Goal: Task Accomplishment & Management: Use online tool/utility

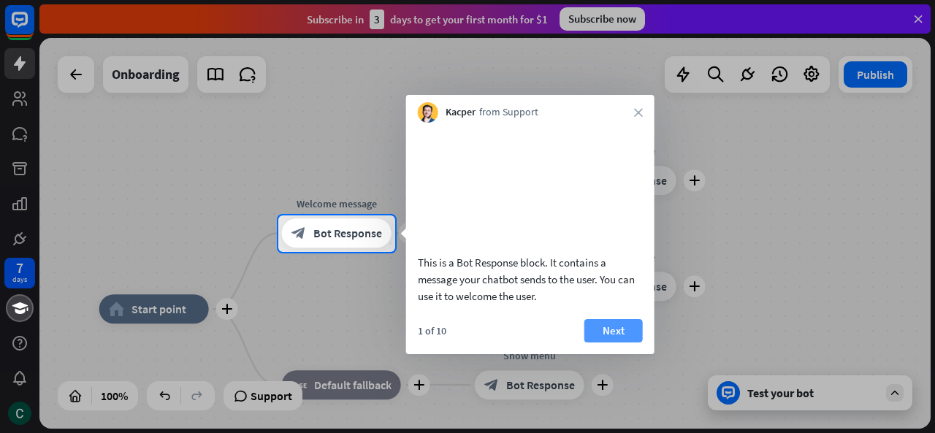
click at [618, 343] on button "Next" at bounding box center [613, 330] width 58 height 23
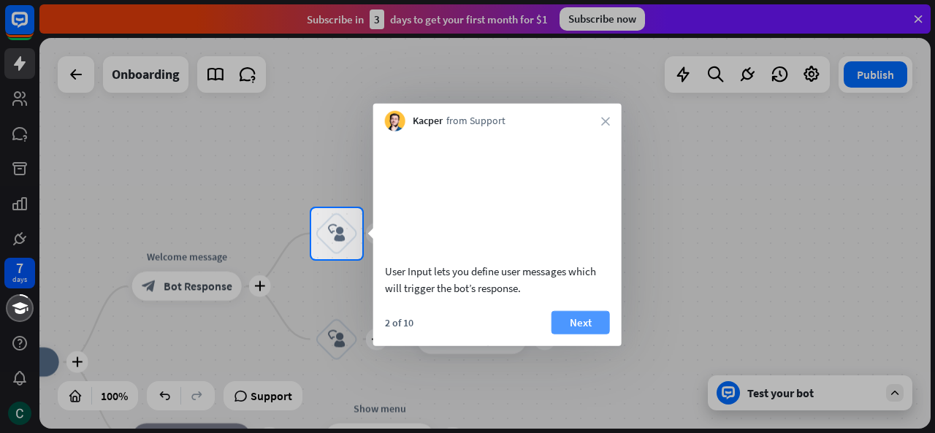
click at [583, 334] on button "Next" at bounding box center [581, 321] width 58 height 23
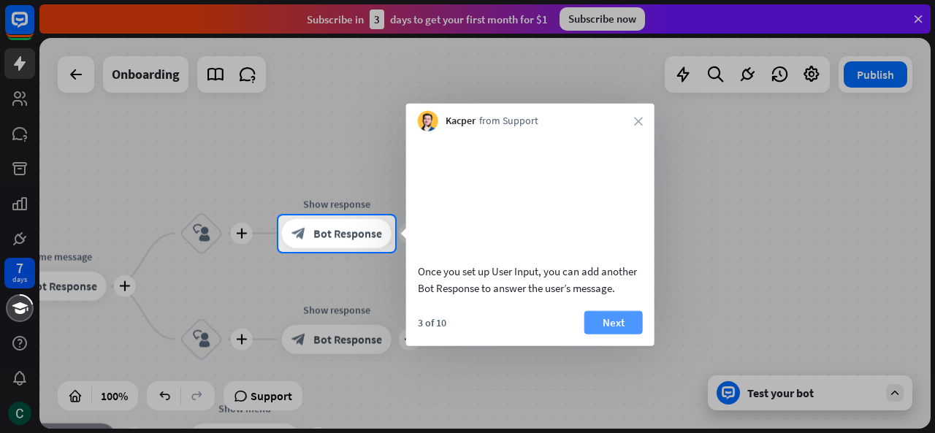
click at [619, 334] on button "Next" at bounding box center [613, 321] width 58 height 23
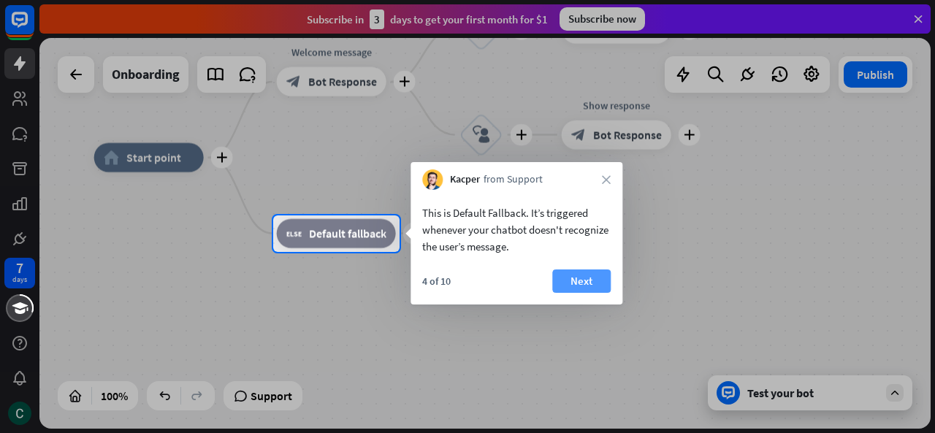
click at [573, 289] on button "Next" at bounding box center [581, 281] width 58 height 23
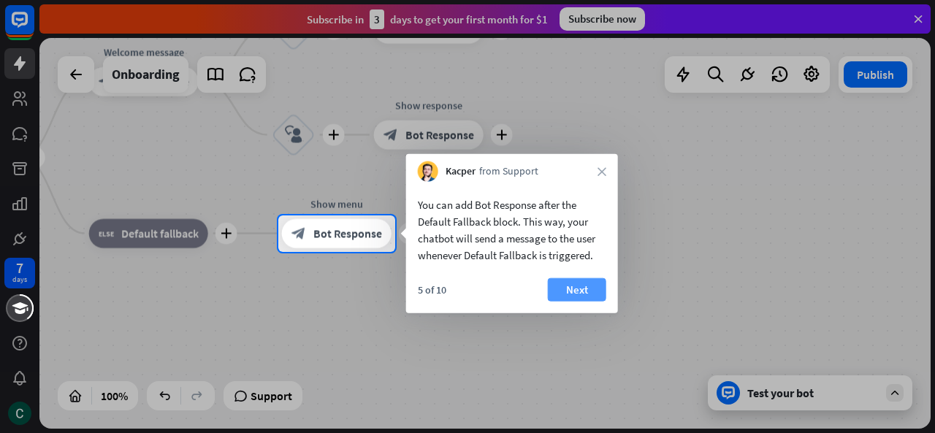
click at [595, 289] on button "Next" at bounding box center [577, 289] width 58 height 23
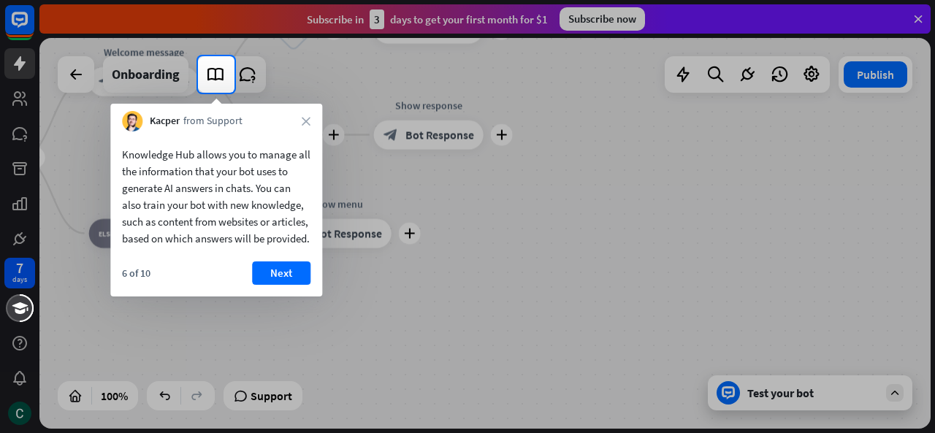
drag, startPoint x: 593, startPoint y: 297, endPoint x: 638, endPoint y: 310, distance: 46.5
click at [638, 310] on div at bounding box center [467, 263] width 935 height 340
click at [272, 285] on button "Next" at bounding box center [281, 273] width 58 height 23
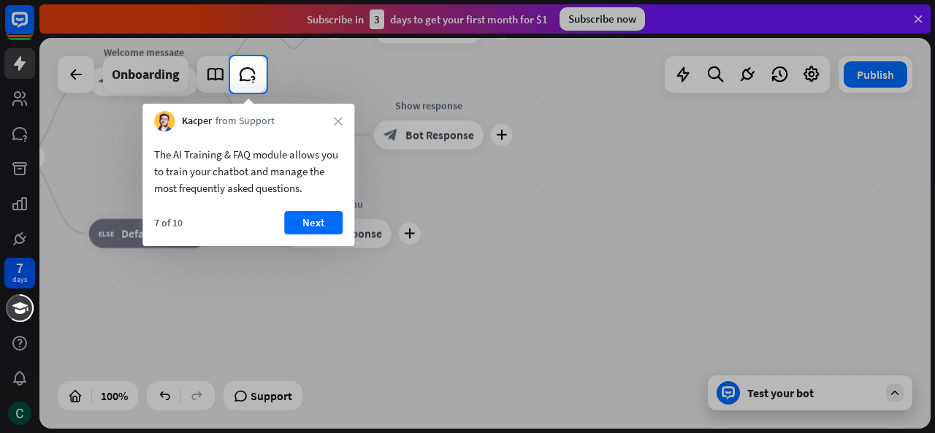
click at [577, 285] on div at bounding box center [467, 263] width 935 height 340
click at [307, 222] on button "Next" at bounding box center [313, 222] width 58 height 23
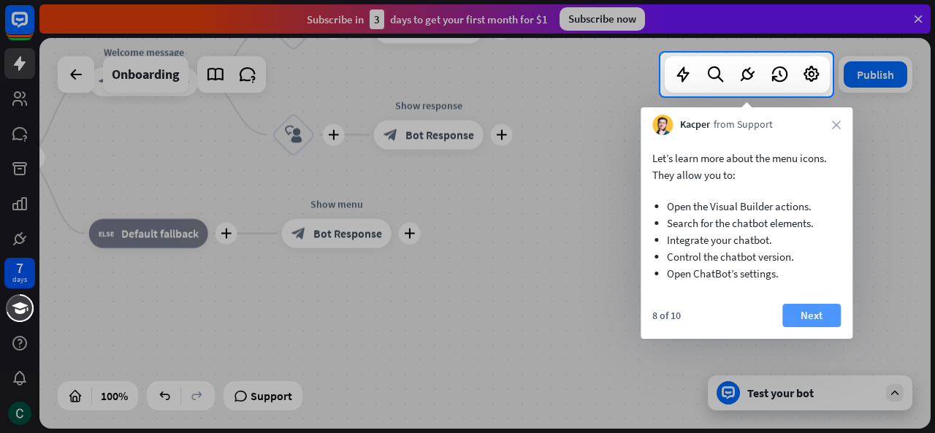
click at [807, 308] on button "Next" at bounding box center [811, 315] width 58 height 23
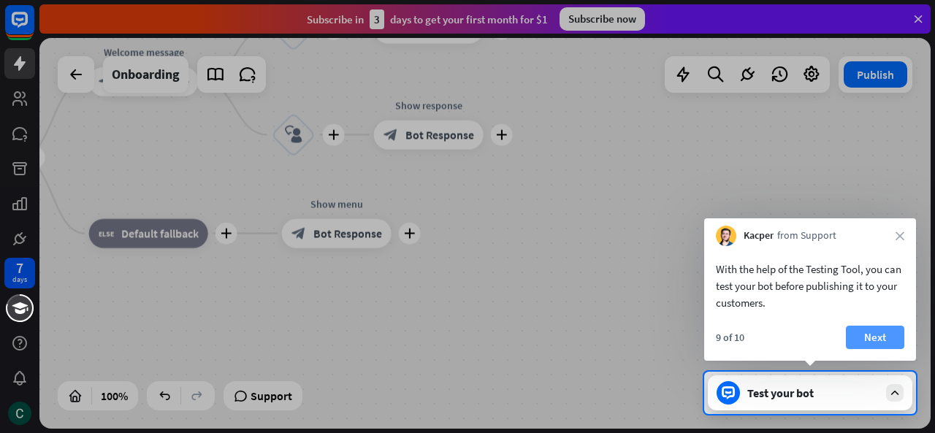
click at [871, 335] on button "Next" at bounding box center [875, 337] width 58 height 23
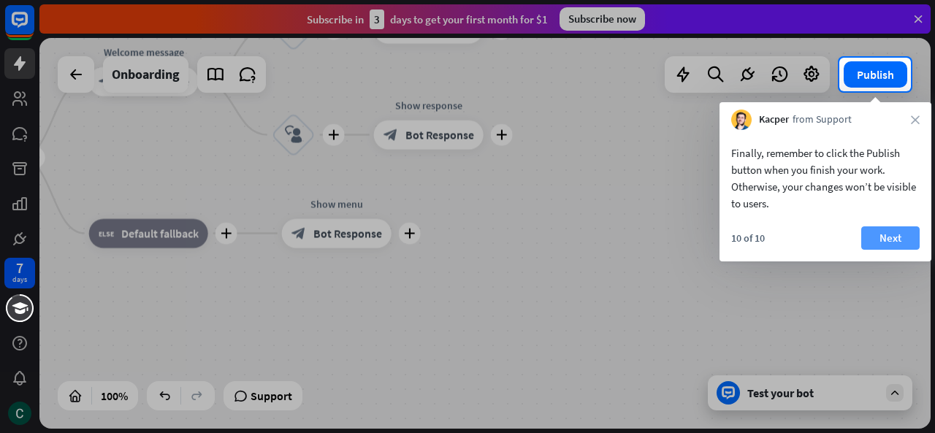
click at [885, 240] on button "Next" at bounding box center [890, 237] width 58 height 23
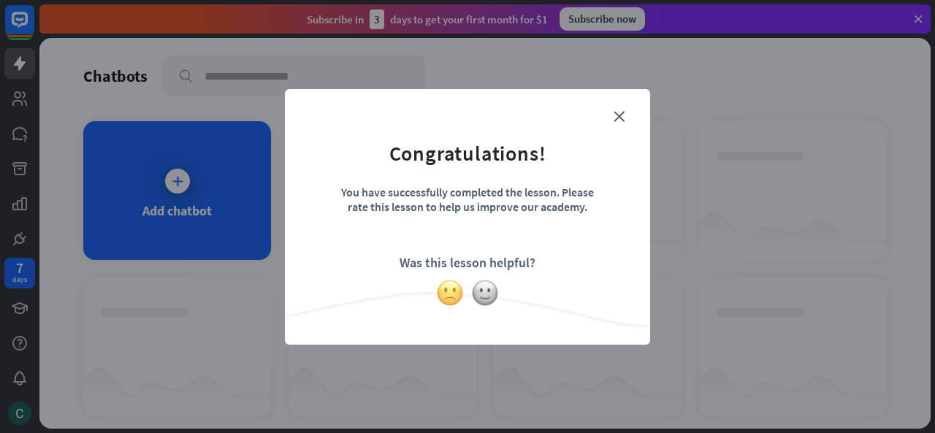
click at [451, 288] on img at bounding box center [450, 293] width 28 height 28
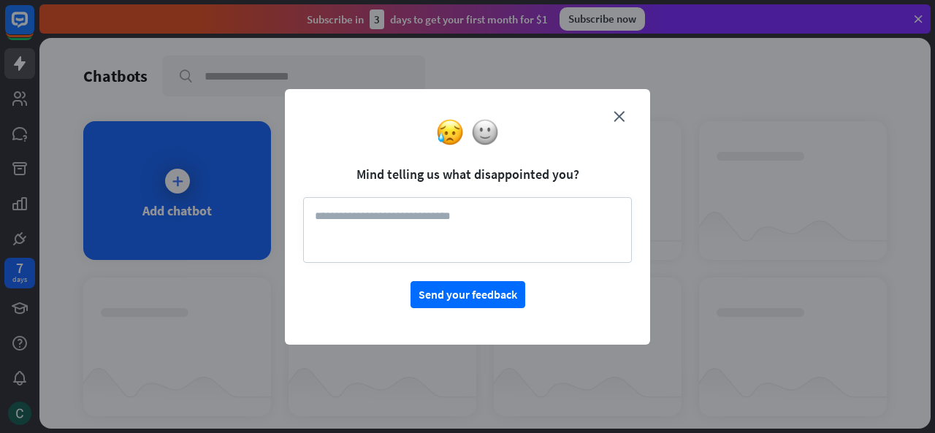
click at [618, 122] on div at bounding box center [467, 132] width 365 height 28
click at [614, 113] on icon "close" at bounding box center [619, 116] width 11 height 11
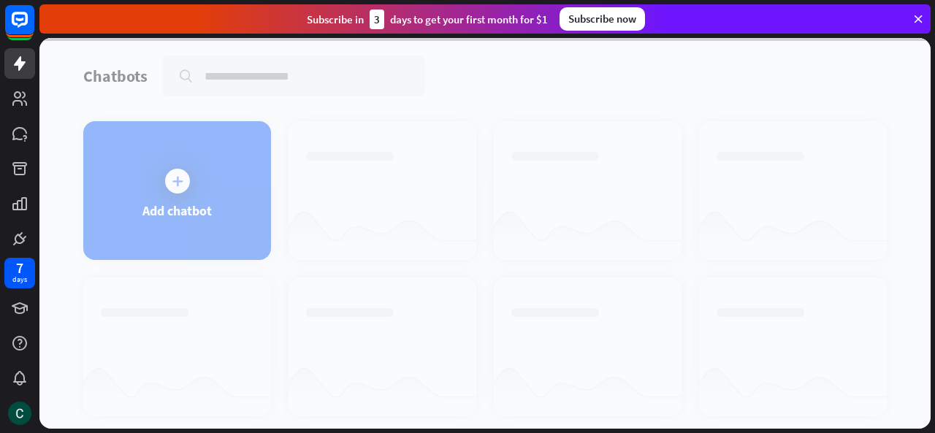
click at [617, 114] on div at bounding box center [484, 233] width 891 height 391
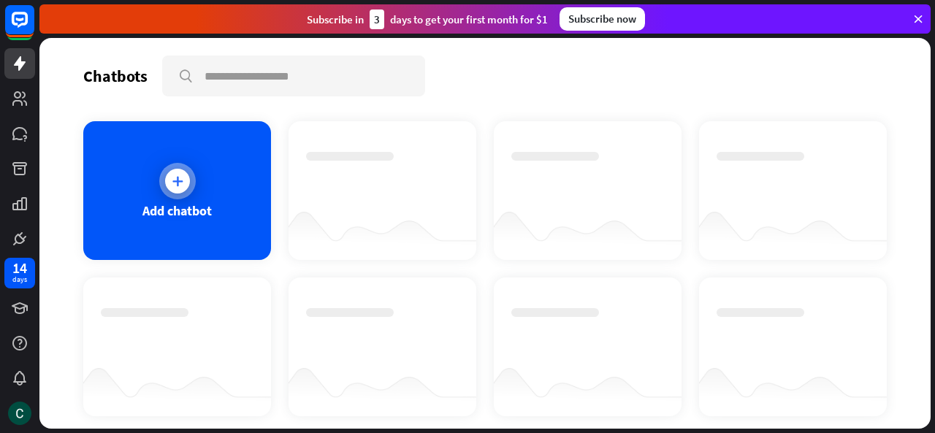
click at [167, 190] on div at bounding box center [177, 181] width 25 height 25
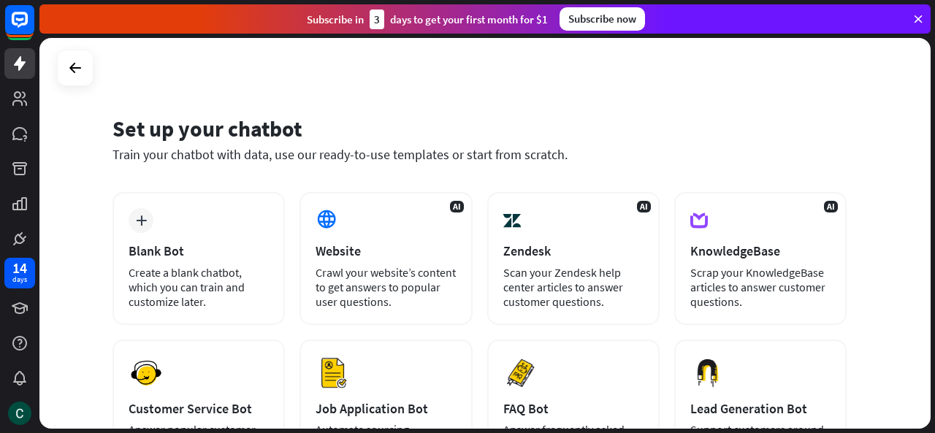
drag, startPoint x: 934, startPoint y: 205, endPoint x: 923, endPoint y: 271, distance: 66.7
click at [919, 285] on div "Set up your chatbot Train your chatbot with data, use our ready-to-use template…" at bounding box center [487, 235] width 896 height 395
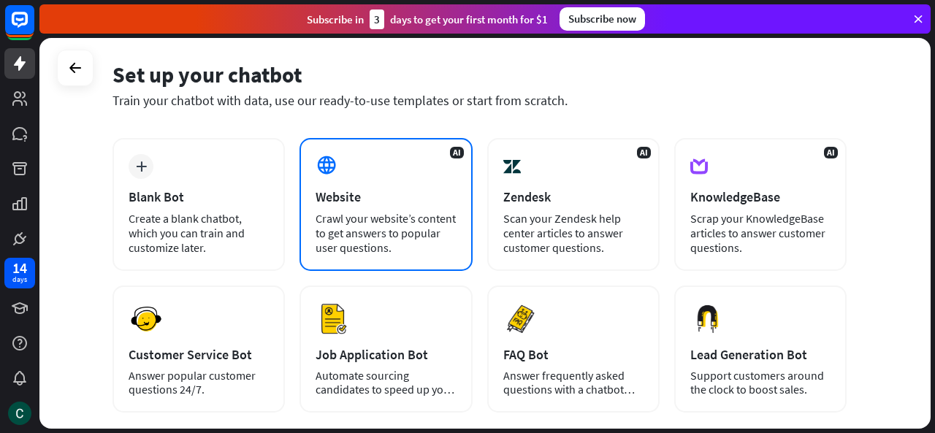
scroll to position [8, 0]
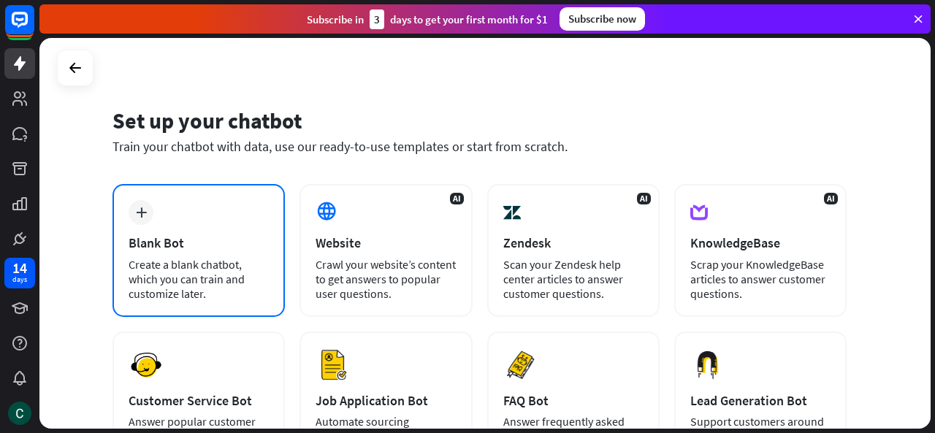
click at [159, 250] on div "Blank Bot" at bounding box center [199, 243] width 140 height 17
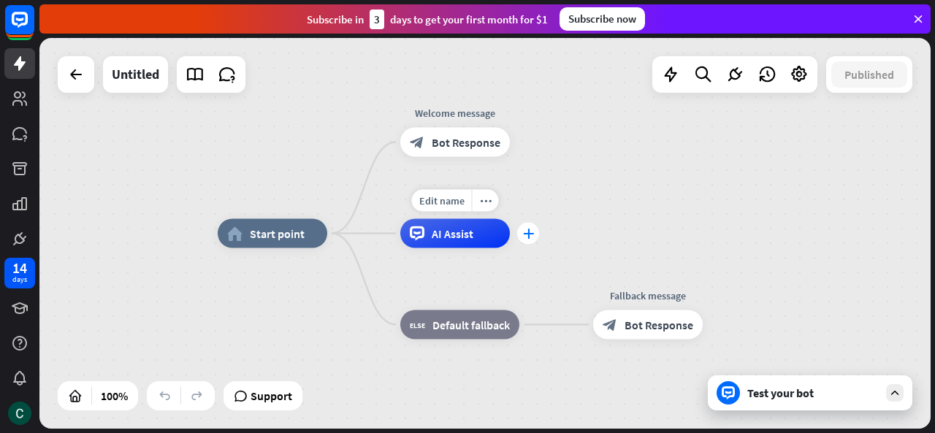
click at [525, 240] on div "plus" at bounding box center [528, 234] width 22 height 22
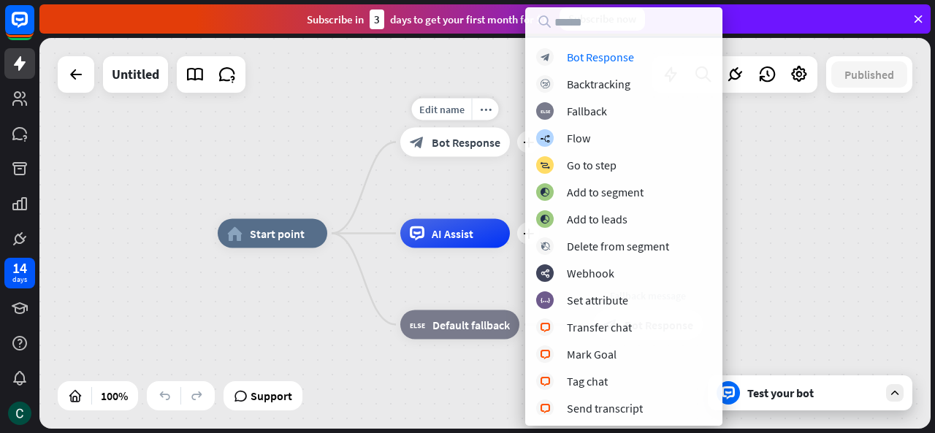
click at [498, 141] on span "Bot Response" at bounding box center [466, 142] width 69 height 15
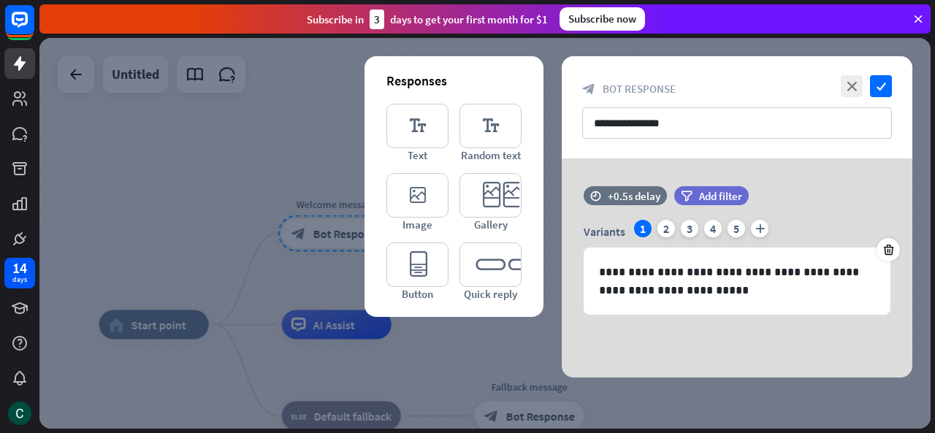
click at [361, 208] on div at bounding box center [484, 233] width 891 height 391
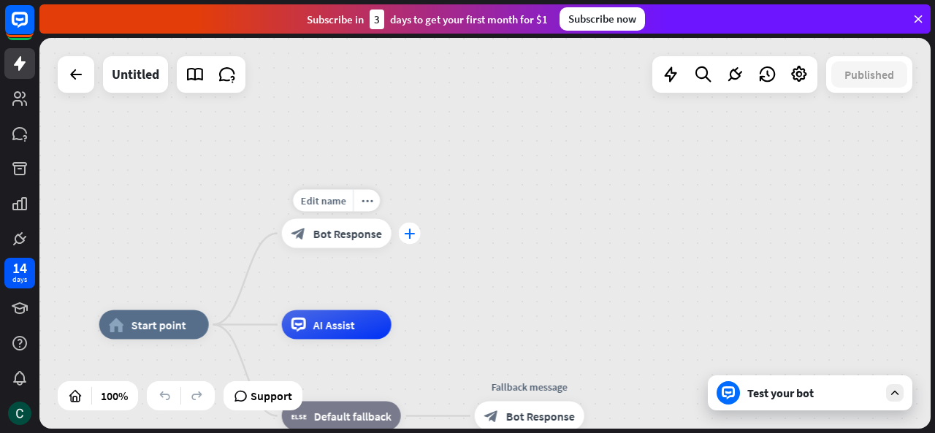
click at [411, 239] on div "plus" at bounding box center [410, 234] width 22 height 22
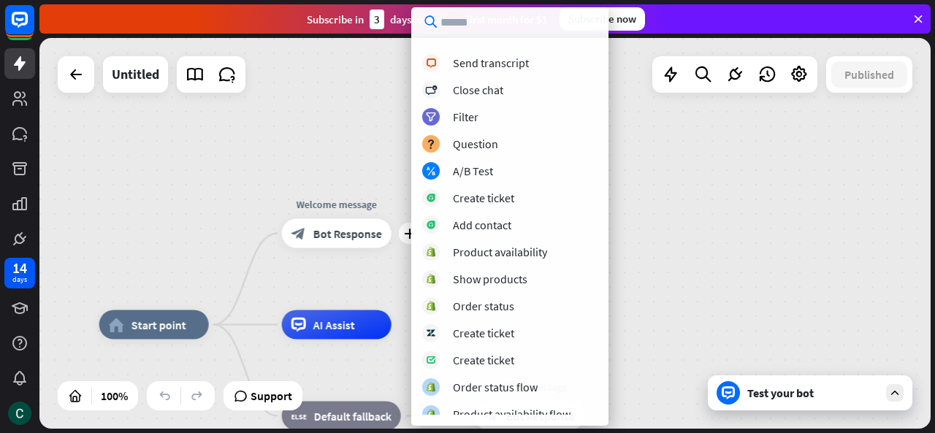
scroll to position [435, 0]
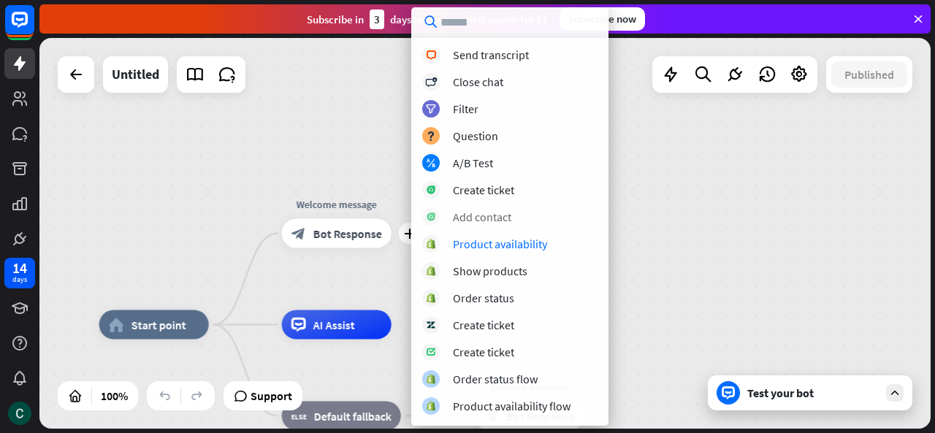
click at [519, 224] on div "Add contact" at bounding box center [509, 217] width 175 height 18
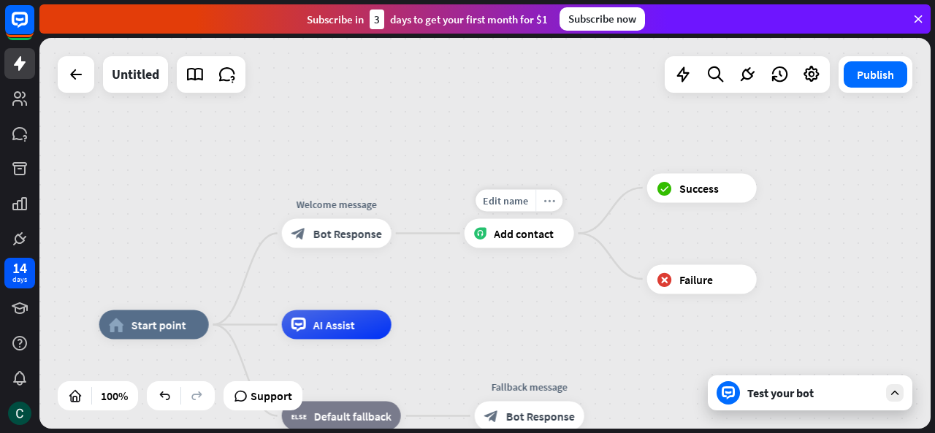
click at [540, 205] on div "more_horiz" at bounding box center [548, 201] width 27 height 22
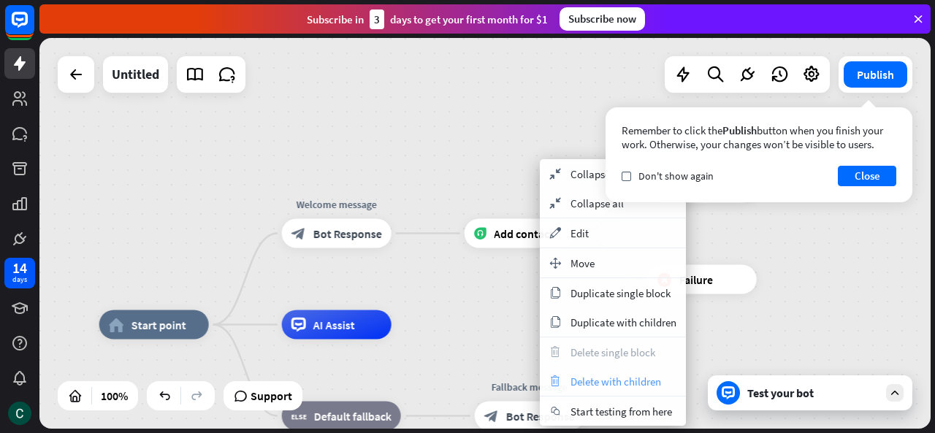
click at [601, 372] on div "trash Delete with children" at bounding box center [613, 381] width 146 height 29
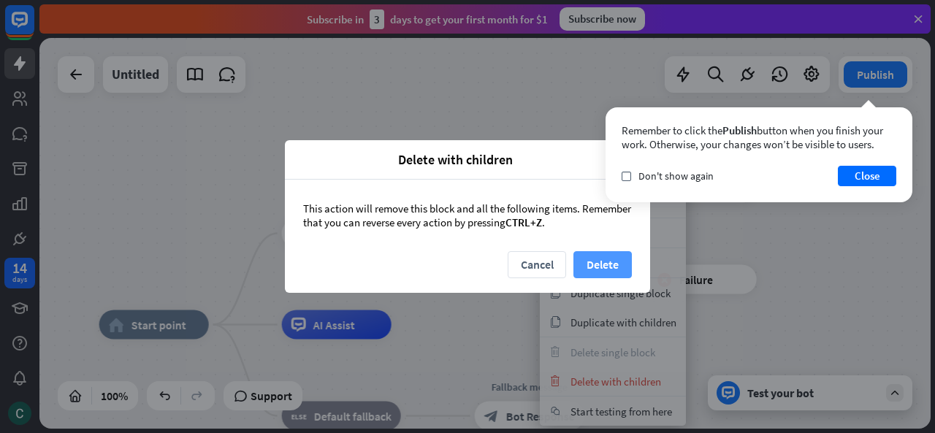
click at [628, 264] on button "Delete" at bounding box center [602, 264] width 58 height 27
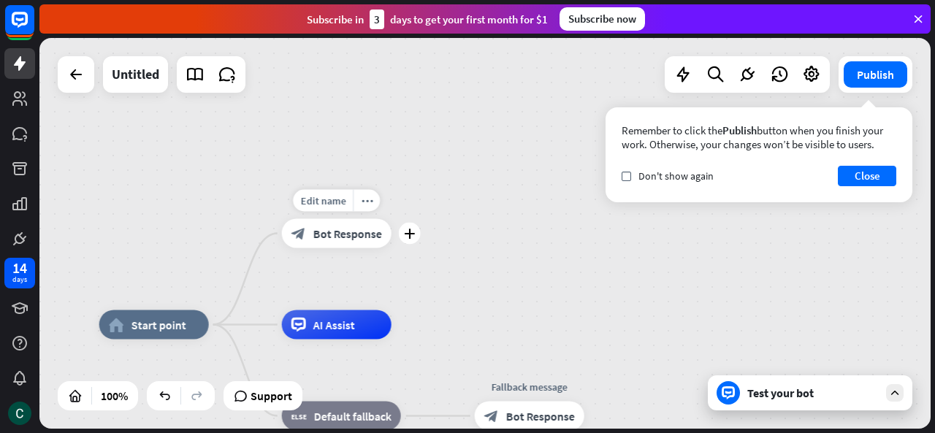
drag, startPoint x: 352, startPoint y: 243, endPoint x: 387, endPoint y: 204, distance: 52.8
click at [387, 219] on div "Welcome message block_bot_response Bot Response" at bounding box center [337, 233] width 110 height 29
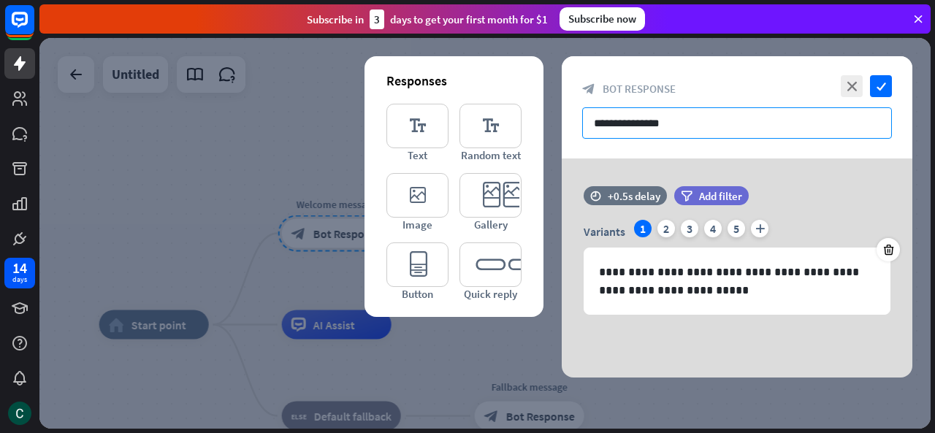
click at [644, 124] on input "**********" at bounding box center [737, 122] width 310 height 31
click at [677, 131] on input "**********" at bounding box center [737, 122] width 310 height 31
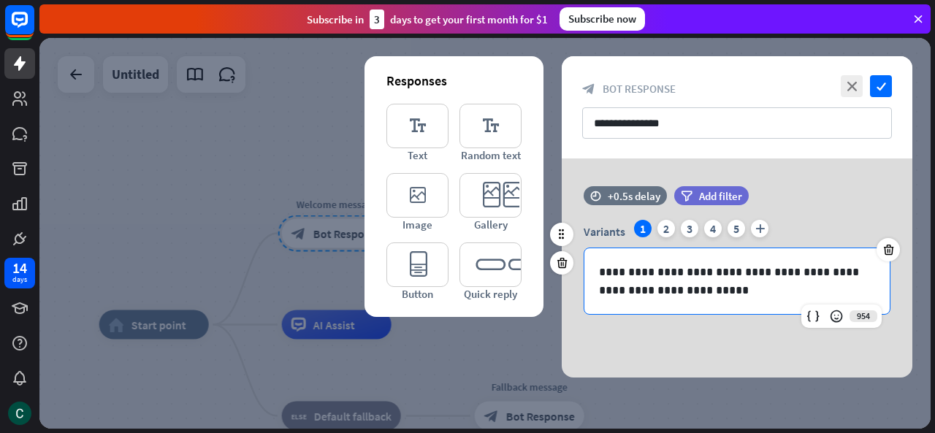
drag, startPoint x: 687, startPoint y: 262, endPoint x: 671, endPoint y: 274, distance: 19.7
click at [687, 262] on div "**********" at bounding box center [736, 281] width 305 height 66
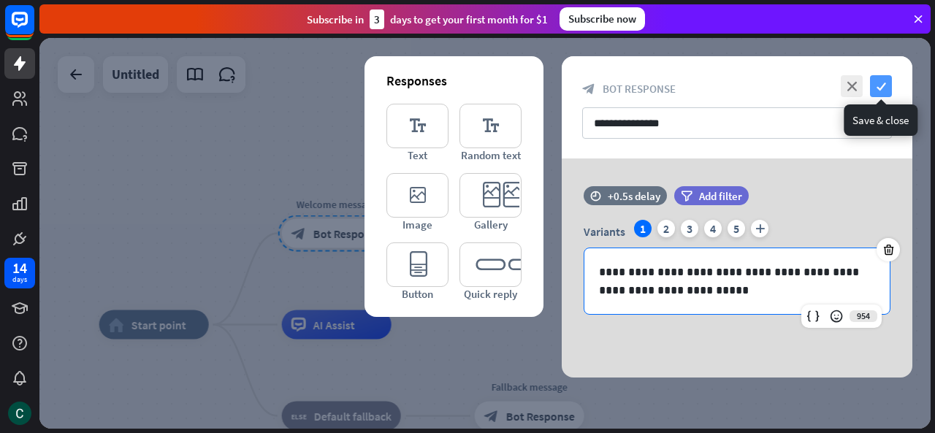
click at [872, 86] on icon "check" at bounding box center [881, 86] width 22 height 22
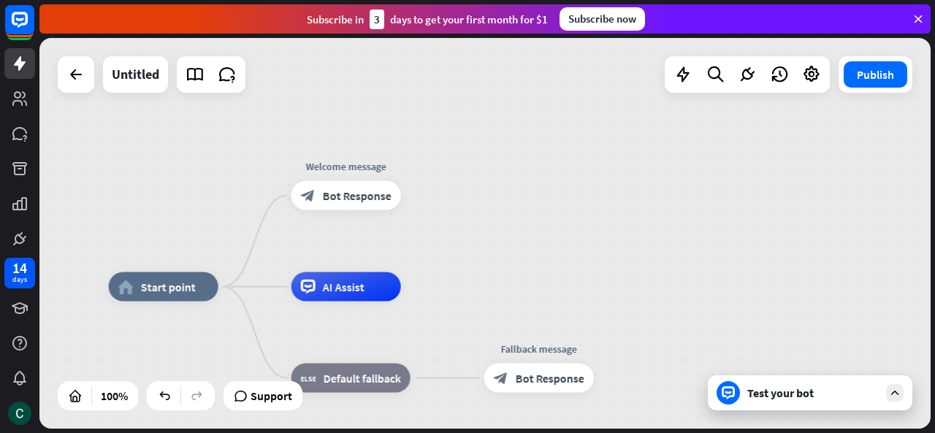
drag, startPoint x: 497, startPoint y: 244, endPoint x: 531, endPoint y: 185, distance: 68.4
click at [531, 185] on div "home_2 Start point Welcome message block_bot_response Bot Response AI Assist bl…" at bounding box center [484, 233] width 891 height 391
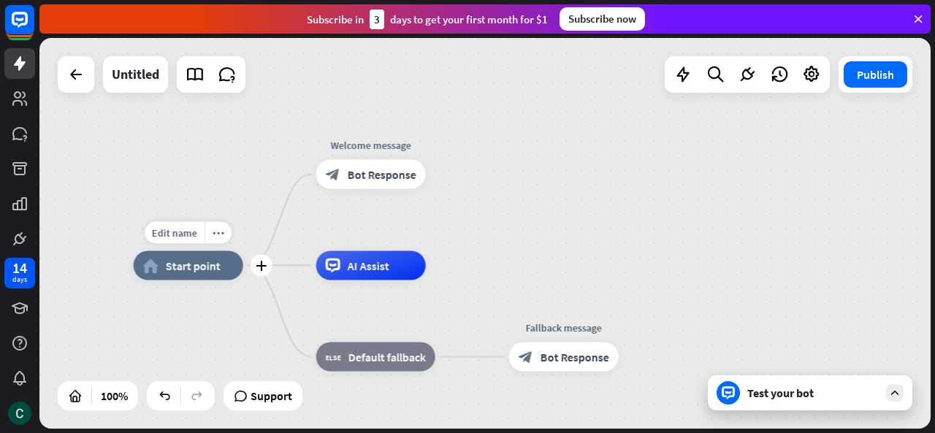
click at [213, 262] on span "Start point" at bounding box center [193, 266] width 55 height 15
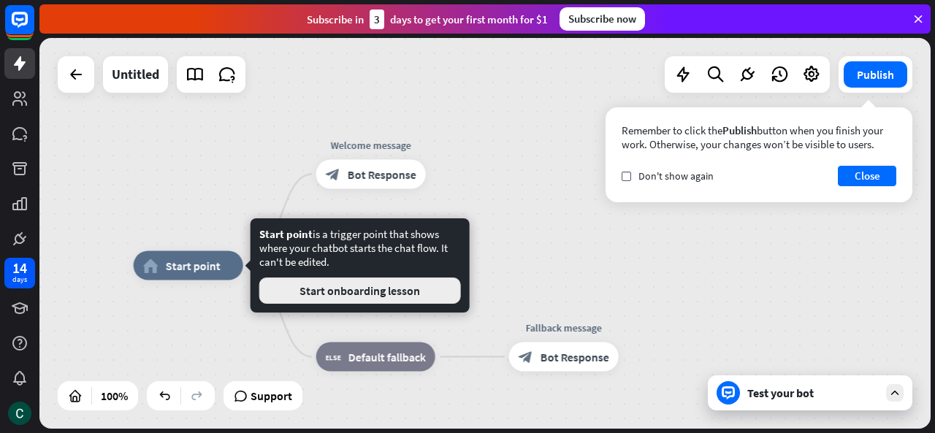
click at [287, 293] on button "Start onboarding lesson" at bounding box center [360, 291] width 202 height 26
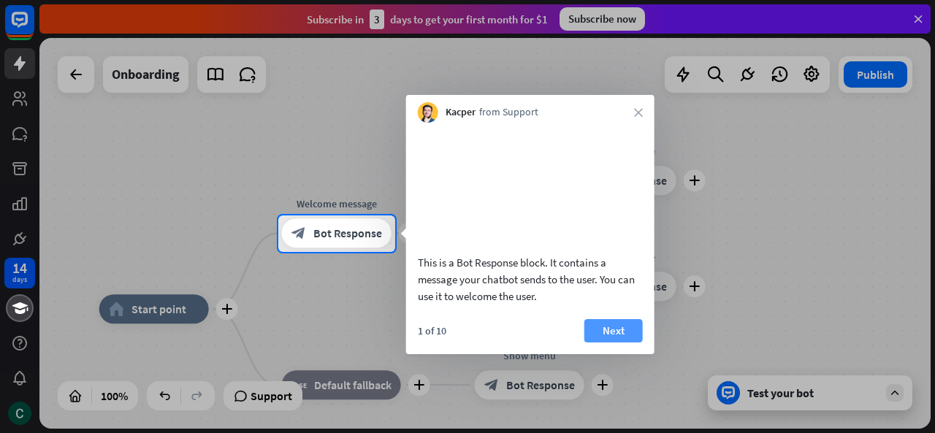
click at [630, 343] on button "Next" at bounding box center [613, 330] width 58 height 23
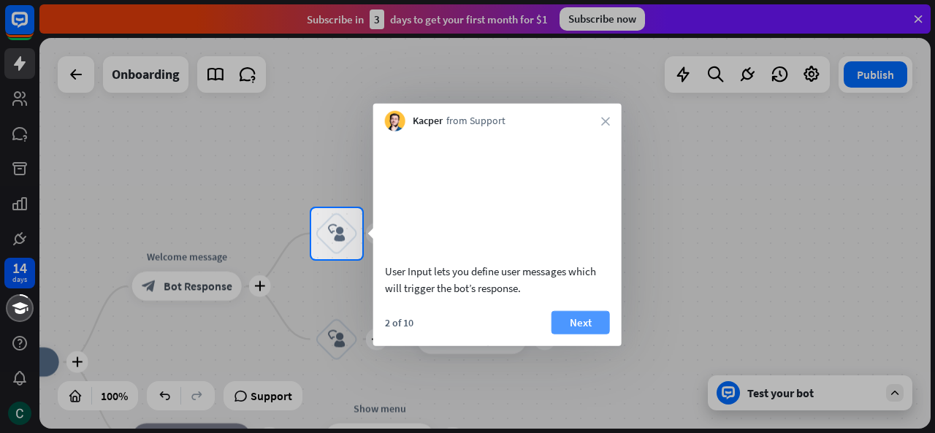
click at [560, 334] on button "Next" at bounding box center [581, 321] width 58 height 23
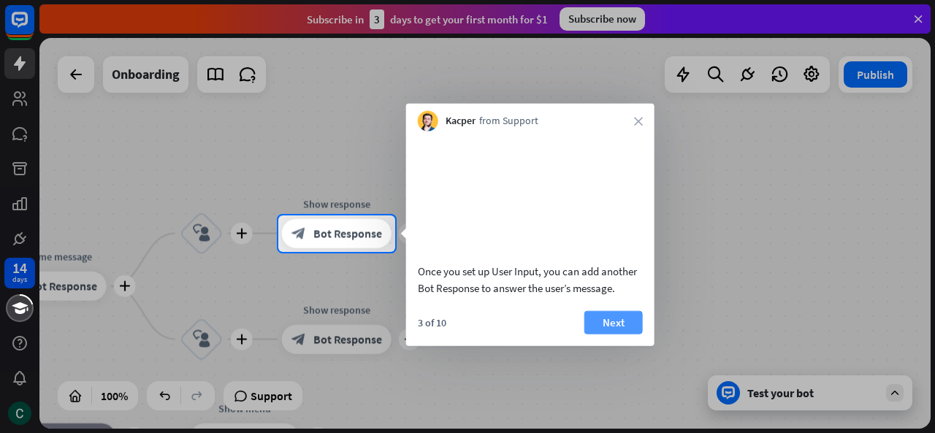
click at [593, 334] on button "Next" at bounding box center [613, 321] width 58 height 23
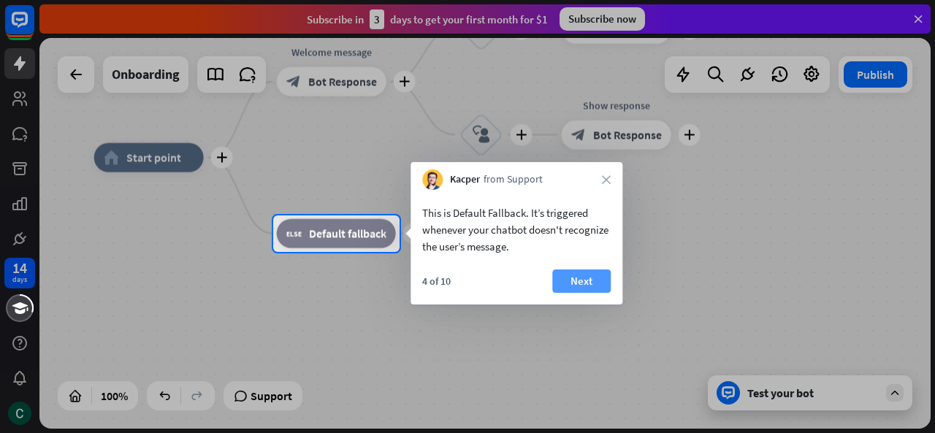
click at [568, 275] on button "Next" at bounding box center [581, 281] width 58 height 23
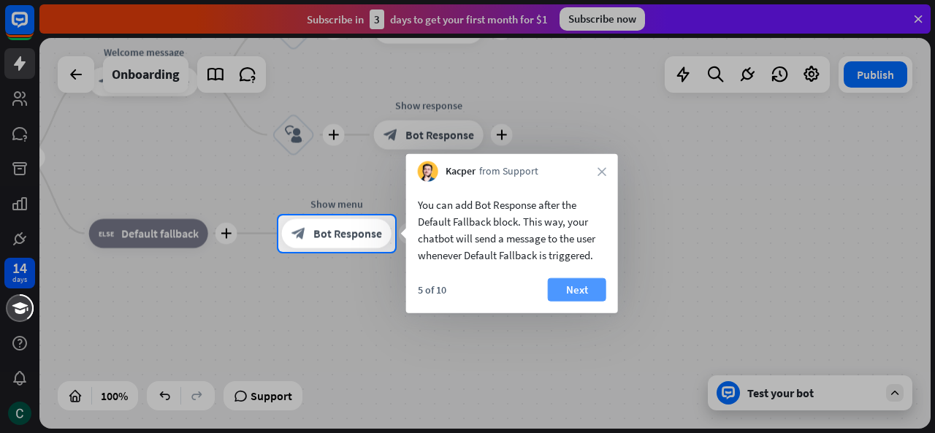
click at [586, 297] on button "Next" at bounding box center [577, 289] width 58 height 23
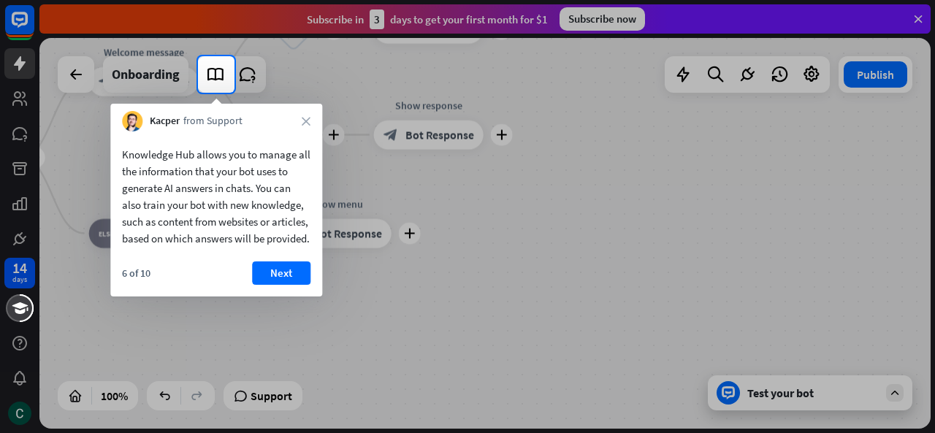
click at [275, 277] on div "Knowledge Hub allows you to manage all the information that your bot uses to ge…" at bounding box center [216, 213] width 212 height 165
click at [275, 285] on button "Next" at bounding box center [281, 273] width 58 height 23
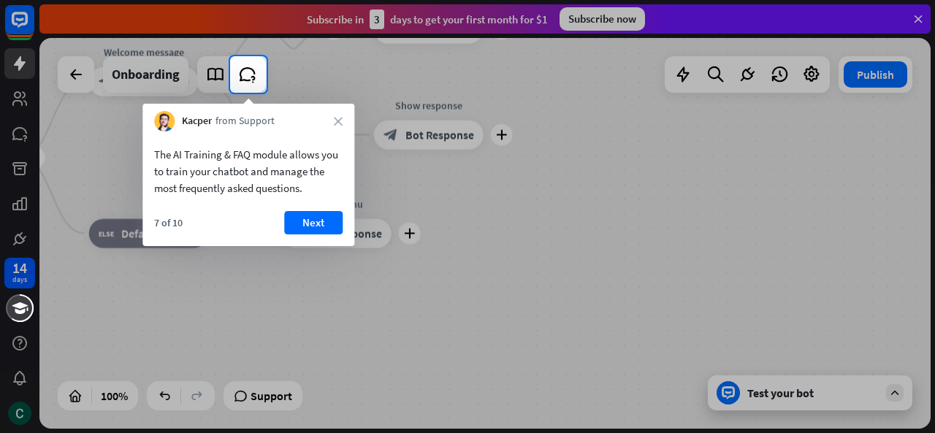
click at [381, 286] on body "14 days close Product Help First steps Get started with ChatBot Help Center Fol…" at bounding box center [467, 216] width 935 height 433
click at [308, 225] on button "Next" at bounding box center [313, 222] width 58 height 23
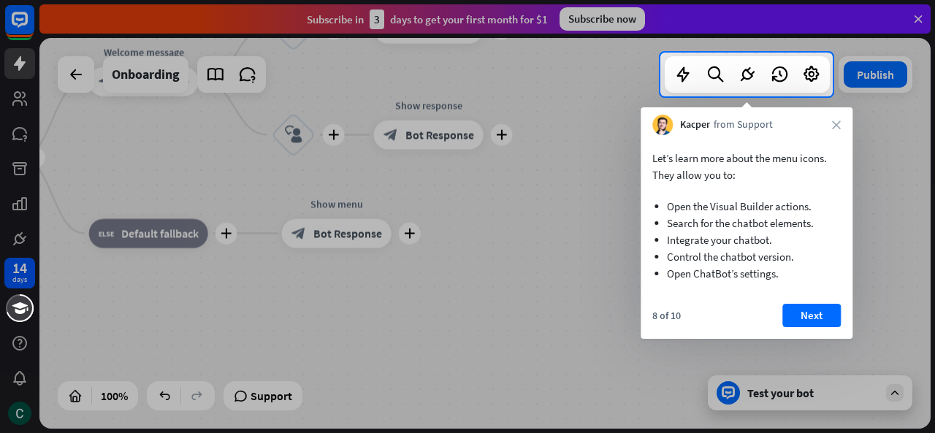
drag, startPoint x: 327, startPoint y: 207, endPoint x: 579, endPoint y: 240, distance: 254.2
click at [335, 218] on div at bounding box center [467, 264] width 935 height 337
click at [795, 308] on button "Next" at bounding box center [811, 315] width 58 height 23
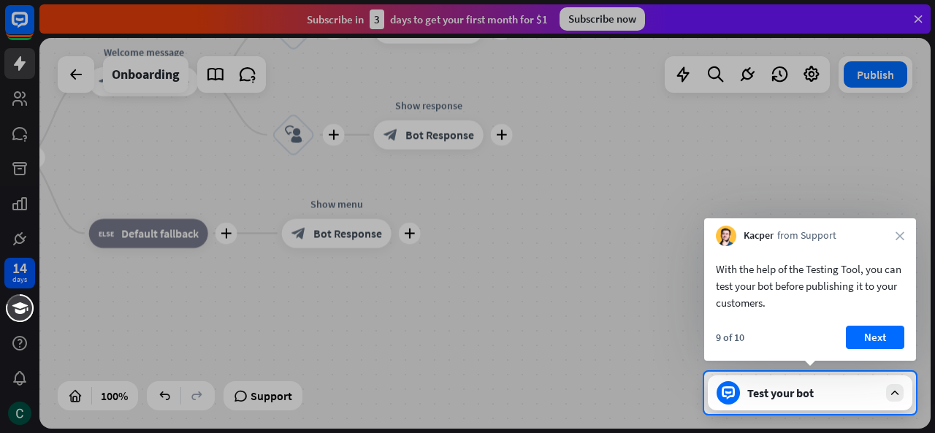
click at [877, 336] on button "Next" at bounding box center [875, 337] width 58 height 23
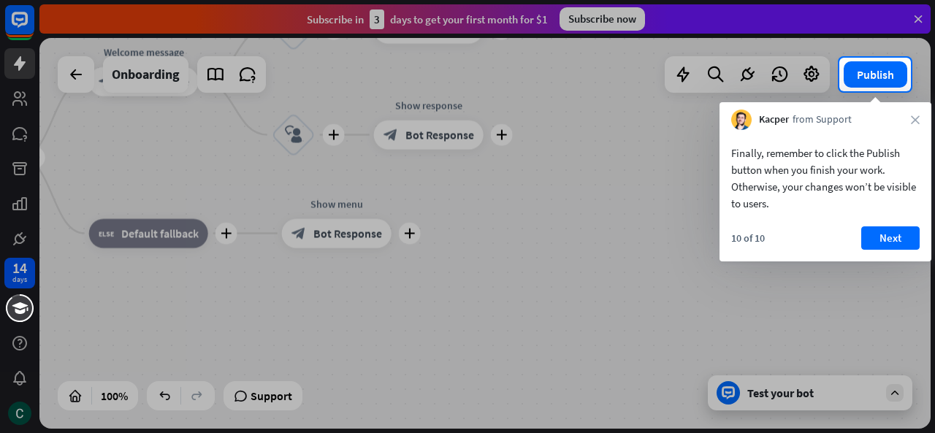
click at [592, 353] on div at bounding box center [467, 262] width 935 height 342
click at [897, 219] on div "Finally, remember to click the Publish button when you finish your work. Otherw…" at bounding box center [826, 195] width 212 height 131
click at [899, 237] on button "Next" at bounding box center [890, 237] width 58 height 23
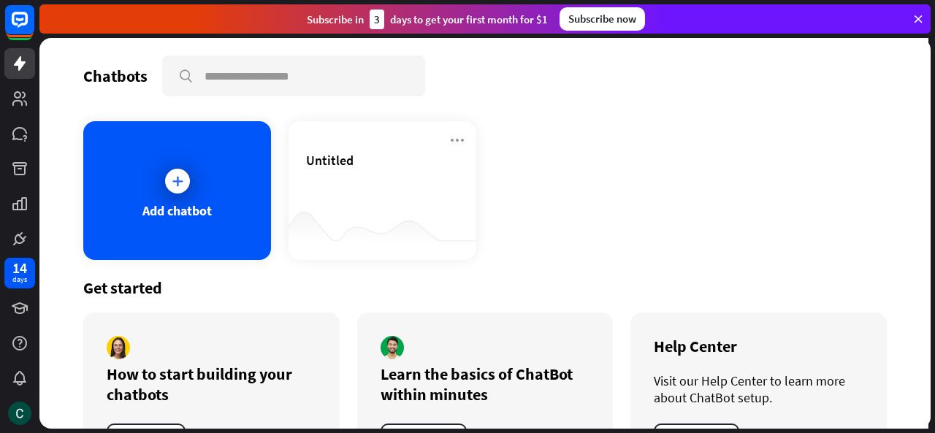
drag, startPoint x: 457, startPoint y: 104, endPoint x: 466, endPoint y: 148, distance: 45.6
click at [487, 148] on div "Chatbots search Add chatbot Untitled Get started How to start building your cha…" at bounding box center [484, 233] width 891 height 391
click at [189, 172] on div at bounding box center [177, 181] width 37 height 37
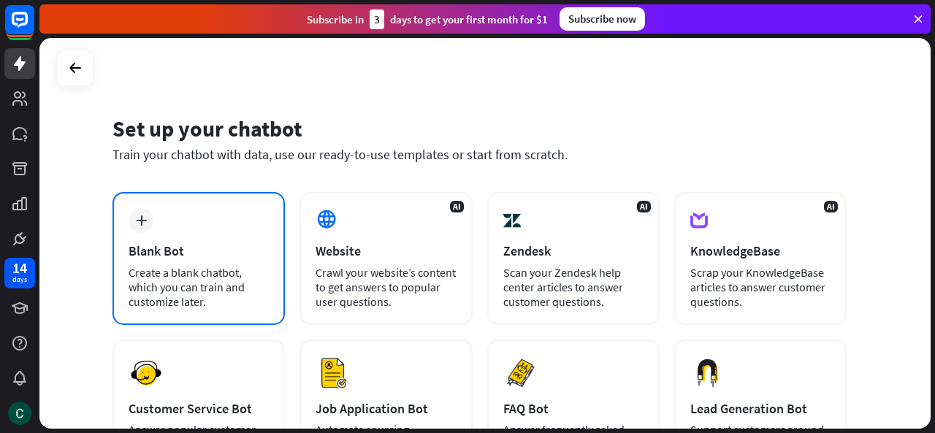
click at [228, 252] on div "Blank Bot" at bounding box center [199, 251] width 140 height 17
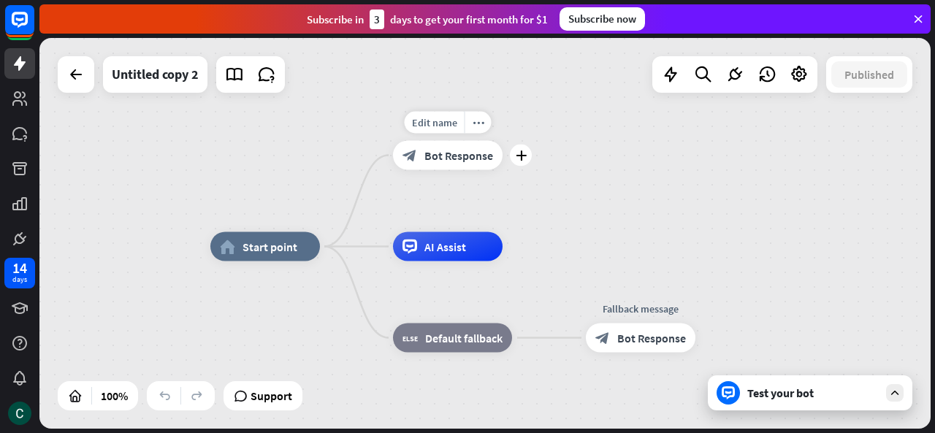
click at [442, 170] on div "Edit name more_horiz plus Welcome message block_bot_response Bot Response" at bounding box center [448, 155] width 110 height 29
click at [449, 166] on div "block_bot_response Bot Response" at bounding box center [448, 155] width 110 height 29
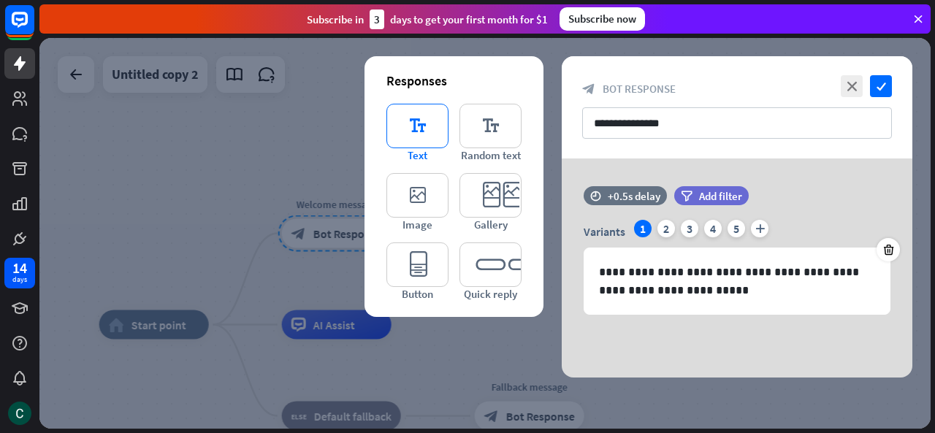
click at [438, 127] on icon "editor_text" at bounding box center [417, 126] width 62 height 45
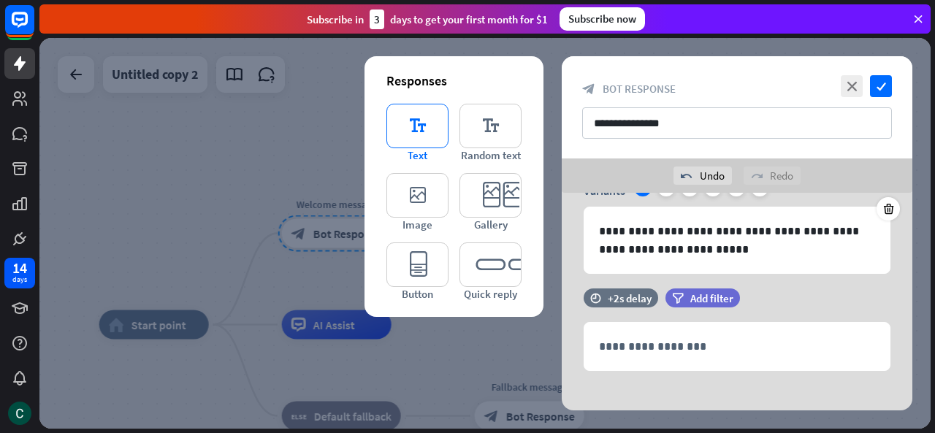
scroll to position [87, 0]
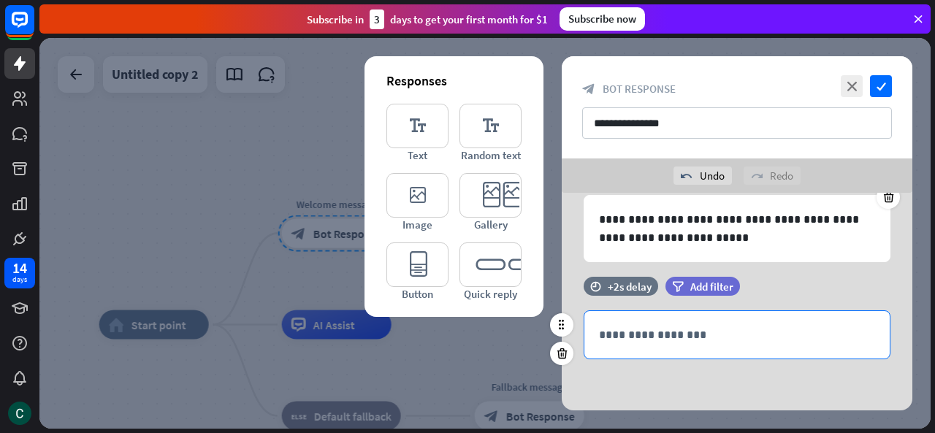
click at [705, 333] on p "**********" at bounding box center [737, 335] width 276 height 18
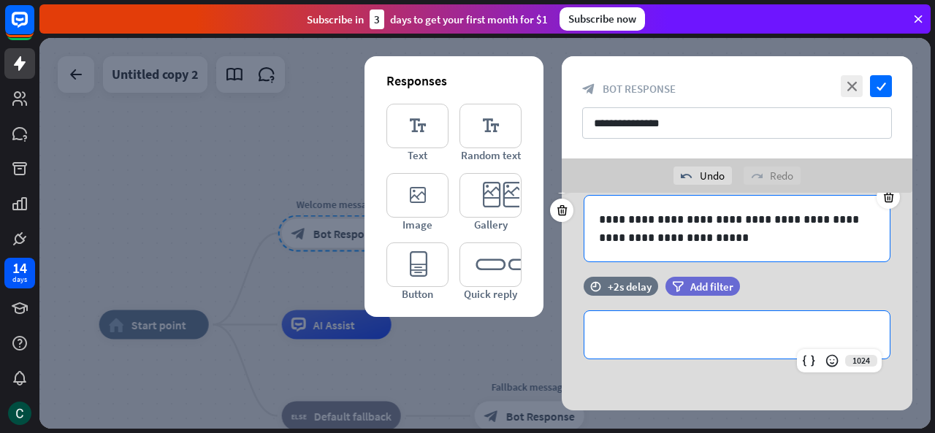
click at [666, 211] on p "**********" at bounding box center [737, 228] width 276 height 37
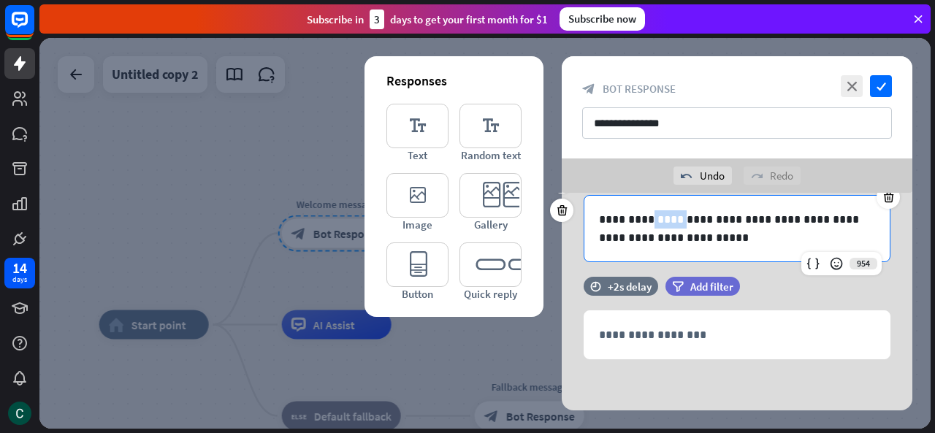
click at [666, 211] on p "**********" at bounding box center [737, 228] width 276 height 37
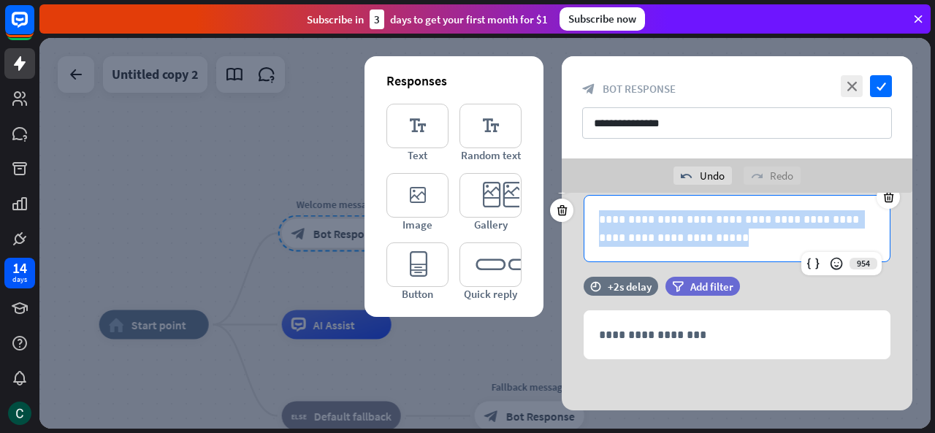
click at [666, 211] on p "**********" at bounding box center [737, 228] width 276 height 37
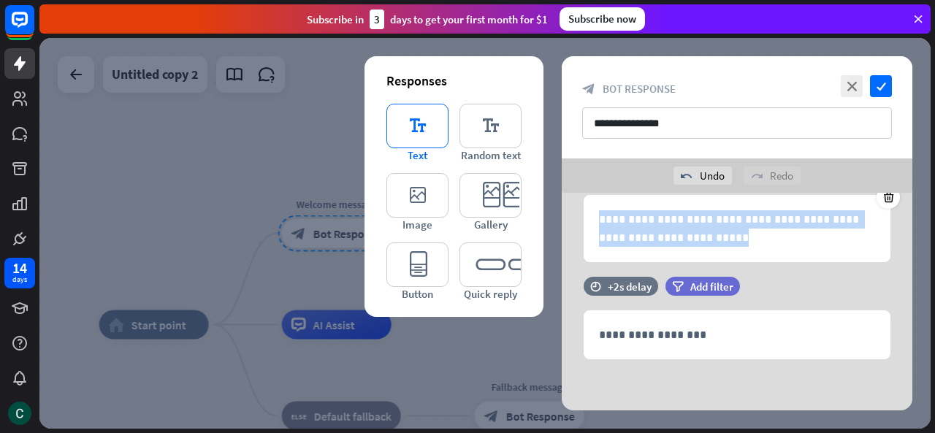
click at [423, 122] on icon "editor_text" at bounding box center [417, 126] width 62 height 45
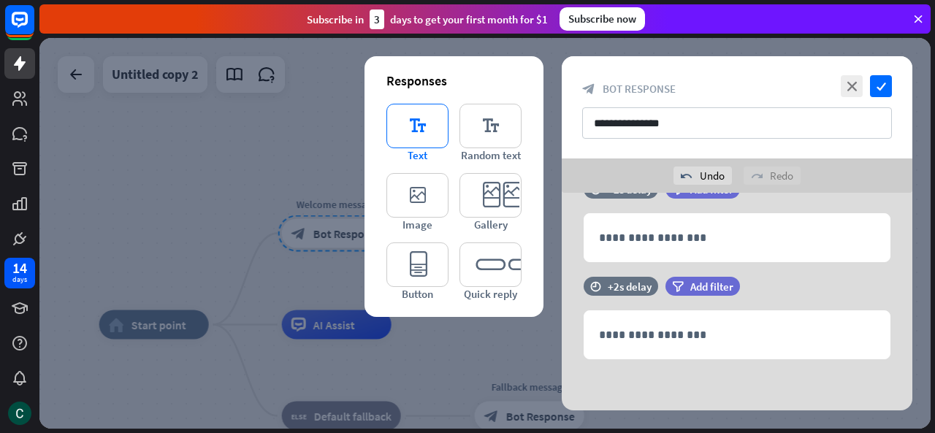
click at [423, 122] on icon "editor_text" at bounding box center [417, 126] width 62 height 45
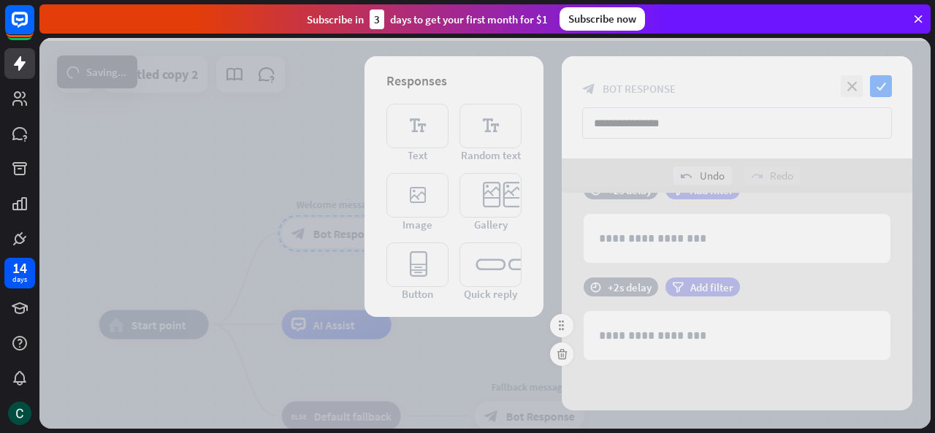
scroll to position [281, 0]
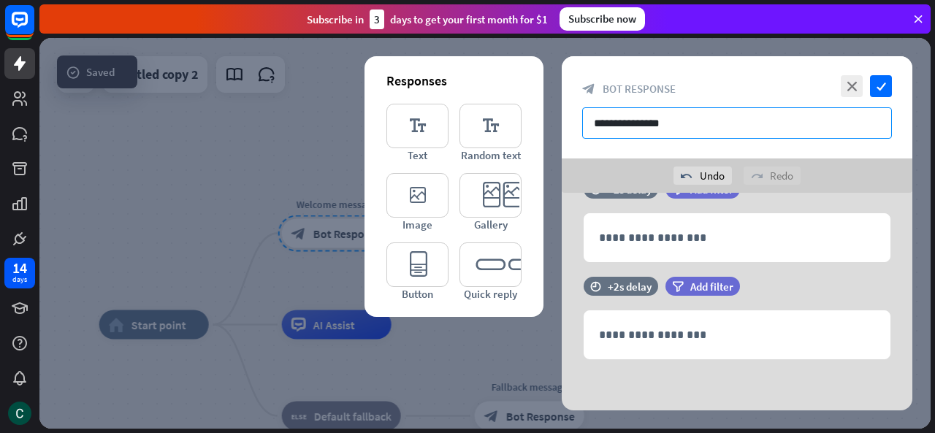
click at [674, 129] on input "**********" at bounding box center [737, 122] width 310 height 31
drag, startPoint x: 674, startPoint y: 129, endPoint x: 634, endPoint y: 175, distance: 60.6
click at [674, 129] on input "**********" at bounding box center [737, 122] width 310 height 31
paste input "*******"
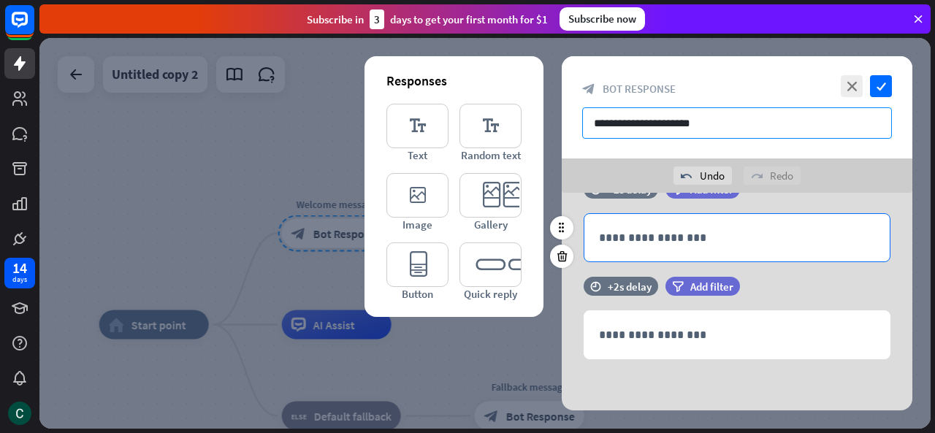
scroll to position [37, 0]
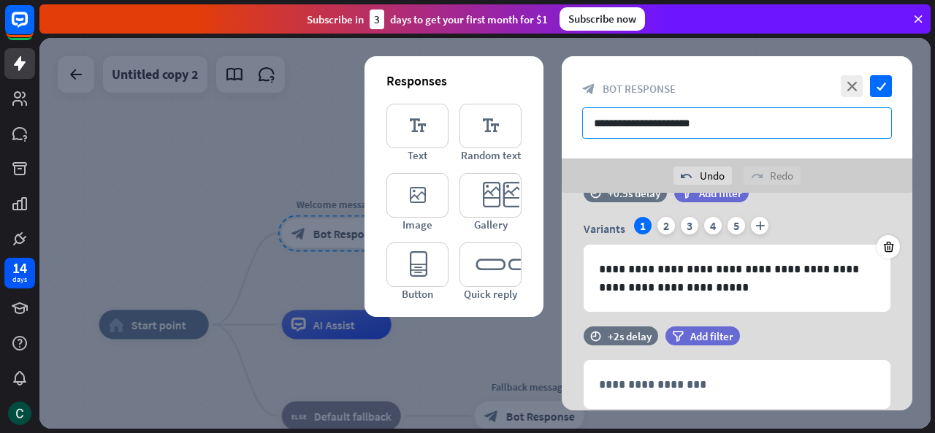
click at [708, 113] on input "**********" at bounding box center [737, 122] width 310 height 31
paste input "**********"
type input "**********"
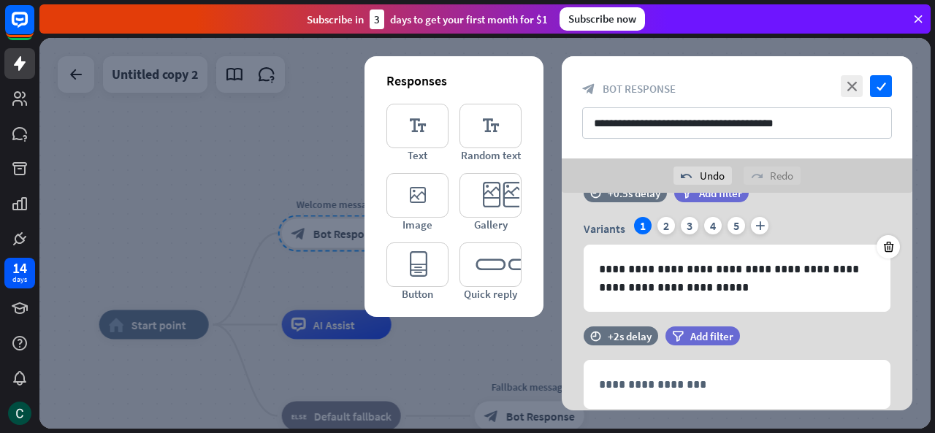
drag, startPoint x: 770, startPoint y: 80, endPoint x: 817, endPoint y: 104, distance: 53.3
click at [770, 80] on div "**********" at bounding box center [737, 107] width 351 height 102
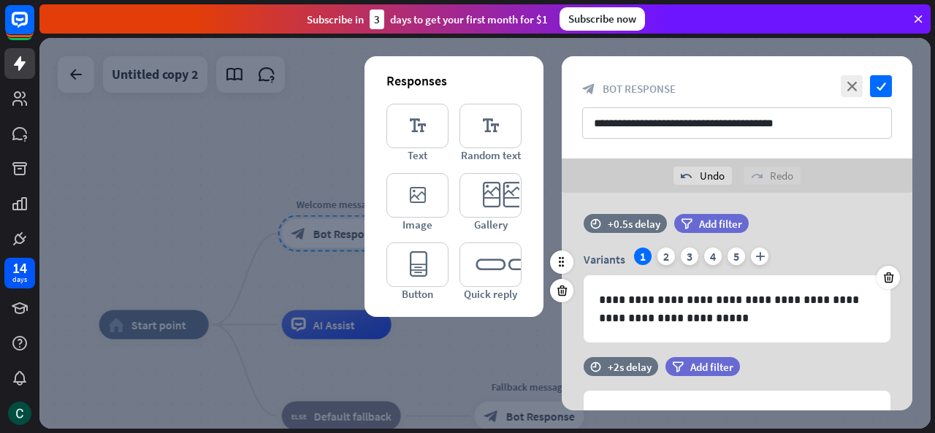
scroll to position [0, 0]
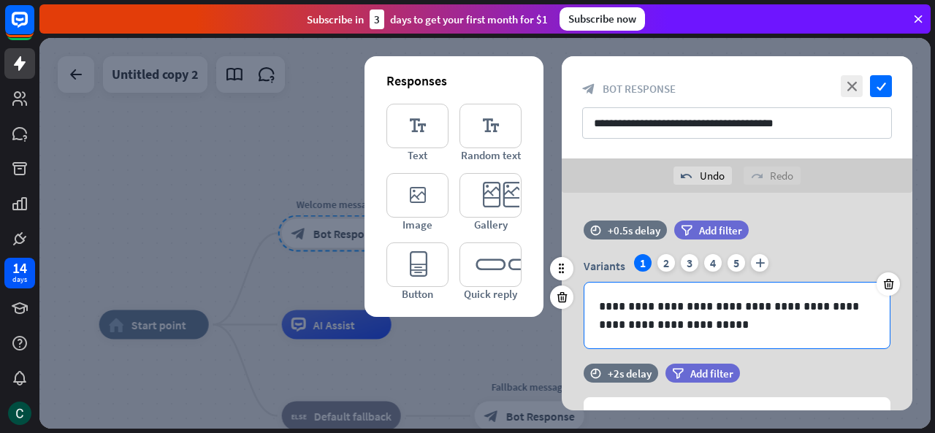
click at [733, 329] on p "**********" at bounding box center [737, 315] width 276 height 37
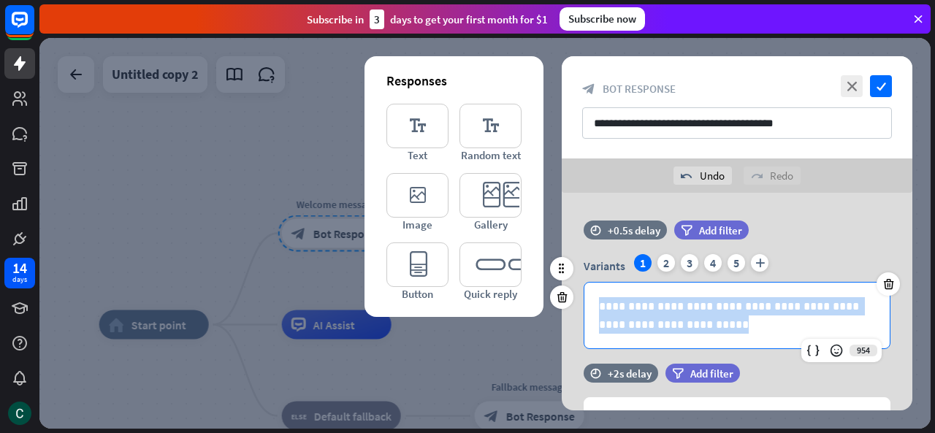
click at [733, 329] on p "**********" at bounding box center [737, 315] width 276 height 37
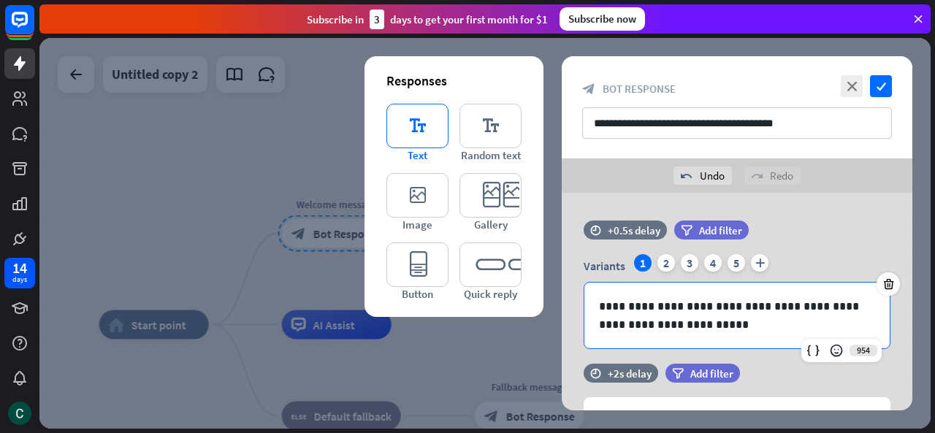
click at [441, 129] on icon "editor_text" at bounding box center [417, 126] width 62 height 45
click at [849, 309] on p "**********" at bounding box center [737, 315] width 276 height 37
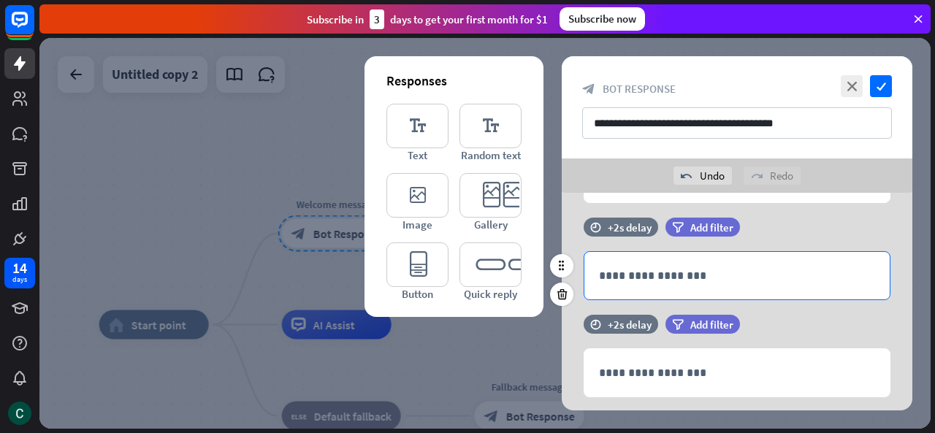
click at [724, 275] on p "**********" at bounding box center [737, 276] width 276 height 18
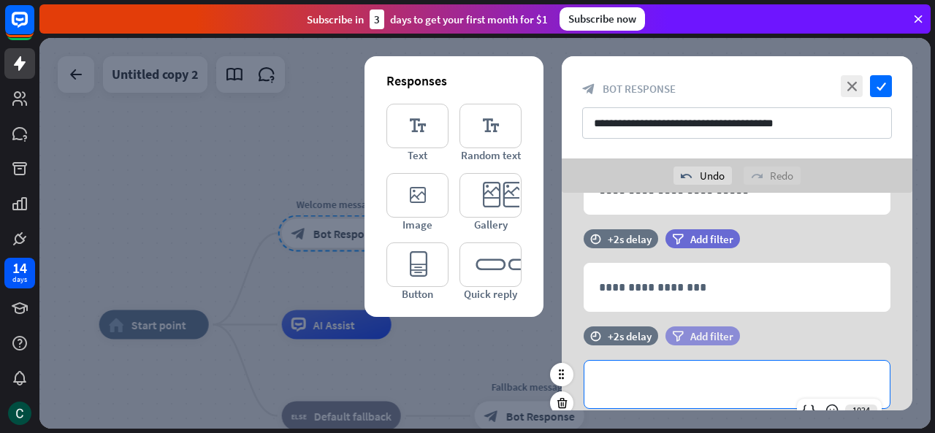
scroll to position [0, 0]
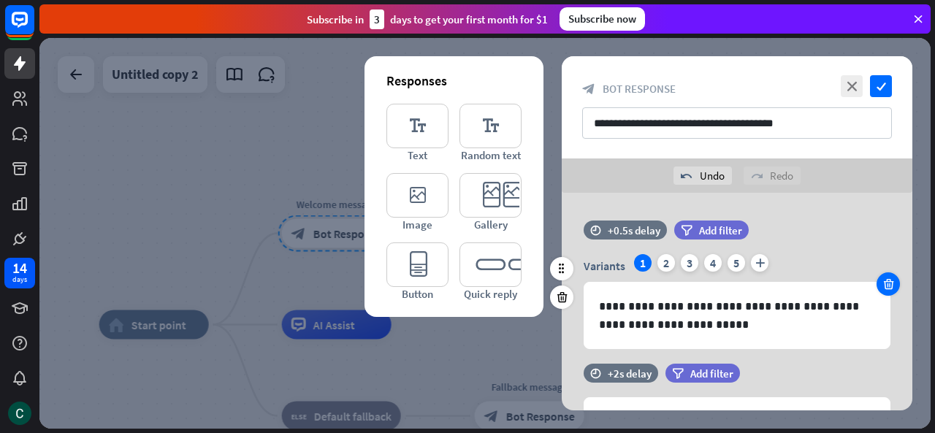
click at [887, 284] on icon at bounding box center [889, 284] width 14 height 13
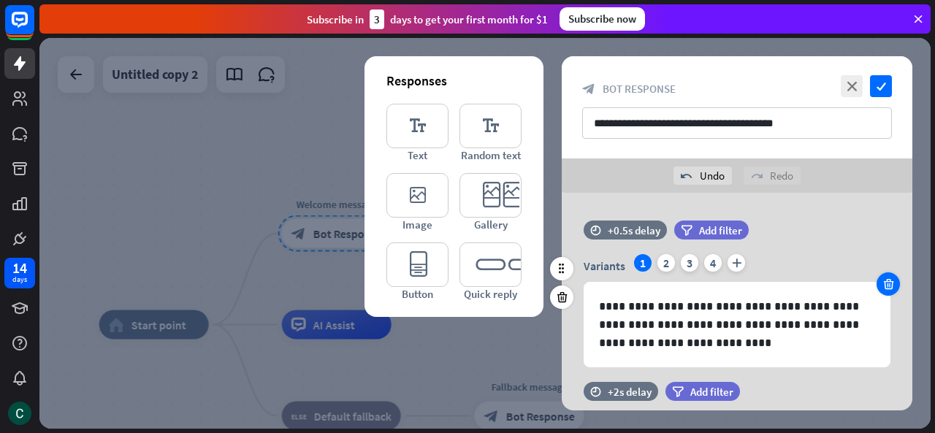
click at [888, 286] on icon at bounding box center [889, 284] width 14 height 13
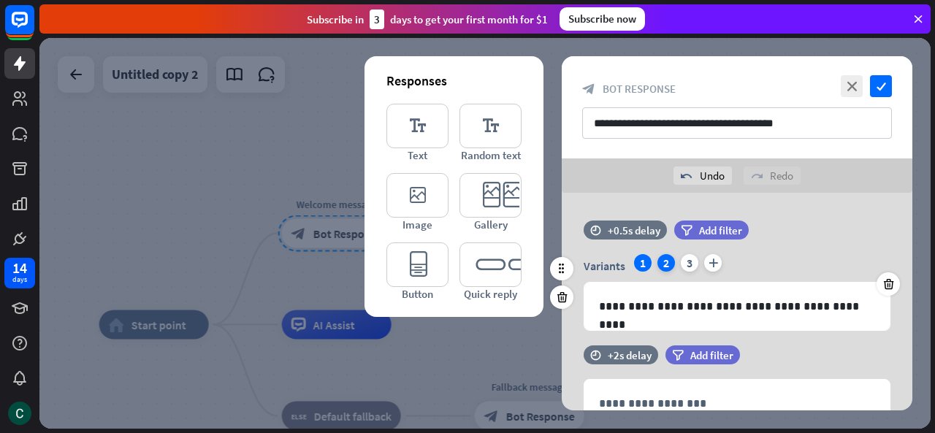
click at [669, 263] on div "2" at bounding box center [666, 263] width 18 height 18
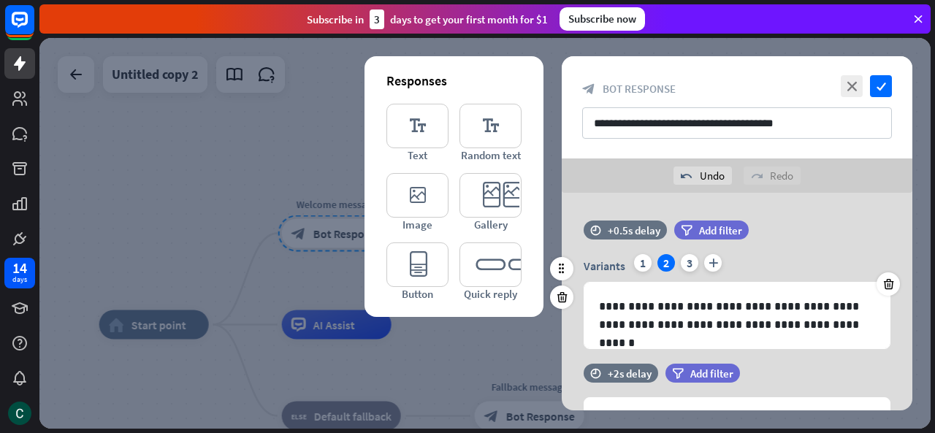
drag, startPoint x: 903, startPoint y: 222, endPoint x: 872, endPoint y: 280, distance: 65.7
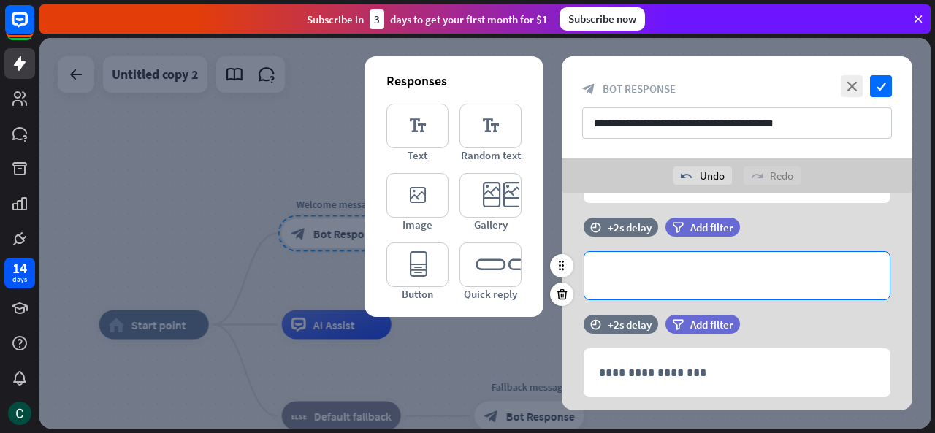
click at [718, 281] on p "**********" at bounding box center [737, 276] width 276 height 18
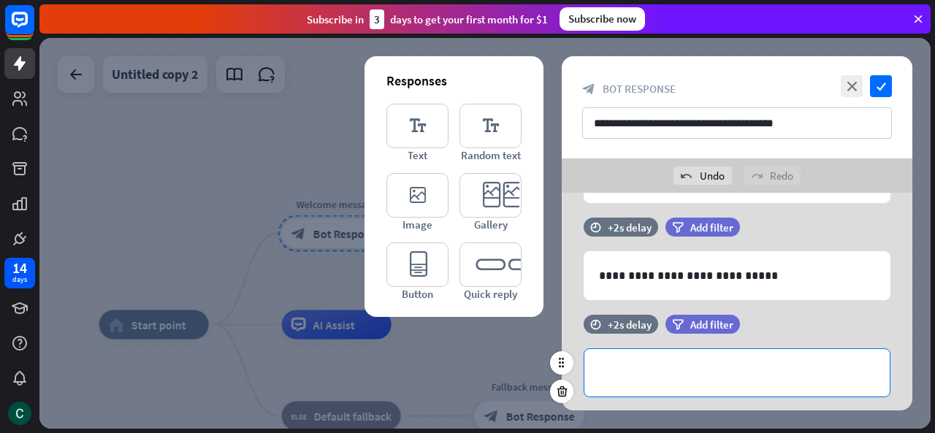
click at [679, 379] on p "**********" at bounding box center [737, 373] width 276 height 18
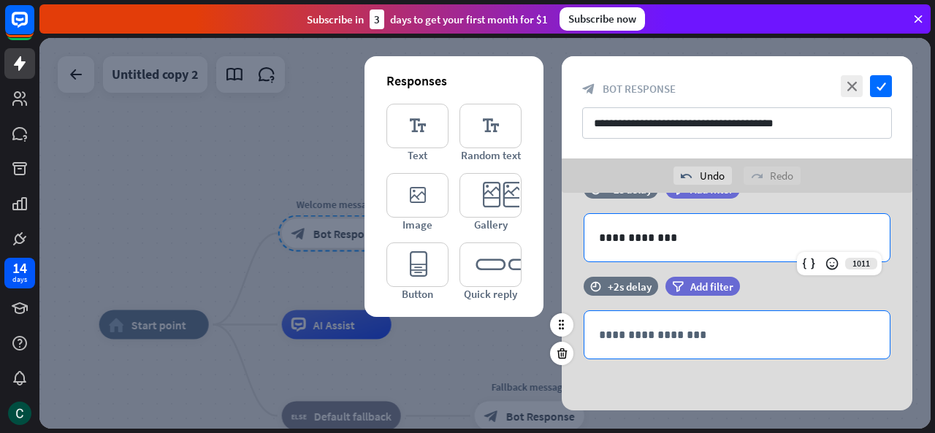
click at [821, 320] on div "**********" at bounding box center [736, 334] width 305 height 47
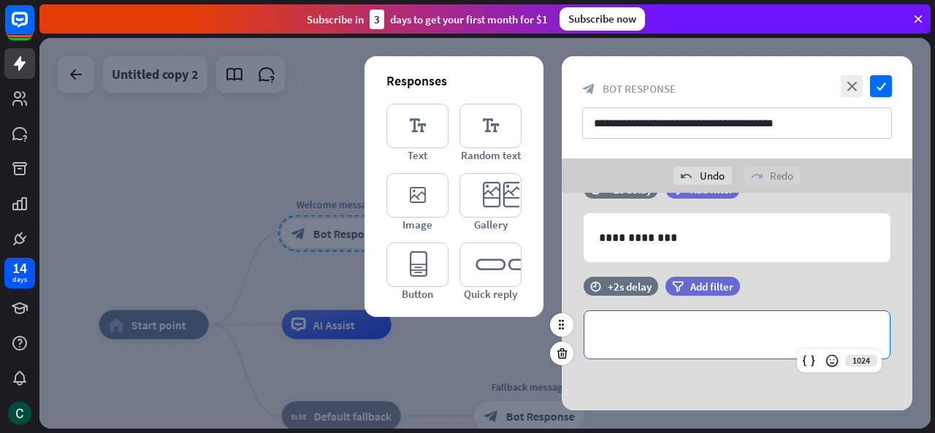
click at [847, 317] on div "**********" at bounding box center [736, 334] width 305 height 47
click at [751, 320] on div "**********" at bounding box center [736, 334] width 305 height 47
click at [563, 354] on icon at bounding box center [562, 353] width 14 height 13
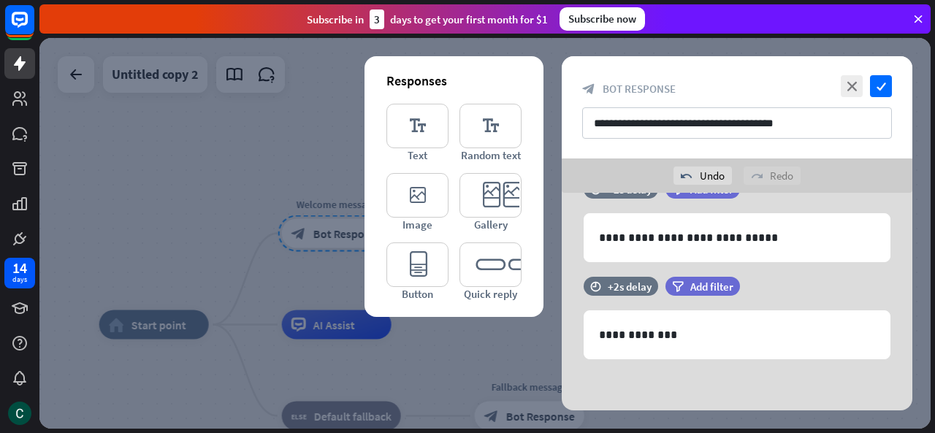
scroll to position [0, 0]
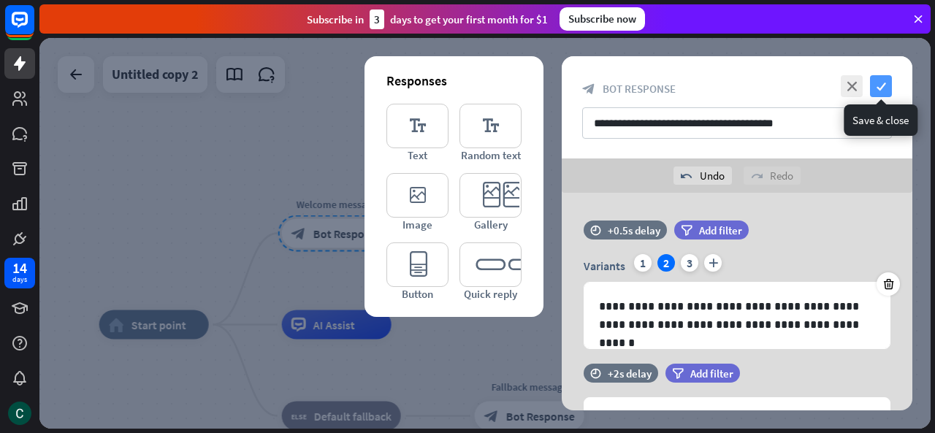
click at [887, 92] on icon "check" at bounding box center [881, 86] width 22 height 22
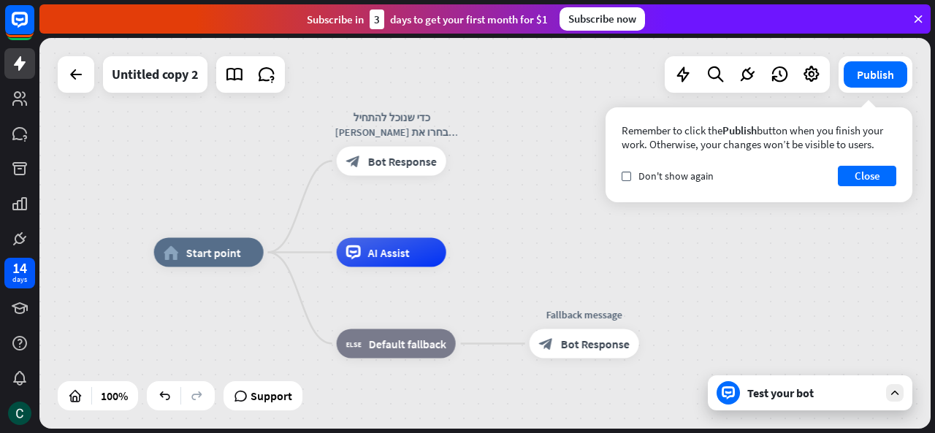
drag, startPoint x: 435, startPoint y: 188, endPoint x: 489, endPoint y: 116, distance: 90.7
click at [489, 116] on div "home_2 Start point כדי שנוכל להתחיל אנא בחרו את נושא פנייתכם block_bot_response…" at bounding box center [484, 233] width 891 height 391
click at [606, 351] on div "block_bot_response Bot Response" at bounding box center [585, 343] width 110 height 29
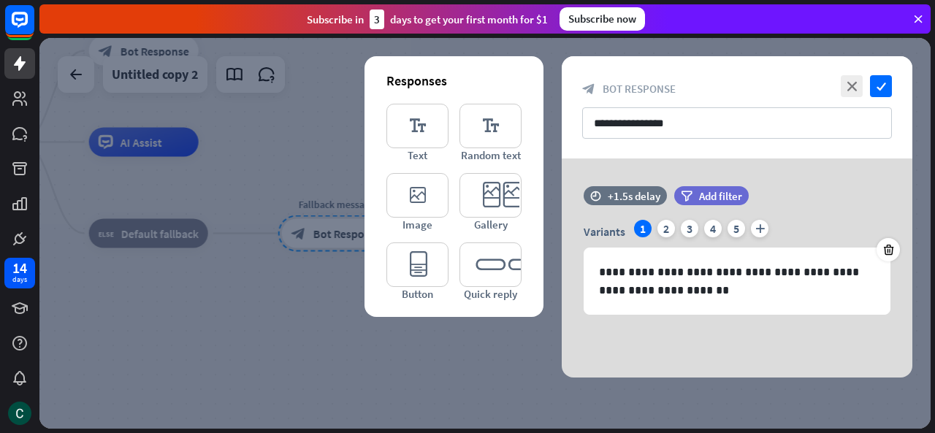
click at [893, 84] on div "**********" at bounding box center [737, 107] width 351 height 102
click at [888, 85] on icon "check" at bounding box center [881, 86] width 22 height 22
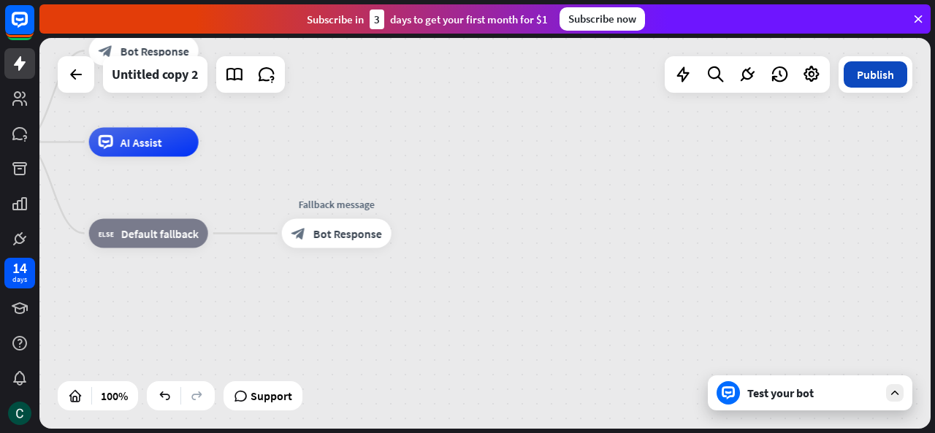
click at [871, 84] on button "Publish" at bounding box center [876, 74] width 64 height 26
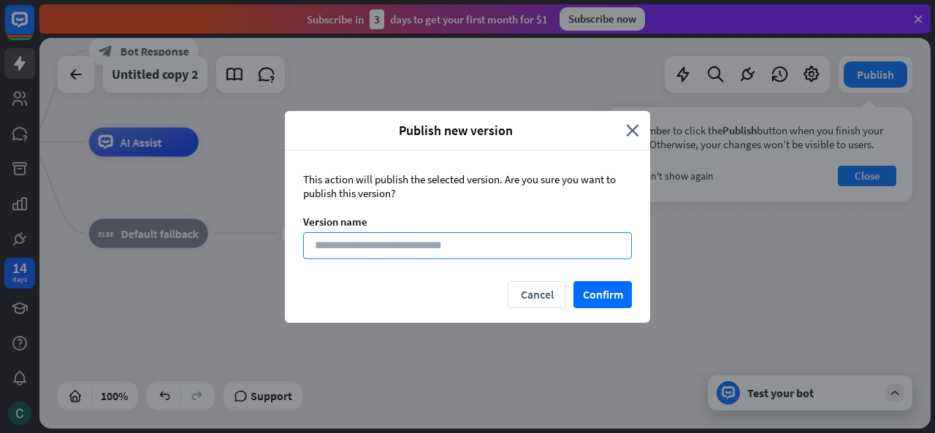
click at [488, 242] on input at bounding box center [467, 245] width 329 height 27
type input "****"
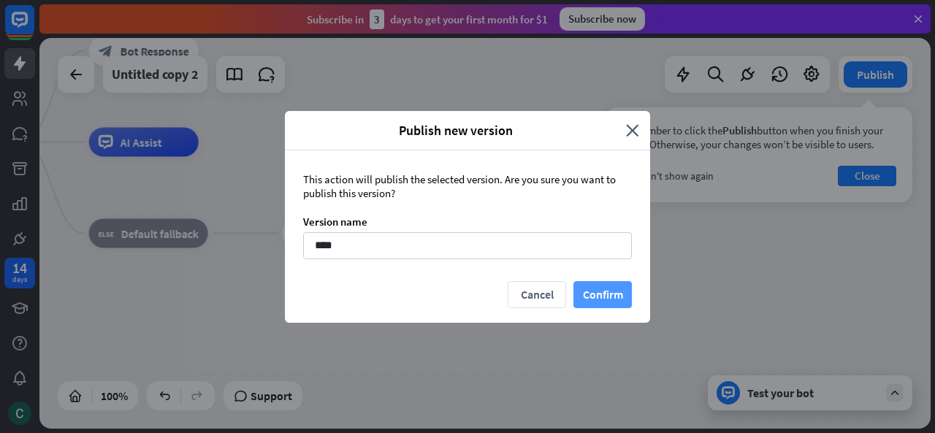
click at [610, 297] on button "Confirm" at bounding box center [602, 294] width 58 height 27
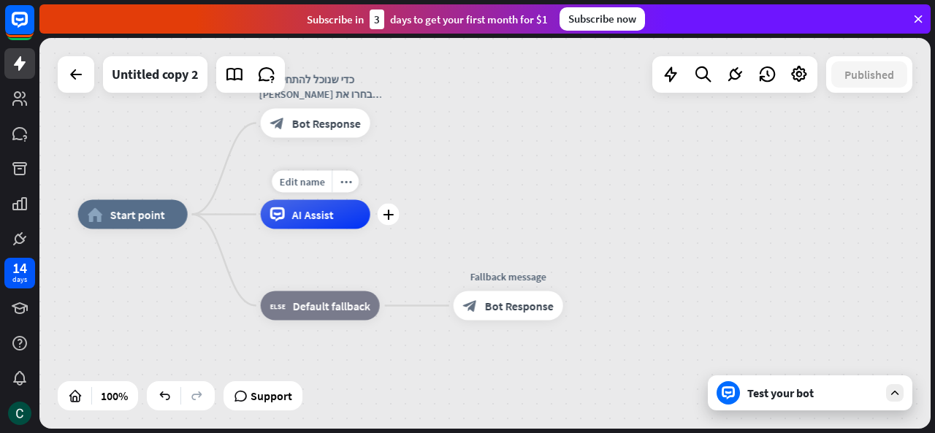
drag, startPoint x: 163, startPoint y: 186, endPoint x: 340, endPoint y: 211, distance: 179.3
click at [351, 238] on div "home_2 Start point כדי שנוכל להתחיל אנא בחרו את נושא פנייתכם block_bot_response…" at bounding box center [523, 410] width 891 height 391
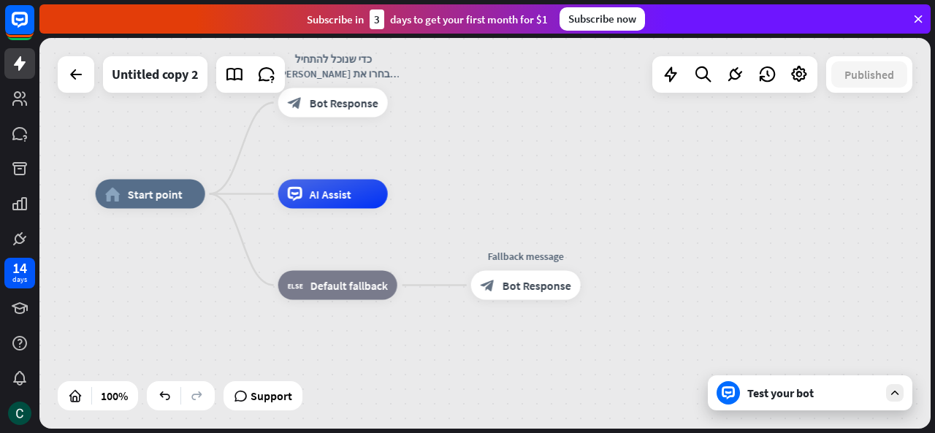
click at [23, 76] on link at bounding box center [19, 63] width 31 height 31
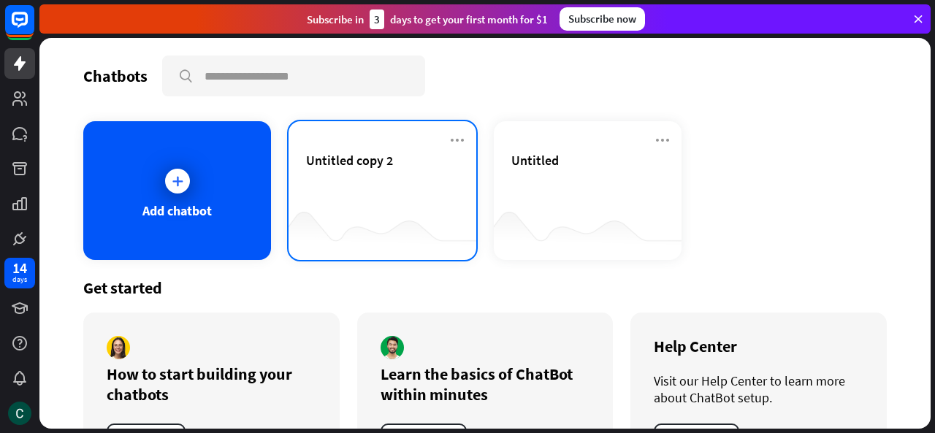
click at [355, 197] on div "Untitled copy 2" at bounding box center [382, 177] width 153 height 51
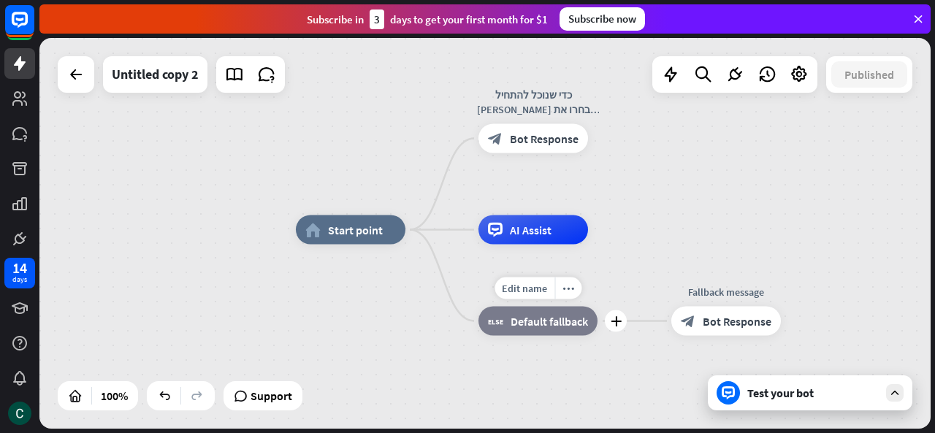
drag, startPoint x: 531, startPoint y: 308, endPoint x: 603, endPoint y: 294, distance: 72.9
click at [598, 307] on div "Edit name more_horiz plus block_fallback Default fallback" at bounding box center [538, 321] width 119 height 29
click at [316, 228] on icon "home_2" at bounding box center [312, 230] width 15 height 15
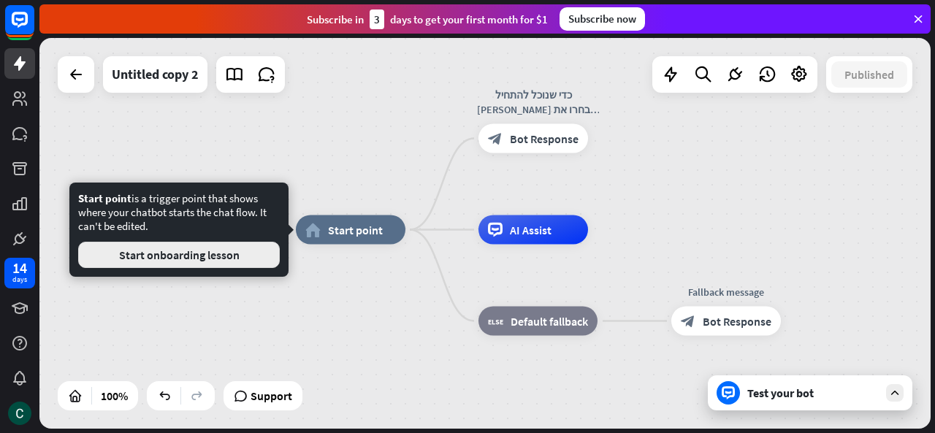
click at [229, 256] on button "Start onboarding lesson" at bounding box center [179, 255] width 202 height 26
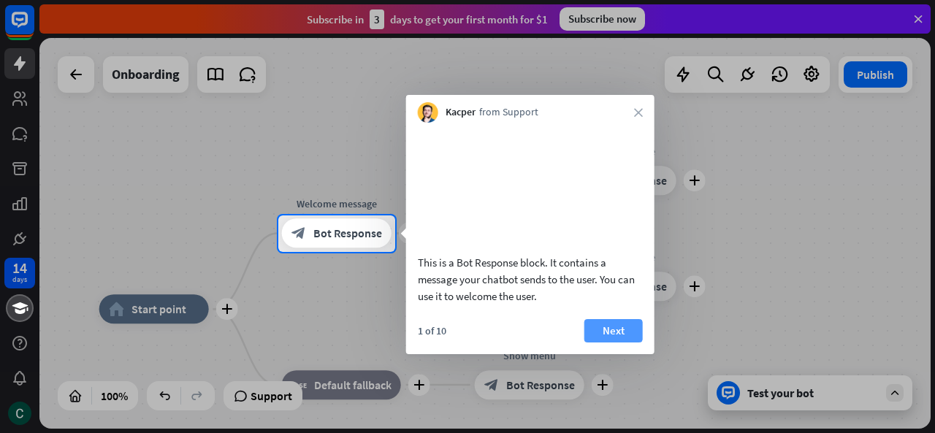
click at [596, 340] on button "Next" at bounding box center [613, 330] width 58 height 23
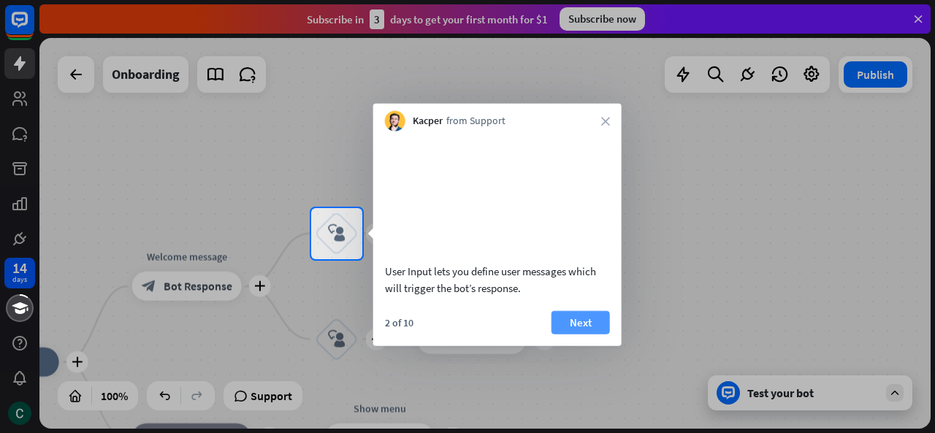
click at [584, 334] on button "Next" at bounding box center [581, 321] width 58 height 23
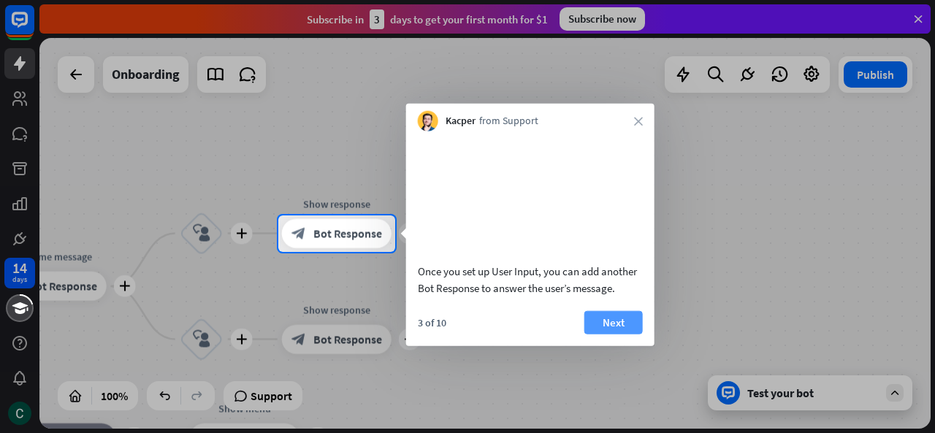
click at [620, 334] on button "Next" at bounding box center [613, 321] width 58 height 23
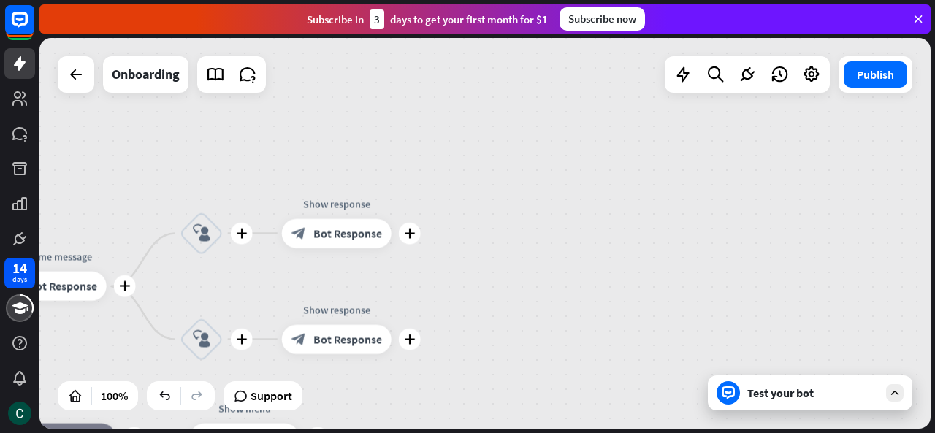
click at [620, 338] on div "plus home_2 Start point plus Welcome message block_bot_response Bot Response pl…" at bounding box center [484, 233] width 891 height 391
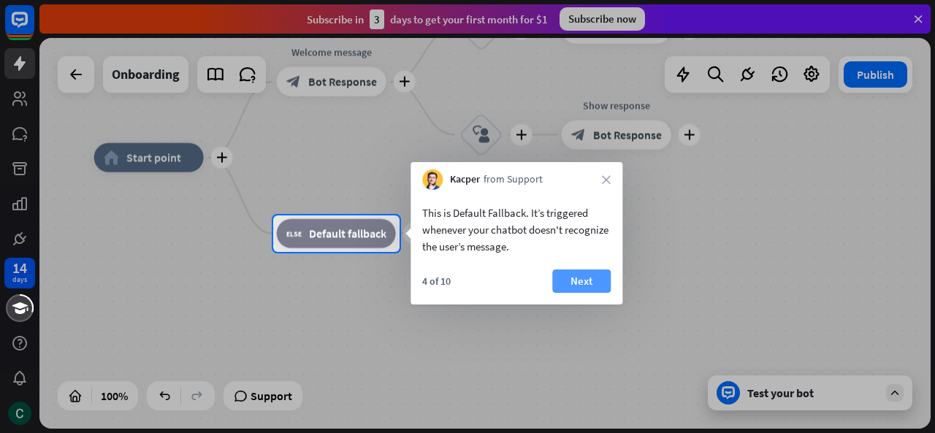
click at [577, 281] on button "Next" at bounding box center [581, 281] width 58 height 23
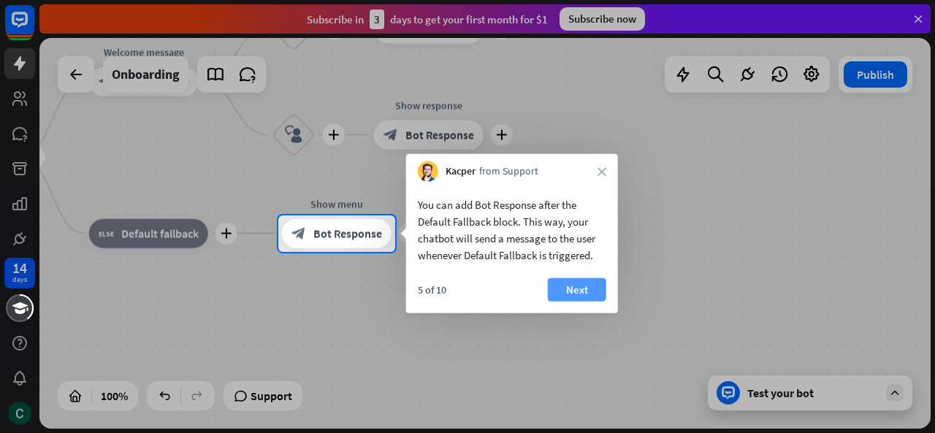
click at [571, 286] on button "Next" at bounding box center [577, 289] width 58 height 23
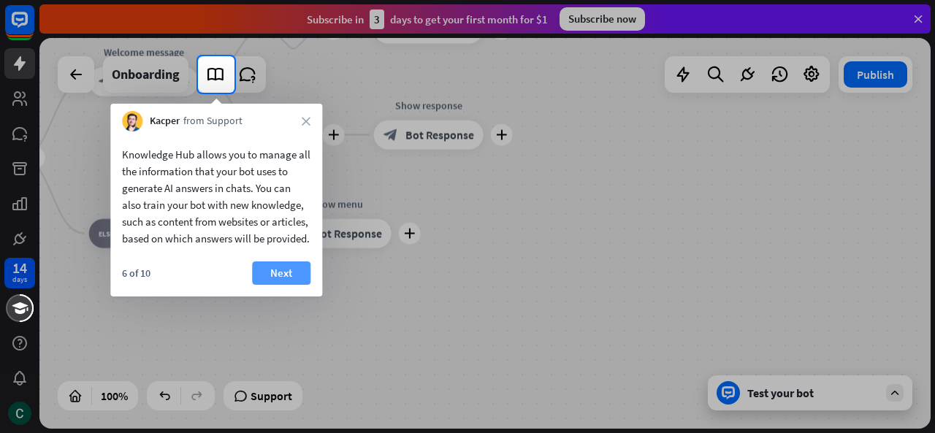
click at [275, 285] on button "Next" at bounding box center [281, 273] width 58 height 23
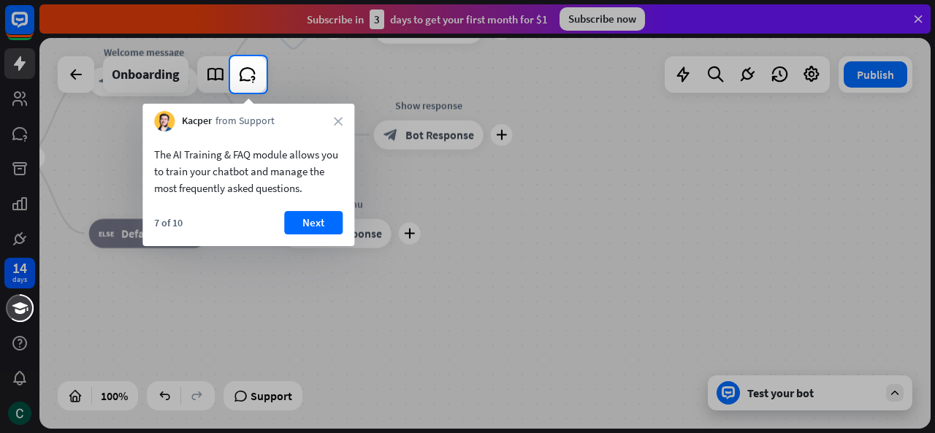
drag, startPoint x: 270, startPoint y: 278, endPoint x: 315, endPoint y: 265, distance: 46.5
click at [286, 294] on div at bounding box center [467, 263] width 935 height 340
click at [316, 232] on button "Next" at bounding box center [313, 222] width 58 height 23
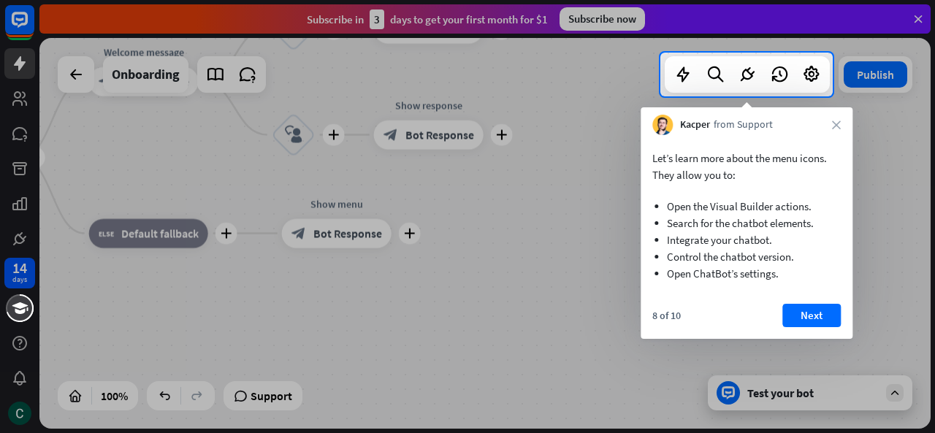
drag, startPoint x: 321, startPoint y: 259, endPoint x: 489, endPoint y: 279, distance: 170.0
click at [329, 275] on div at bounding box center [467, 264] width 935 height 337
click at [796, 308] on button "Next" at bounding box center [811, 315] width 58 height 23
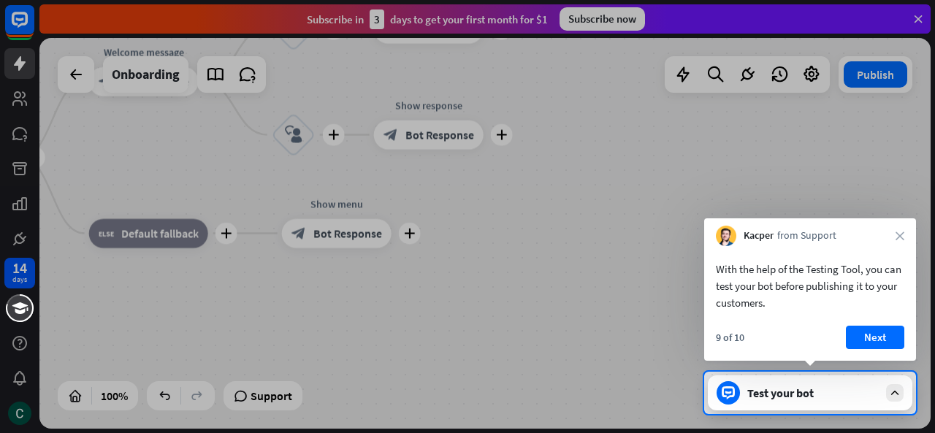
drag, startPoint x: 865, startPoint y: 341, endPoint x: 847, endPoint y: 339, distance: 17.7
click at [865, 341] on button "Next" at bounding box center [875, 337] width 58 height 23
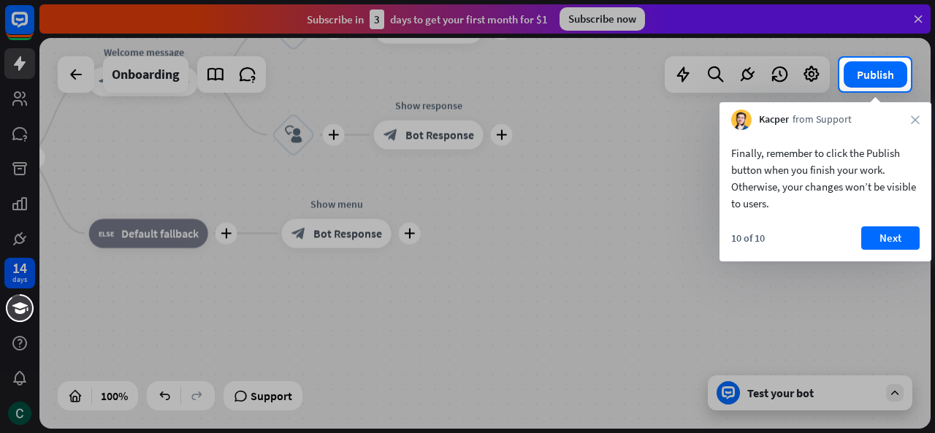
click at [533, 335] on div at bounding box center [467, 262] width 935 height 342
click at [882, 233] on button "Next" at bounding box center [890, 237] width 58 height 23
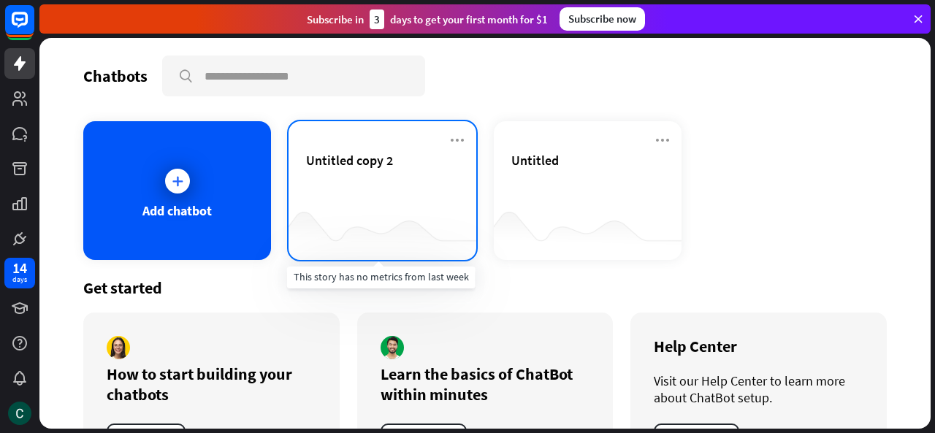
click at [347, 213] on div at bounding box center [383, 231] width 188 height 56
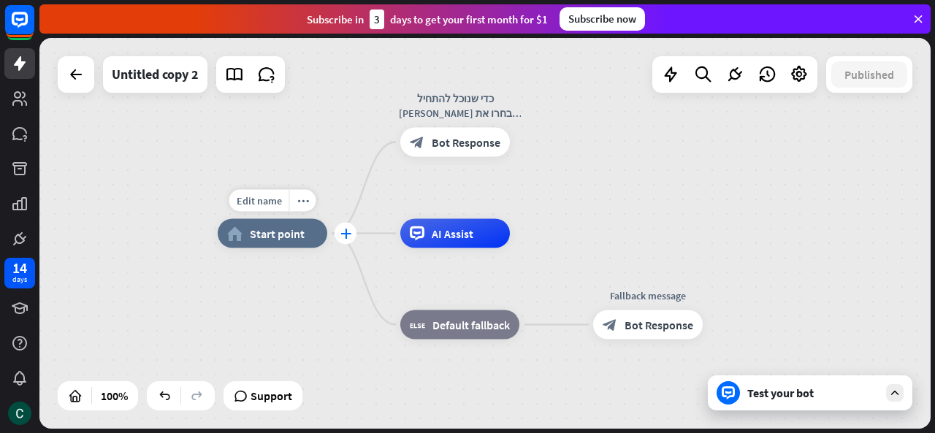
click at [343, 235] on icon "plus" at bounding box center [345, 234] width 11 height 10
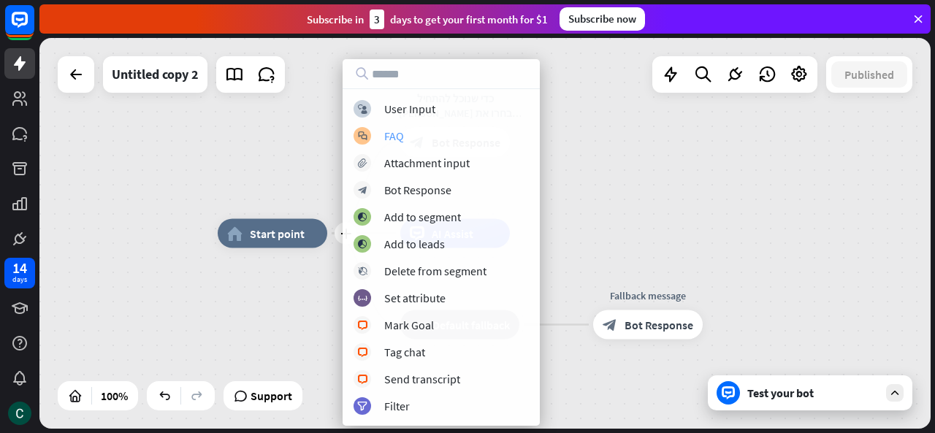
click at [374, 135] on div "block_faq FAQ" at bounding box center [441, 136] width 175 height 18
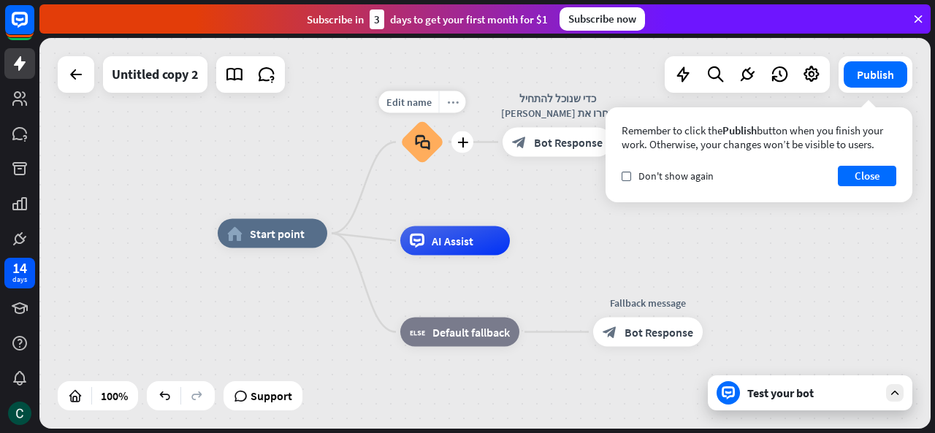
click at [450, 112] on div "more_horiz" at bounding box center [452, 102] width 27 height 22
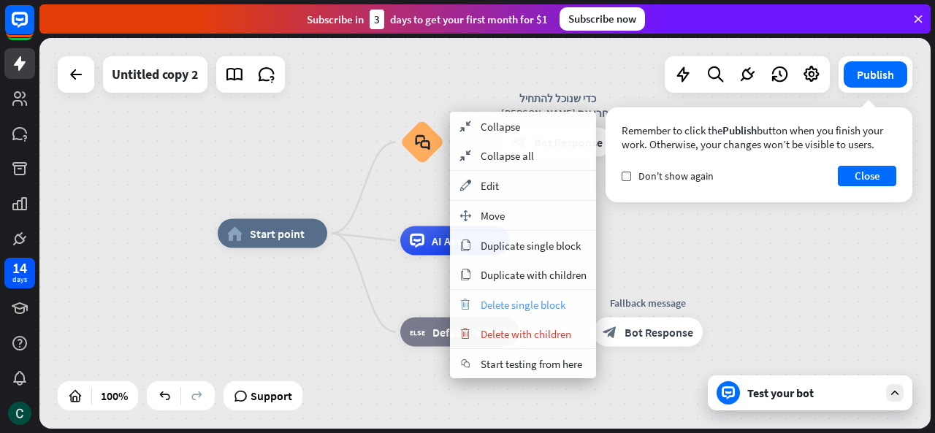
click at [508, 308] on span "Delete single block" at bounding box center [523, 305] width 85 height 14
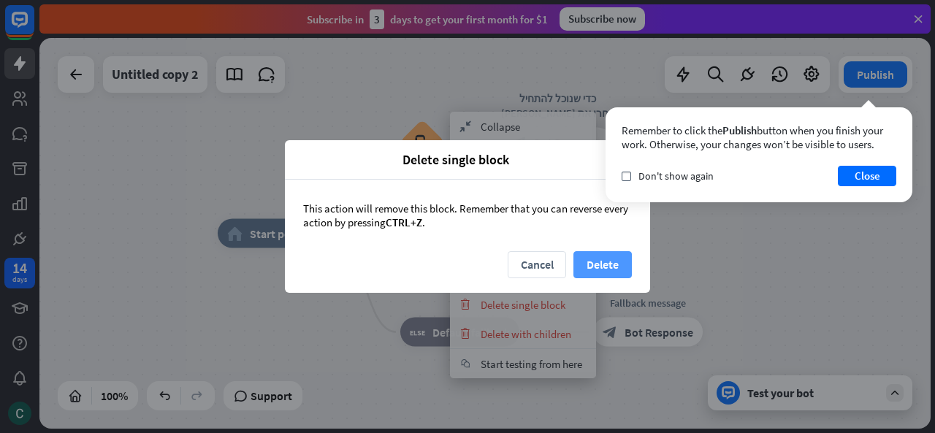
click at [589, 265] on button "Delete" at bounding box center [602, 264] width 58 height 27
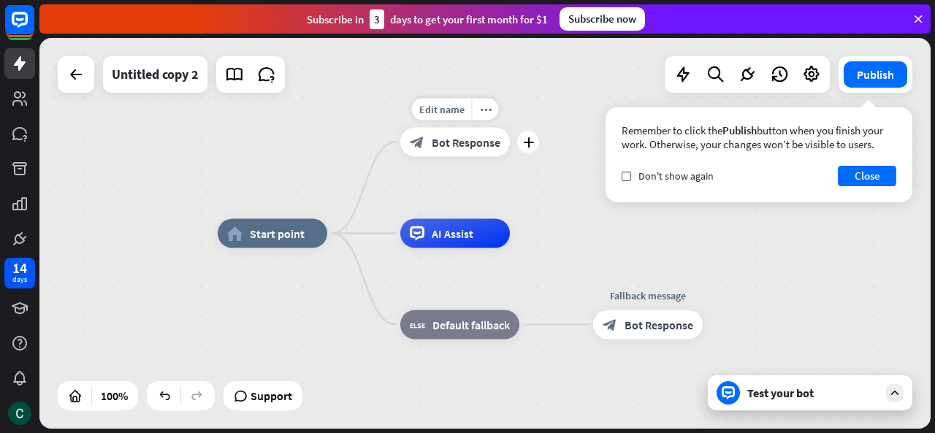
click at [465, 140] on span "Bot Response" at bounding box center [466, 142] width 69 height 15
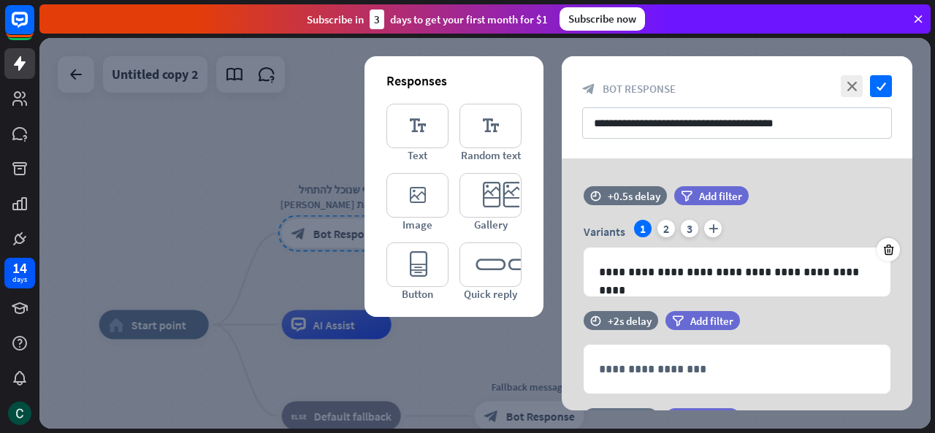
click at [284, 269] on div at bounding box center [484, 233] width 891 height 391
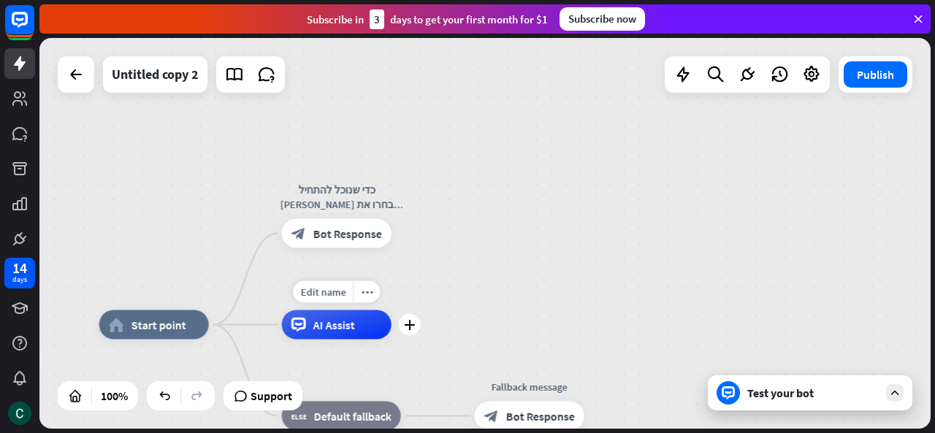
click at [335, 321] on span "AI Assist" at bounding box center [334, 325] width 42 height 15
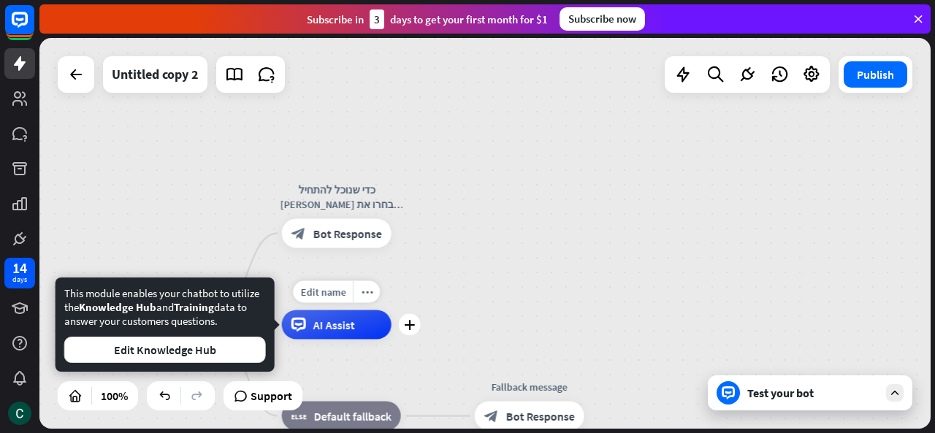
click at [303, 328] on icon at bounding box center [298, 325] width 15 height 15
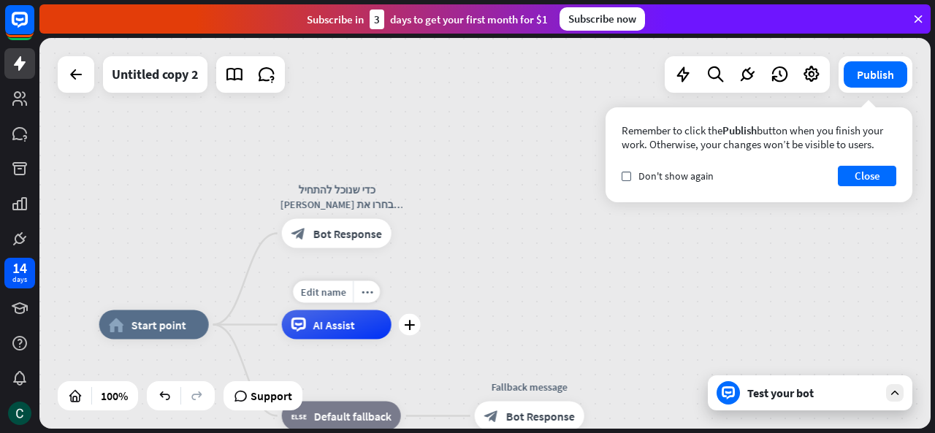
click at [303, 328] on icon at bounding box center [298, 325] width 15 height 15
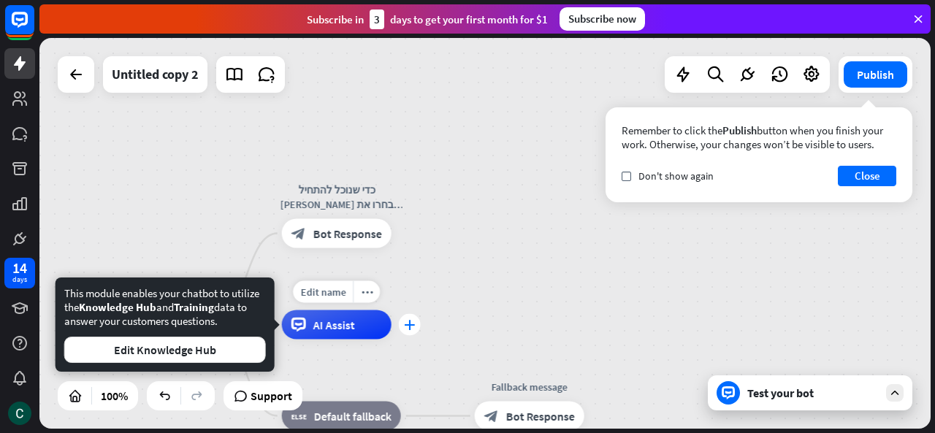
click at [406, 326] on icon "plus" at bounding box center [409, 325] width 11 height 10
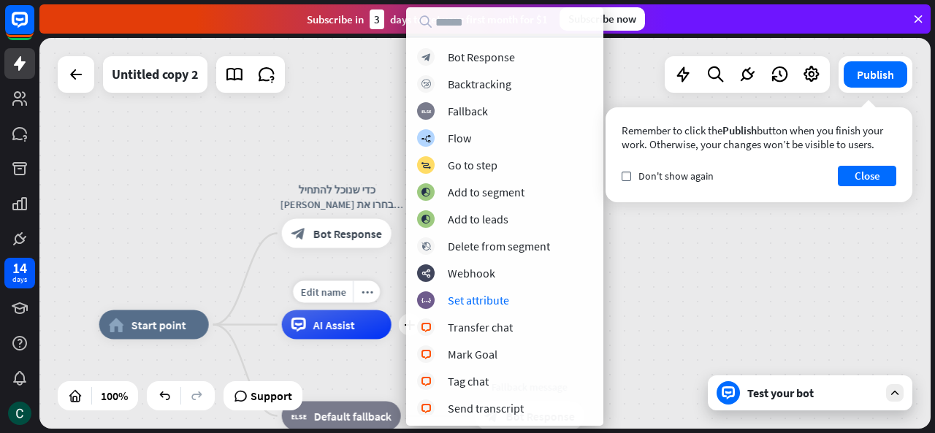
click at [375, 322] on div "AI Assist" at bounding box center [337, 324] width 110 height 29
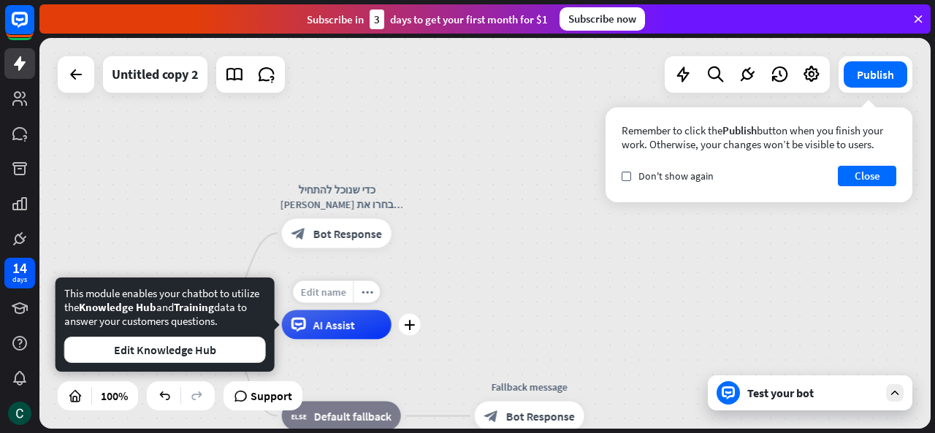
click at [348, 298] on div "Edit name" at bounding box center [323, 292] width 60 height 22
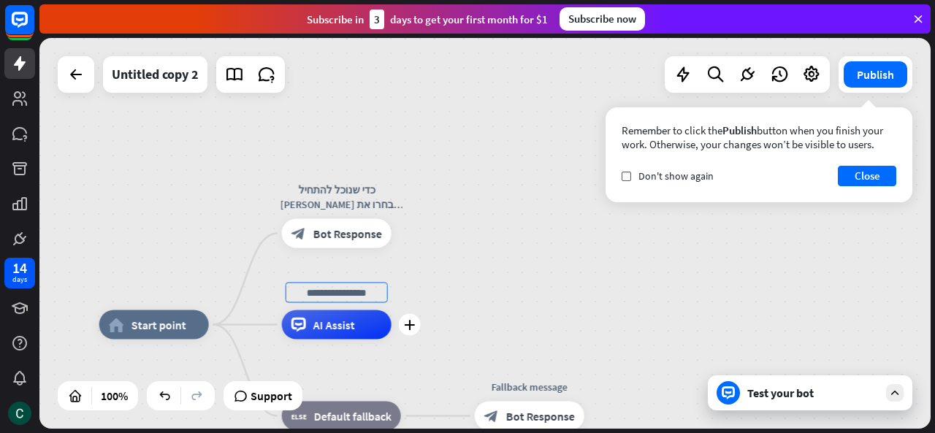
click at [345, 322] on span "AI Assist" at bounding box center [334, 325] width 42 height 15
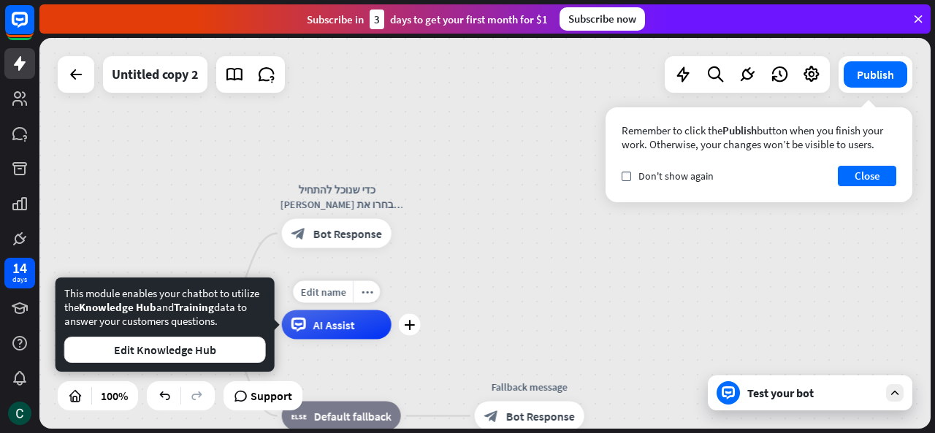
click at [345, 322] on span "AI Assist" at bounding box center [334, 325] width 42 height 15
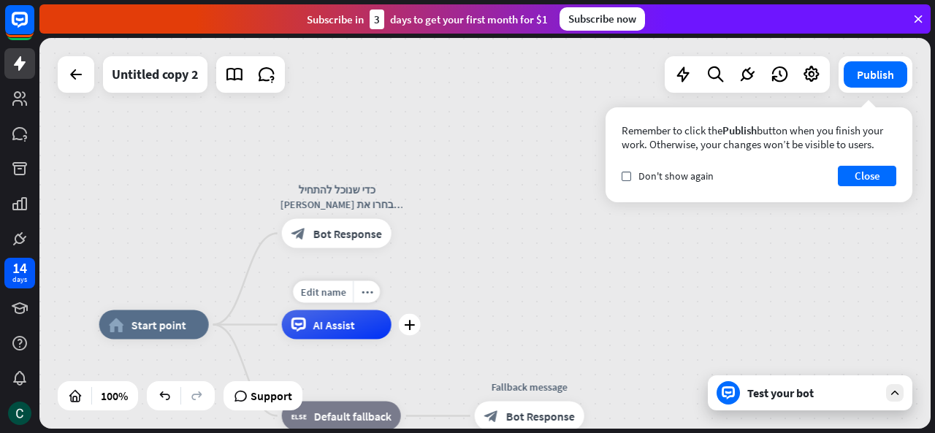
click at [327, 331] on span "AI Assist" at bounding box center [334, 325] width 42 height 15
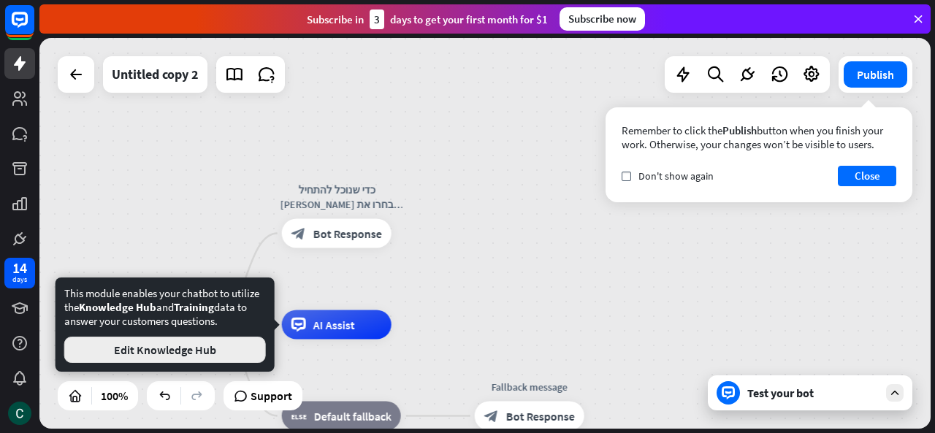
click at [235, 354] on button "Edit Knowledge Hub" at bounding box center [165, 350] width 202 height 26
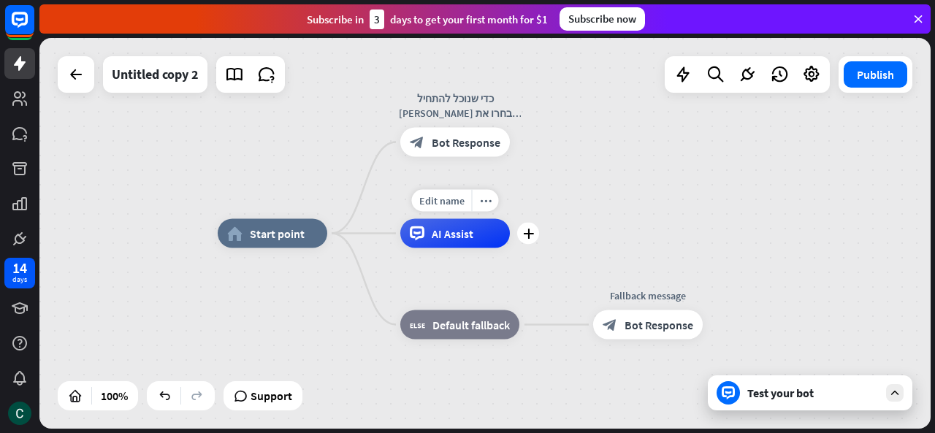
click at [424, 243] on div "AI Assist" at bounding box center [455, 233] width 110 height 29
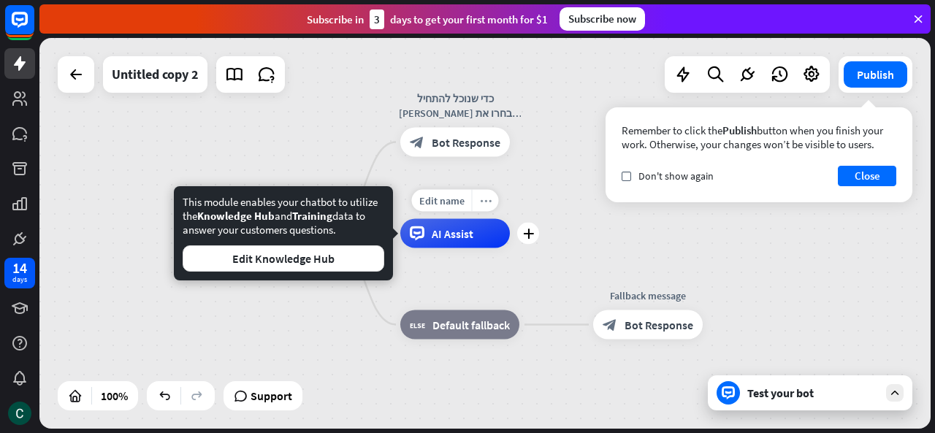
click at [476, 201] on div "more_horiz" at bounding box center [485, 201] width 27 height 22
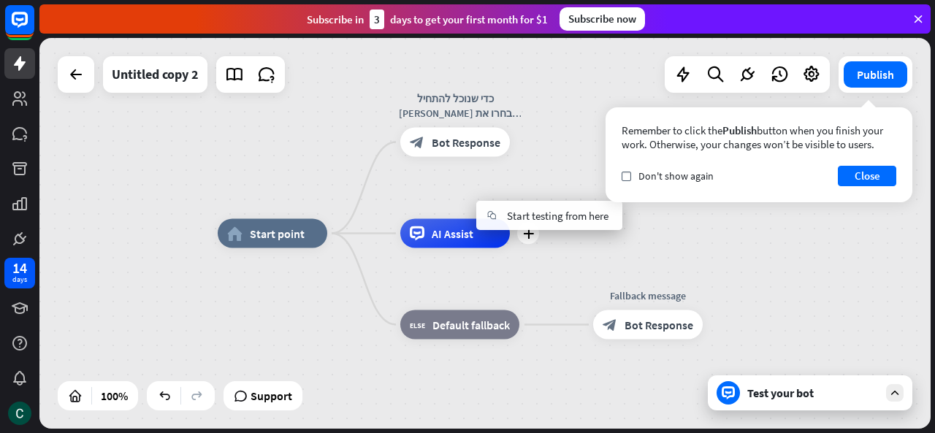
click at [457, 230] on span "AI Assist" at bounding box center [453, 233] width 42 height 15
click at [441, 204] on span "Edit name" at bounding box center [441, 200] width 45 height 13
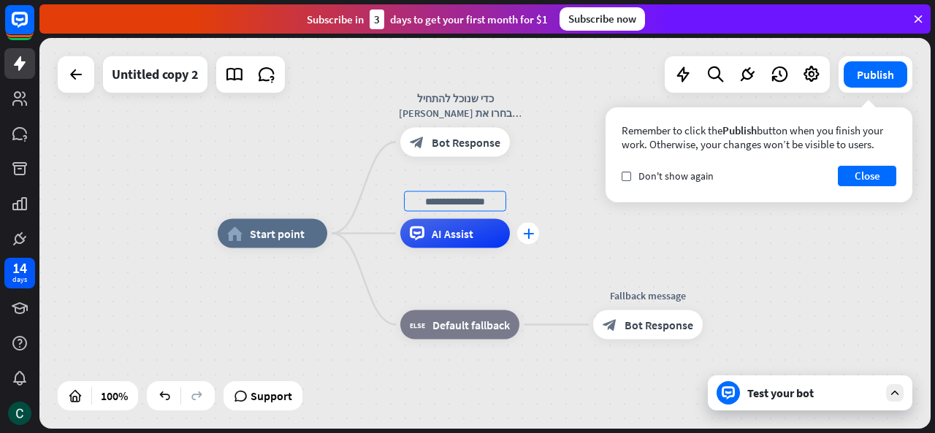
drag, startPoint x: 516, startPoint y: 235, endPoint x: 529, endPoint y: 237, distance: 13.5
click at [510, 237] on div "plus AI Assist" at bounding box center [455, 233] width 110 height 29
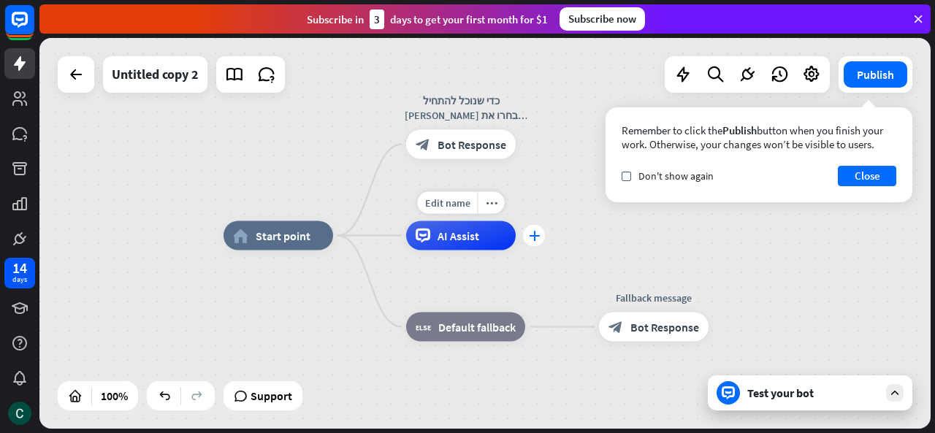
click at [530, 237] on icon "plus" at bounding box center [534, 236] width 11 height 10
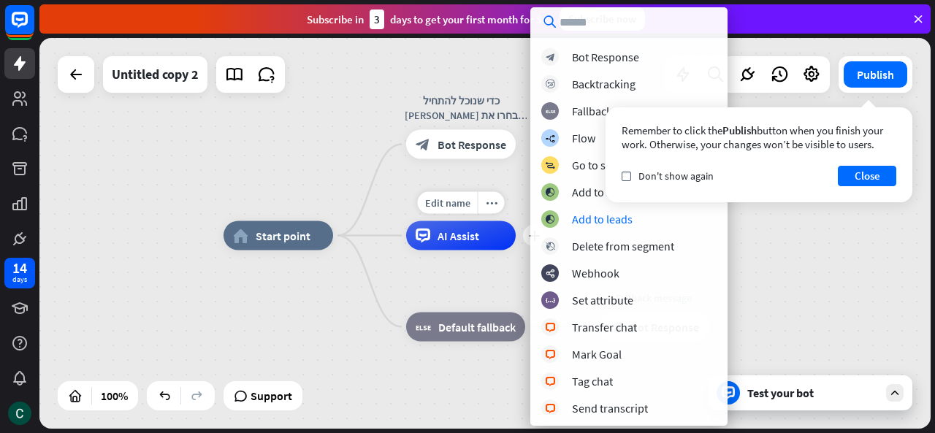
click at [485, 237] on div "AI Assist" at bounding box center [461, 235] width 110 height 29
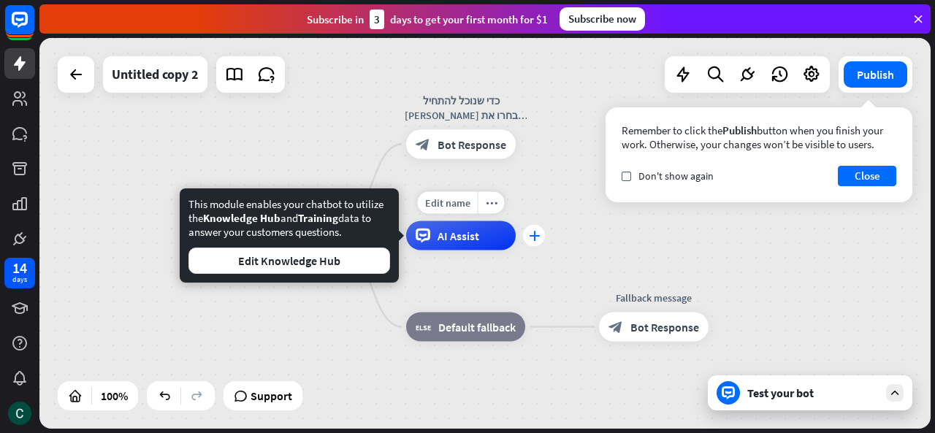
click at [538, 237] on icon "plus" at bounding box center [534, 236] width 11 height 10
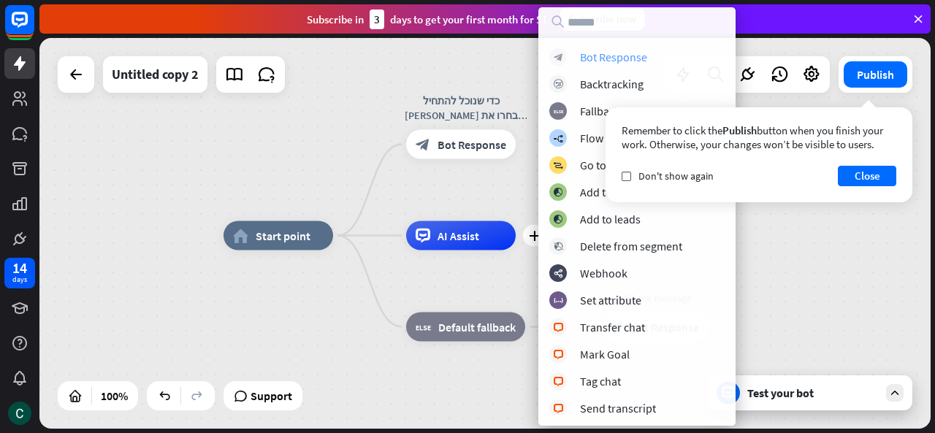
click at [601, 63] on div "Bot Response" at bounding box center [613, 57] width 67 height 15
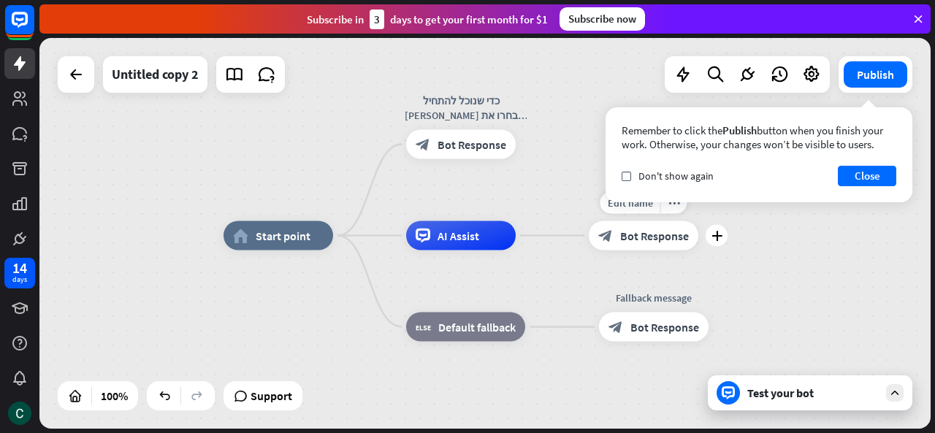
drag, startPoint x: 669, startPoint y: 231, endPoint x: 620, endPoint y: 238, distance: 50.2
click at [620, 238] on div "block_bot_response Bot Response" at bounding box center [644, 235] width 110 height 29
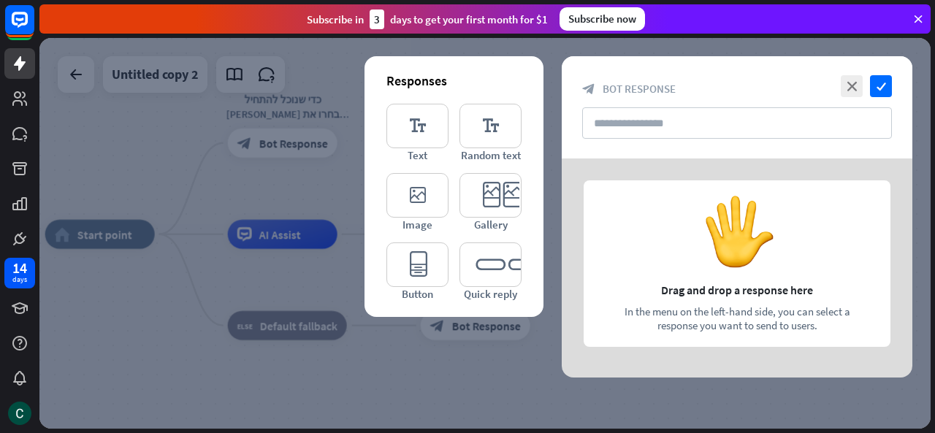
click at [626, 235] on div at bounding box center [737, 268] width 351 height 219
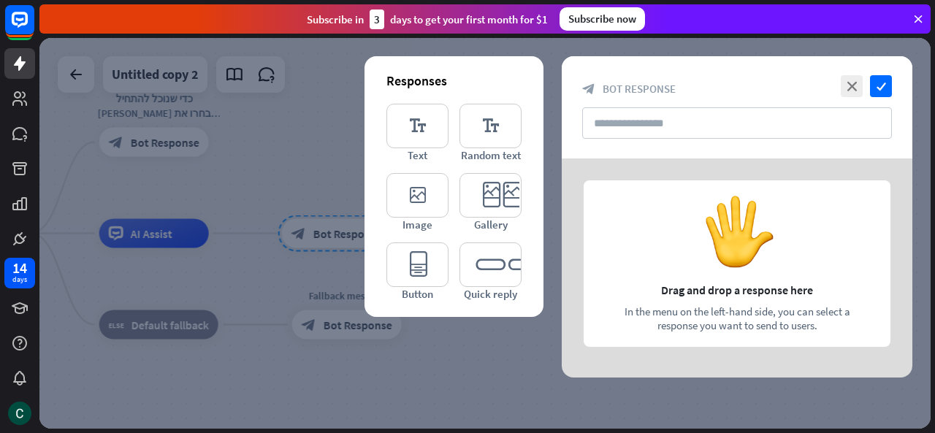
click at [658, 210] on div at bounding box center [737, 268] width 351 height 219
click at [655, 125] on input "text" at bounding box center [737, 122] width 310 height 31
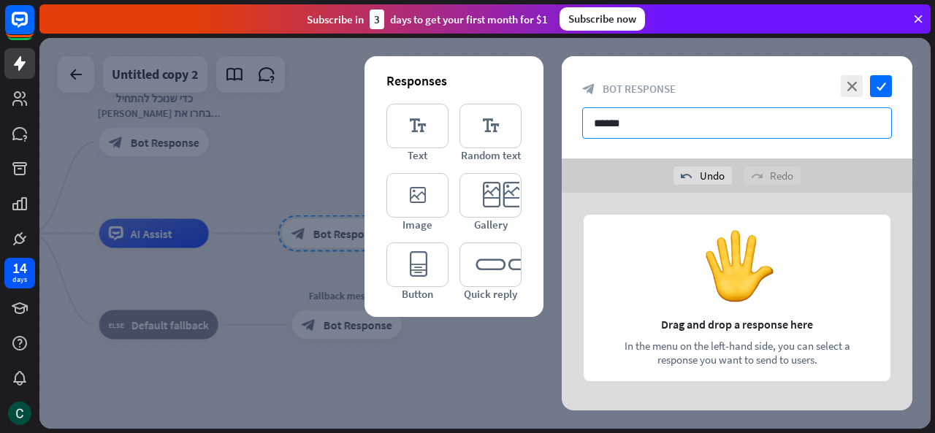
type input "******"
click at [785, 142] on div "close check block_bot_response Bot Response ******" at bounding box center [737, 107] width 351 height 102
click at [804, 255] on div at bounding box center [737, 302] width 351 height 219
click at [788, 297] on div at bounding box center [737, 302] width 351 height 219
click at [842, 86] on icon "close" at bounding box center [852, 86] width 22 height 22
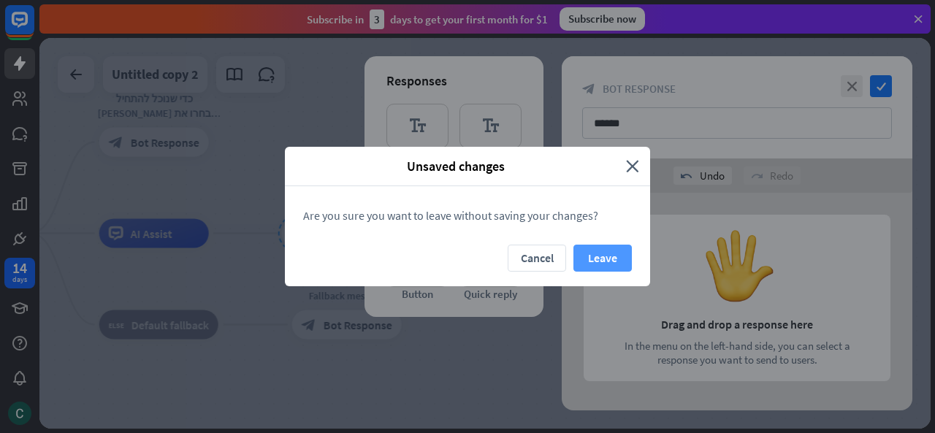
click at [587, 252] on button "Leave" at bounding box center [602, 258] width 58 height 27
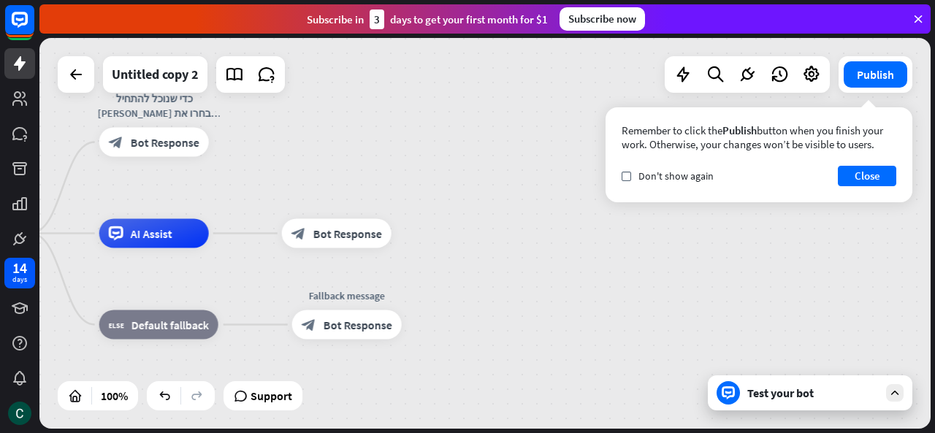
drag, startPoint x: 354, startPoint y: 210, endPoint x: 508, endPoint y: 224, distance: 154.8
click at [509, 222] on div "home_2 Start point כדי שנוכל להתחיל אנא בחרו את נושא פנייתכם block_bot_response…" at bounding box center [484, 233] width 891 height 391
click at [169, 229] on span "AI Assist" at bounding box center [152, 233] width 42 height 15
click at [166, 157] on div "Edit name more_horiz plus כדי שנוכל להתחיל אנא בחרו את נושא פנייתכם block_bot_r…" at bounding box center [154, 142] width 110 height 29
click at [172, 142] on span "Bot Response" at bounding box center [165, 142] width 69 height 15
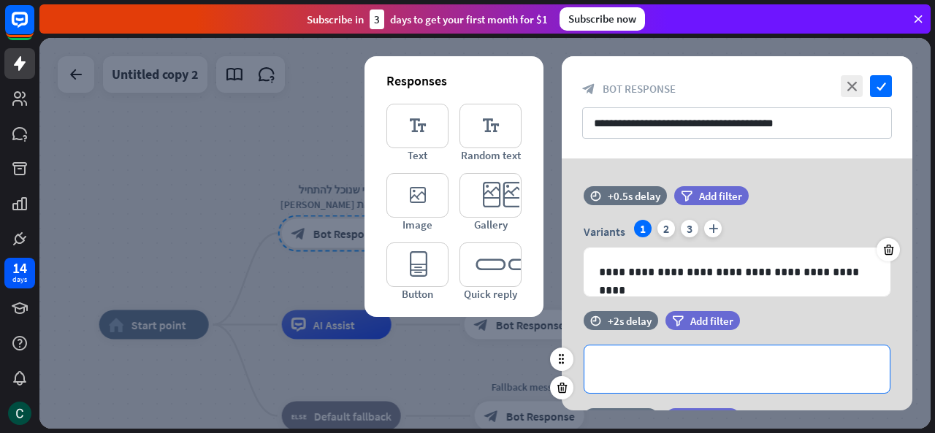
click at [644, 352] on div "**********" at bounding box center [736, 369] width 305 height 47
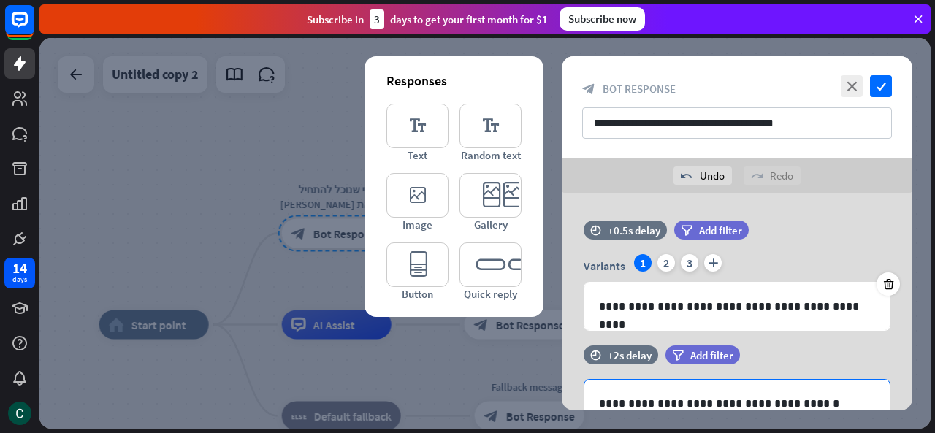
scroll to position [243, 0]
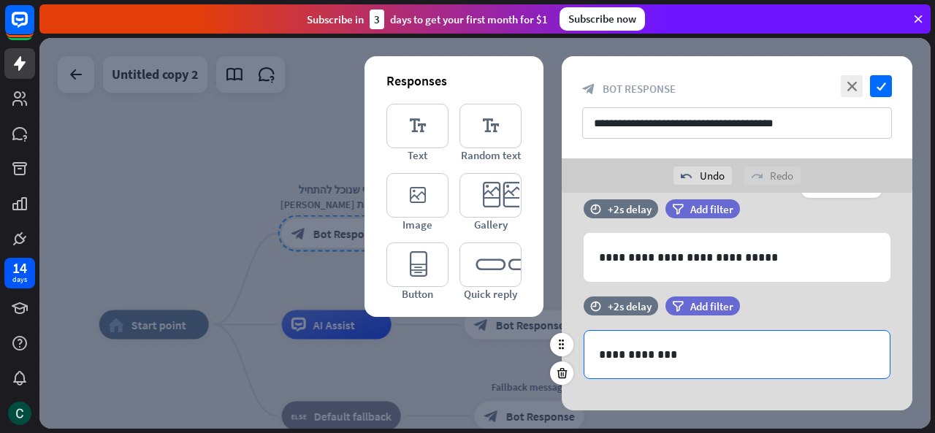
click at [660, 351] on p "**********" at bounding box center [737, 355] width 276 height 18
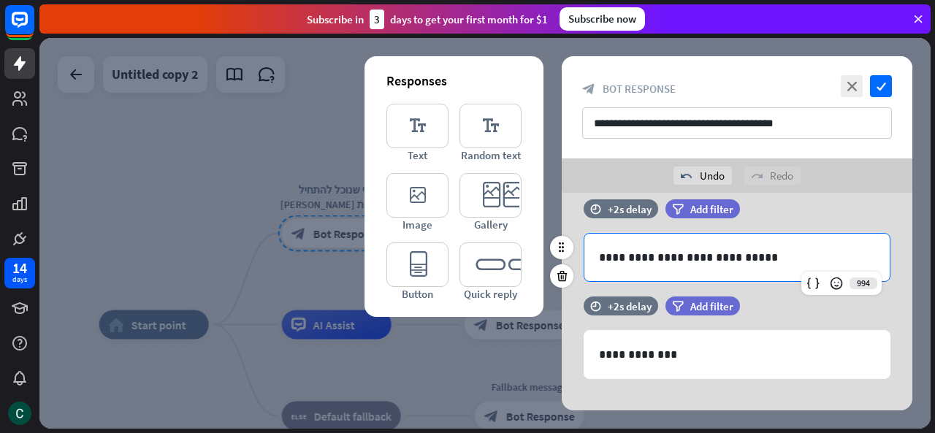
click at [664, 257] on p "**********" at bounding box center [737, 257] width 276 height 18
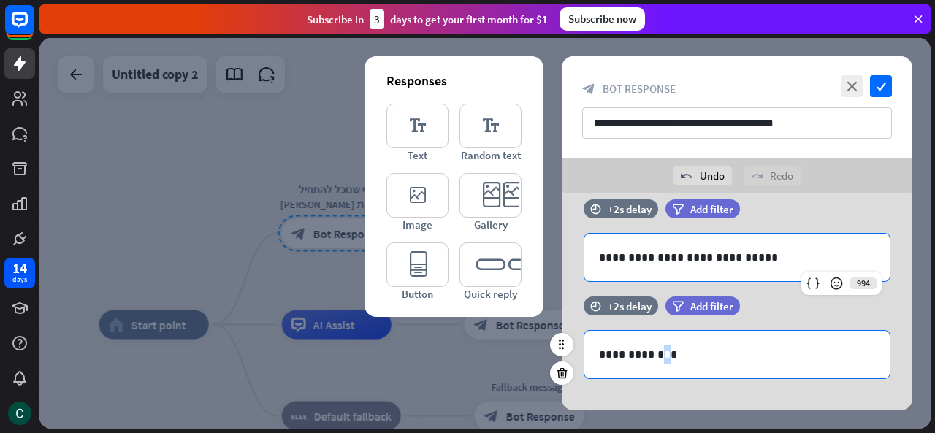
click at [658, 349] on p "**********" at bounding box center [737, 355] width 276 height 18
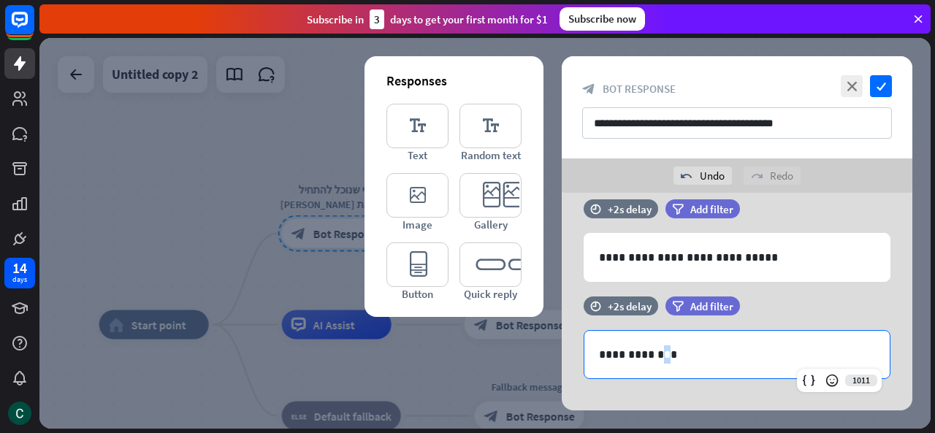
scroll to position [0, 0]
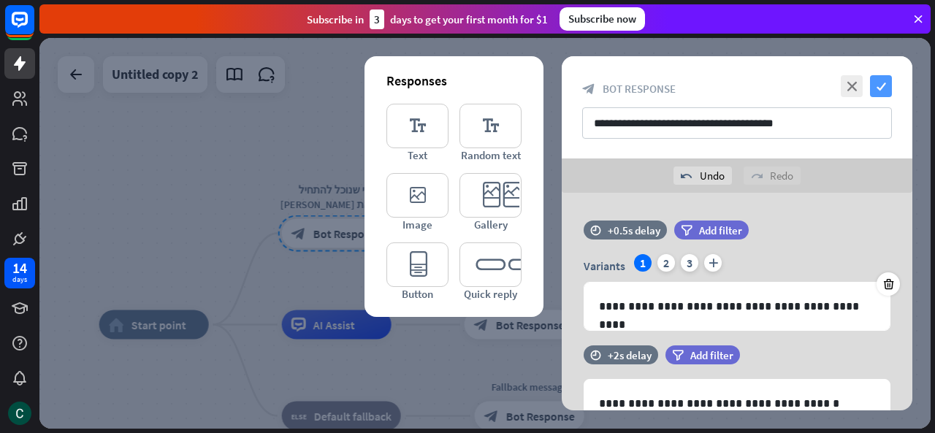
click at [880, 95] on icon "check" at bounding box center [881, 86] width 22 height 22
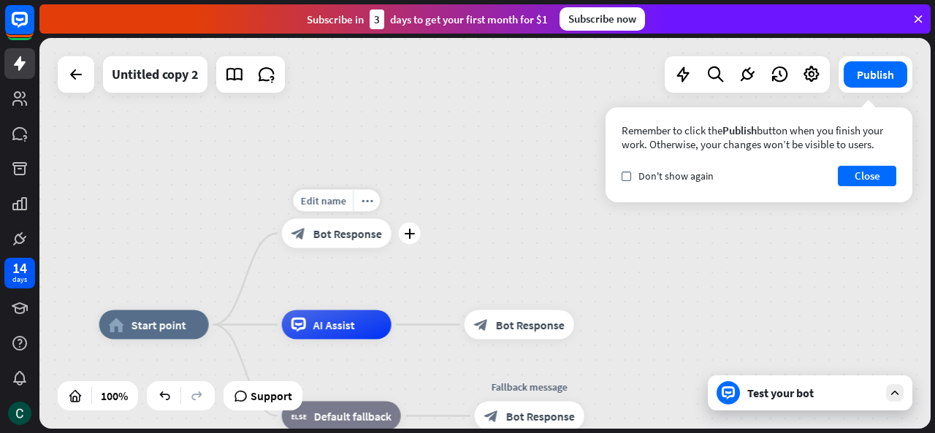
click at [354, 230] on span "Bot Response" at bounding box center [347, 233] width 69 height 15
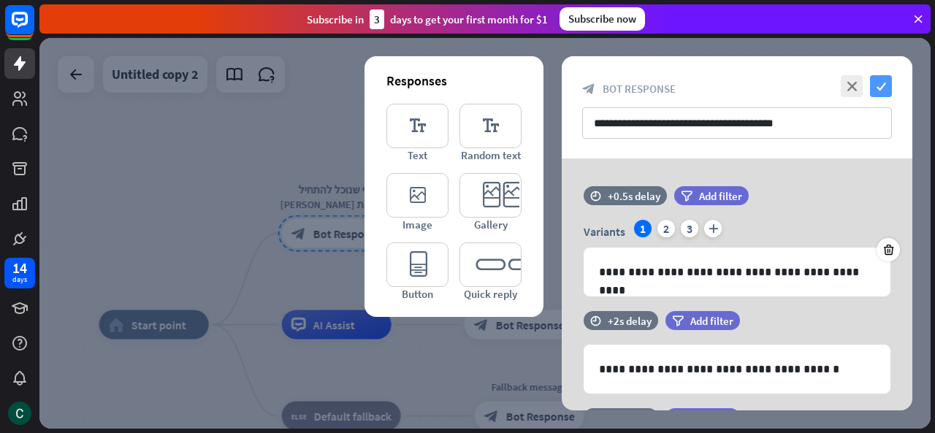
click at [883, 91] on icon "check" at bounding box center [881, 86] width 22 height 22
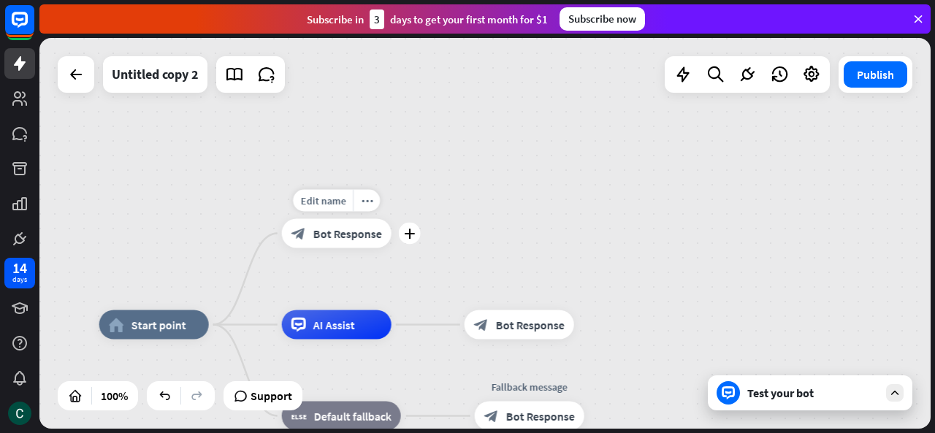
click at [362, 237] on span "Bot Response" at bounding box center [347, 233] width 69 height 15
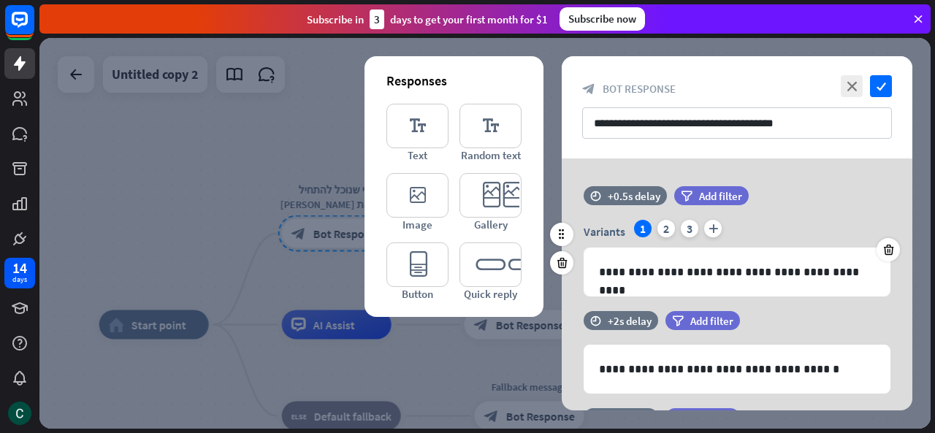
click at [702, 227] on div "Variants 1 2 3 plus" at bounding box center [737, 231] width 307 height 23
click at [692, 229] on div "3" at bounding box center [690, 229] width 18 height 18
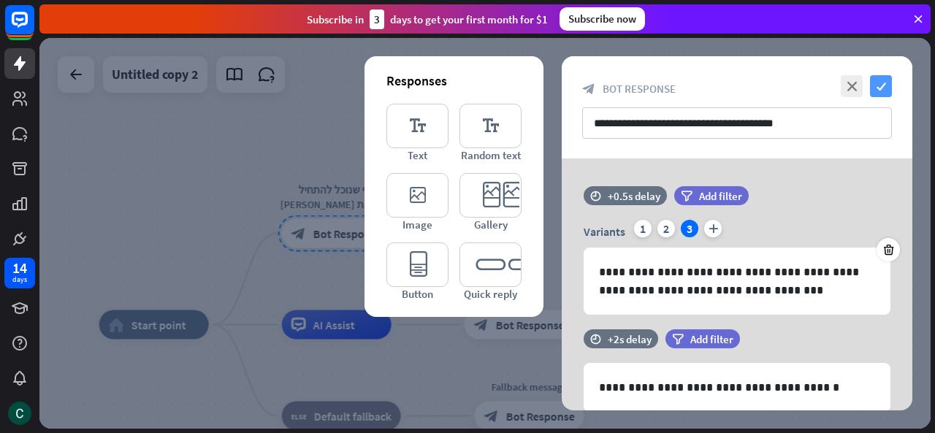
click at [880, 79] on icon "check" at bounding box center [881, 86] width 22 height 22
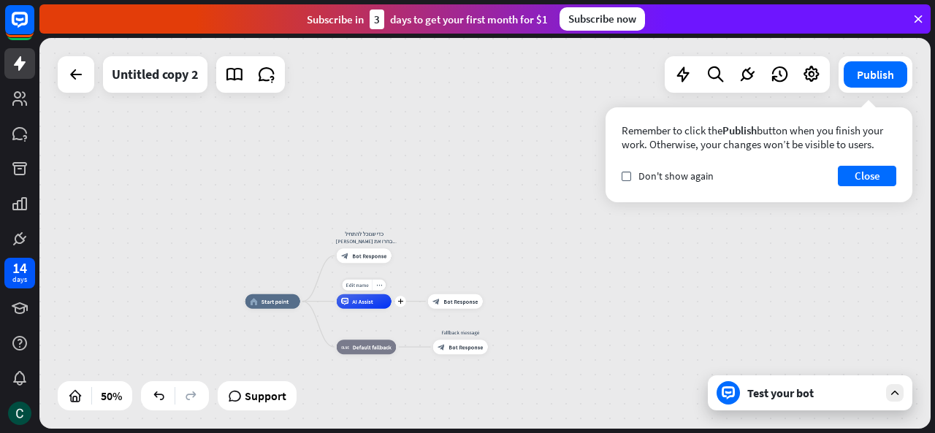
drag, startPoint x: 374, startPoint y: 324, endPoint x: 398, endPoint y: 274, distance: 55.2
click at [392, 294] on div "Edit name more_horiz plus AI Assist" at bounding box center [364, 301] width 55 height 15
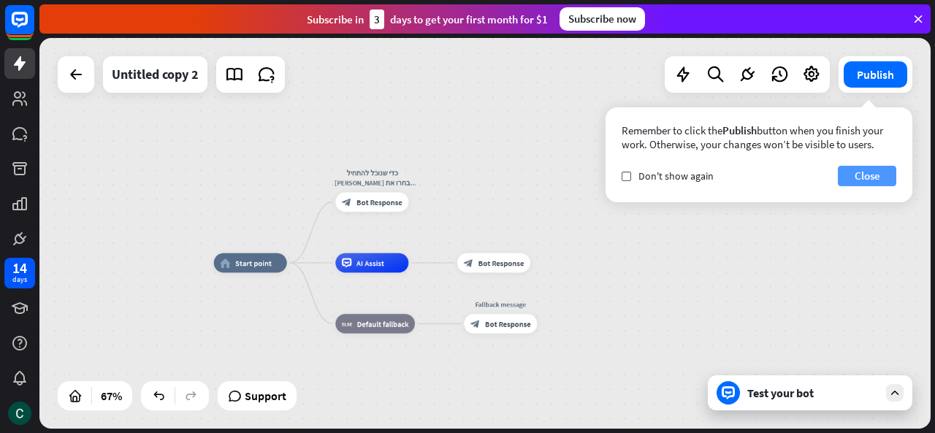
click at [877, 167] on button "Close" at bounding box center [867, 176] width 58 height 20
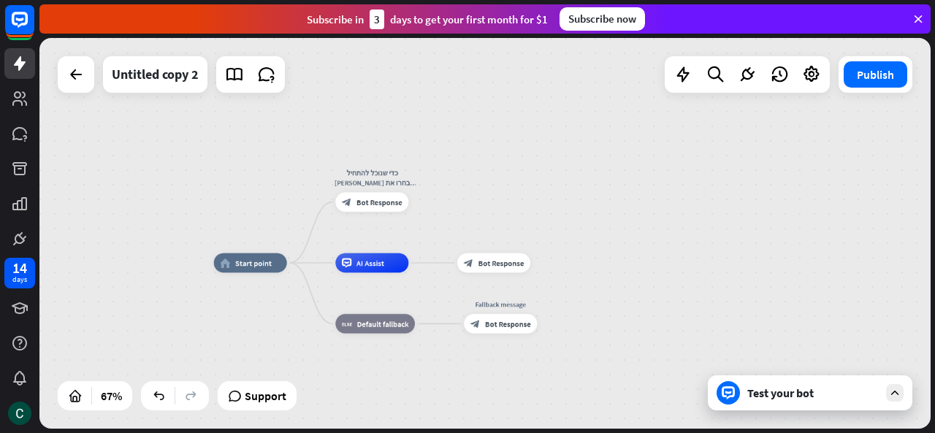
click at [883, 89] on div "Publish" at bounding box center [876, 74] width 74 height 37
click at [885, 77] on button "Publish" at bounding box center [876, 74] width 64 height 26
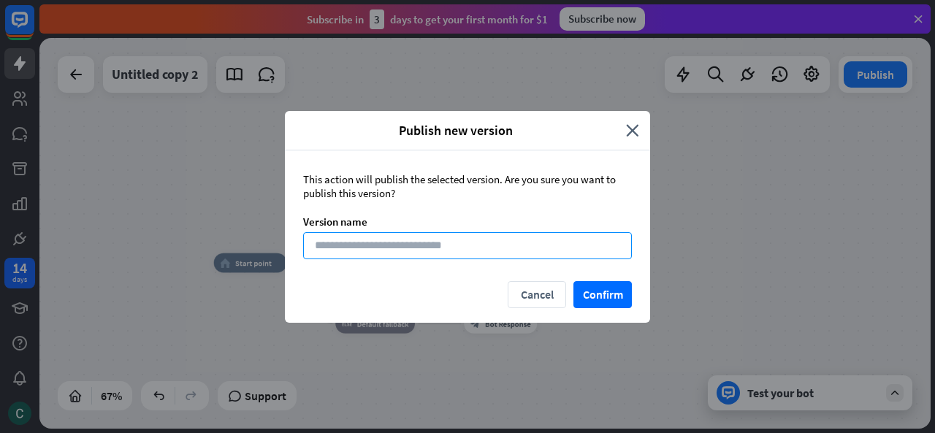
click at [584, 255] on input at bounding box center [467, 245] width 329 height 27
click at [582, 254] on input at bounding box center [467, 245] width 329 height 27
type input "***"
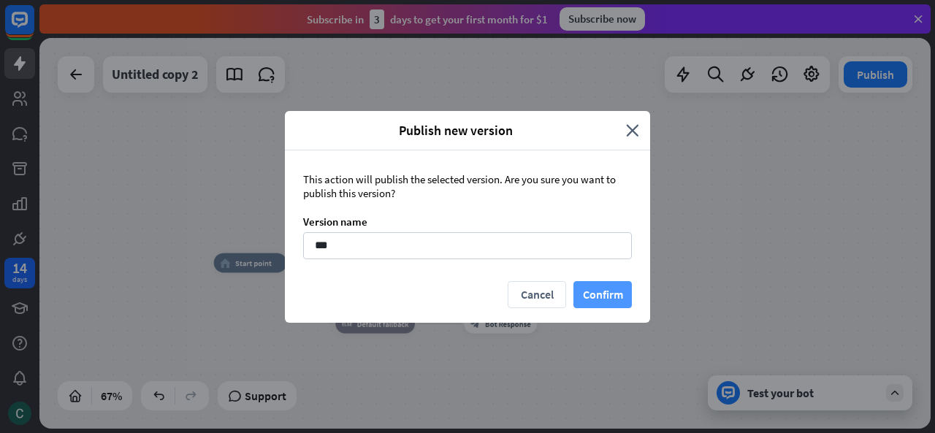
click at [590, 294] on button "Confirm" at bounding box center [602, 294] width 58 height 27
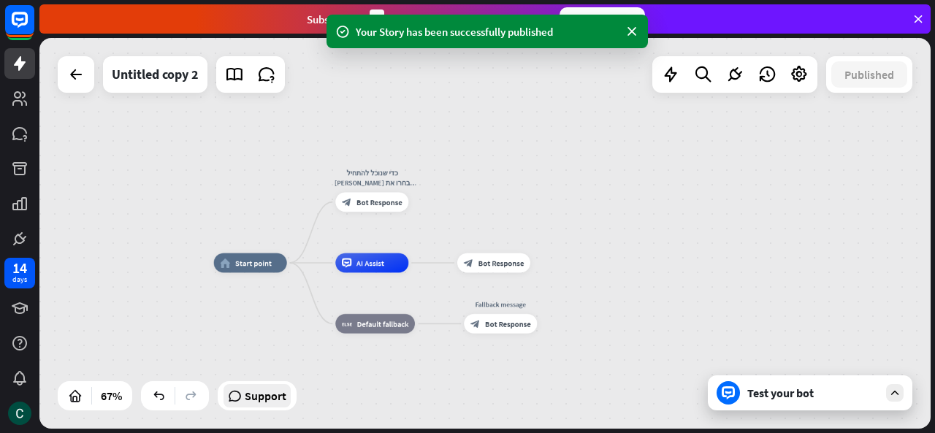
click at [271, 393] on span "Support" at bounding box center [266, 395] width 42 height 23
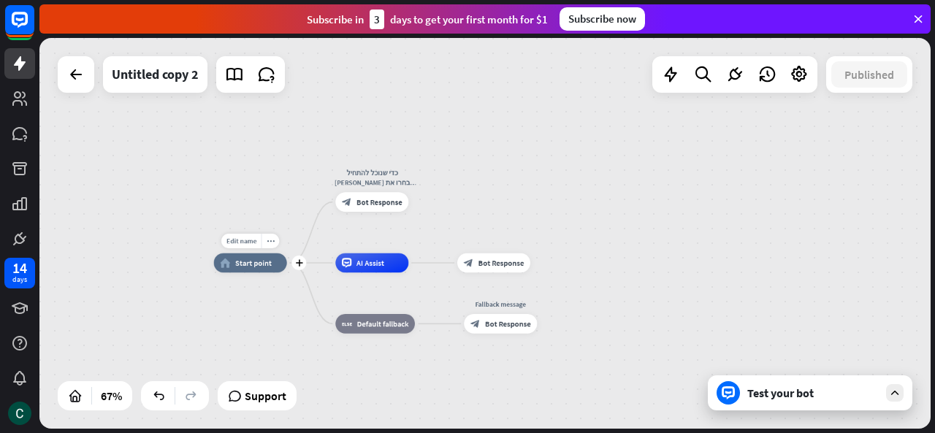
click at [270, 267] on span "Start point" at bounding box center [253, 262] width 37 height 9
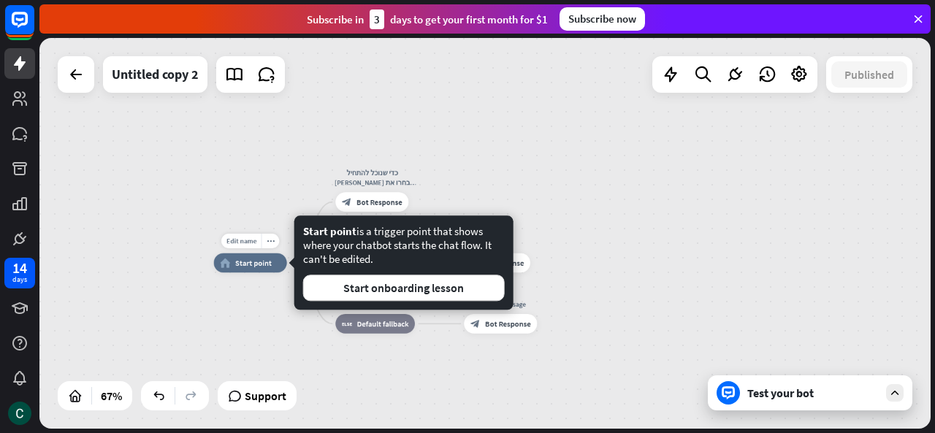
click at [271, 265] on div "home_2 Start point" at bounding box center [250, 264] width 73 height 20
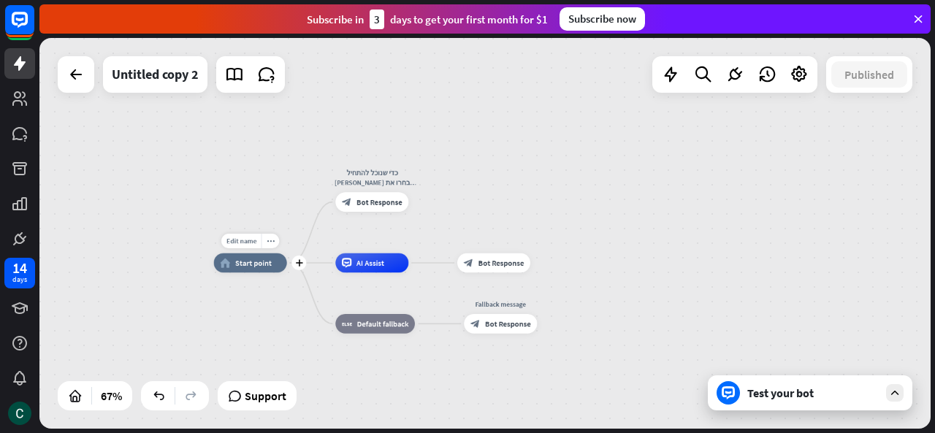
click at [189, 251] on div "Edit name more_horiz plus home_2 Start point כדי שנוכל להתחיל אנא בחרו את נושא …" at bounding box center [484, 233] width 891 height 391
click at [262, 262] on span "Start point" at bounding box center [253, 262] width 37 height 9
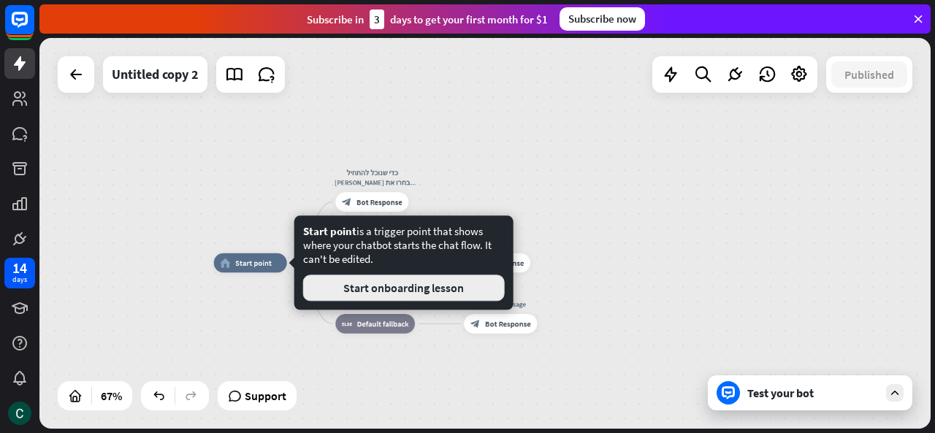
click at [371, 287] on button "Start onboarding lesson" at bounding box center [404, 288] width 202 height 26
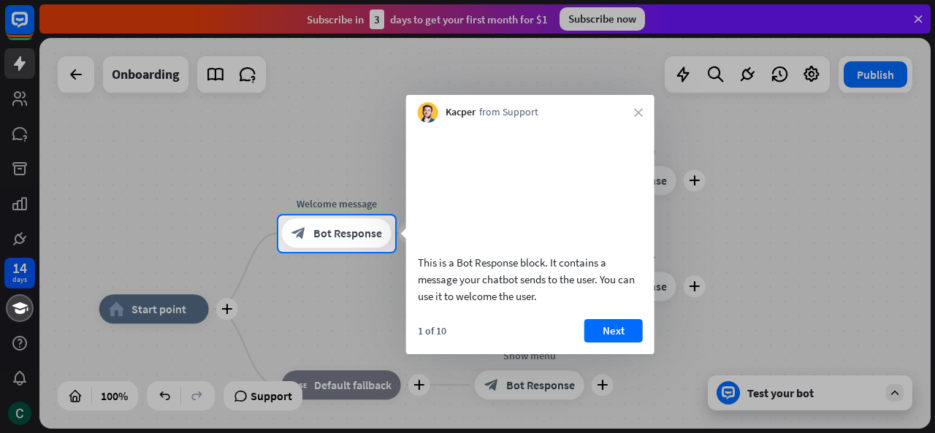
click at [597, 343] on button "Next" at bounding box center [613, 330] width 58 height 23
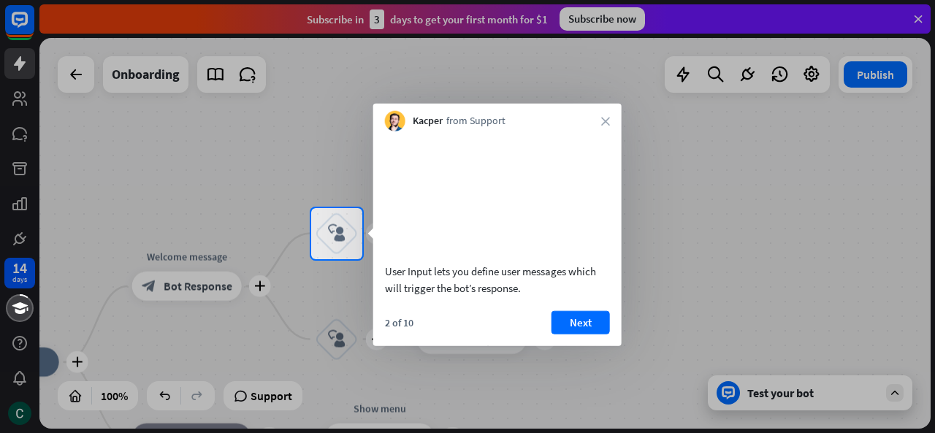
click at [577, 346] on div "2 of 10 Next" at bounding box center [497, 327] width 248 height 35
click at [577, 334] on button "Next" at bounding box center [581, 321] width 58 height 23
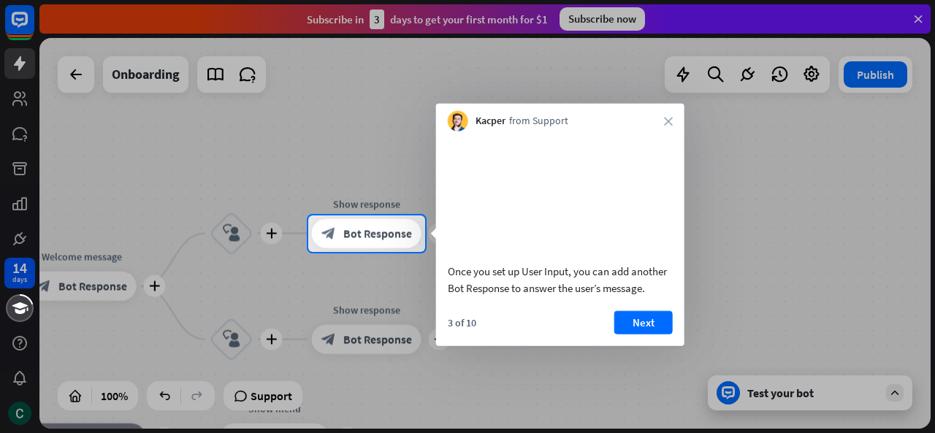
click at [577, 346] on div "3 of 10 Next" at bounding box center [560, 327] width 248 height 35
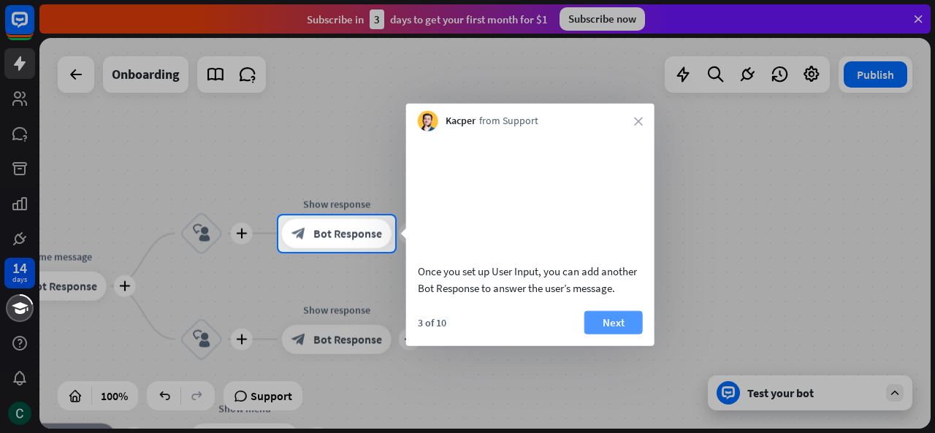
click at [585, 334] on button "Next" at bounding box center [613, 321] width 58 height 23
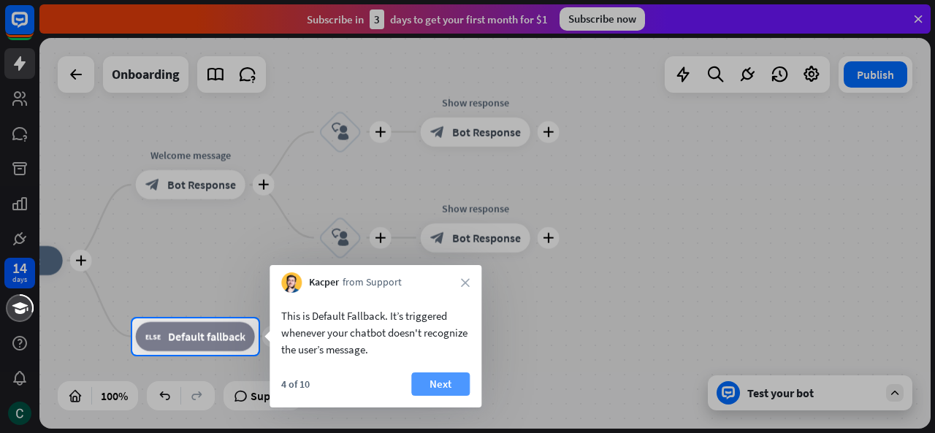
click at [579, 290] on body "14 days close Product Help First steps Get started with ChatBot Help Center Fol…" at bounding box center [467, 216] width 935 height 433
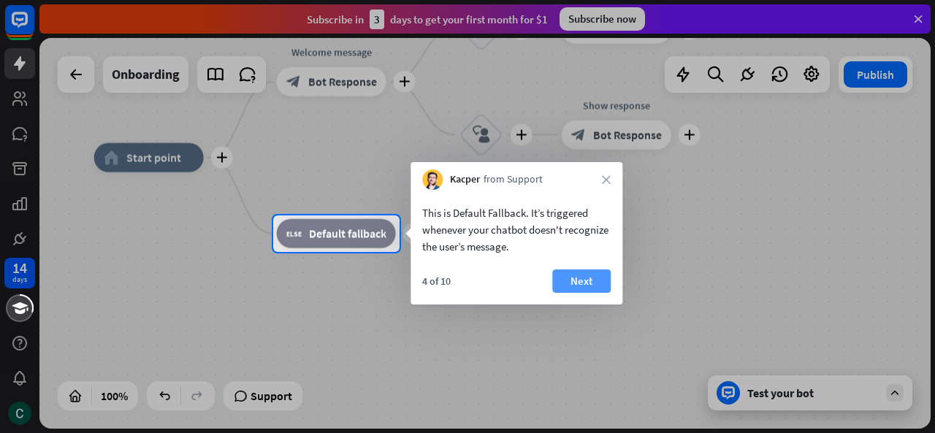
click at [581, 274] on button "Next" at bounding box center [581, 281] width 58 height 23
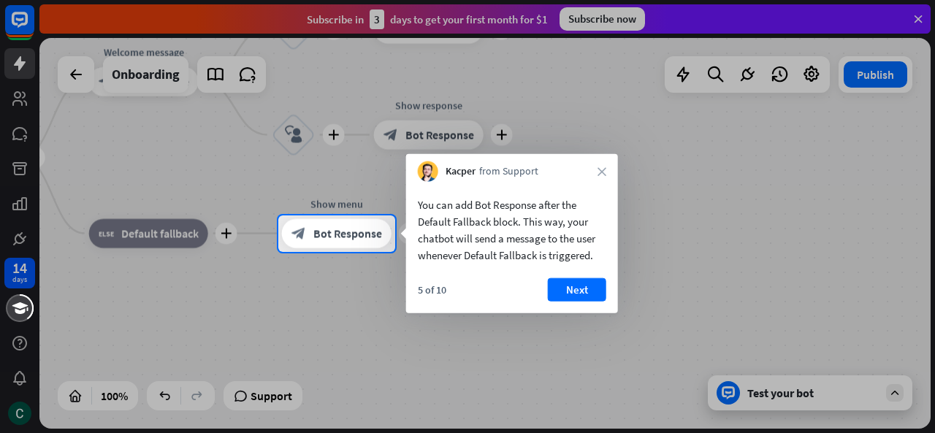
click at [570, 281] on button "Next" at bounding box center [577, 289] width 58 height 23
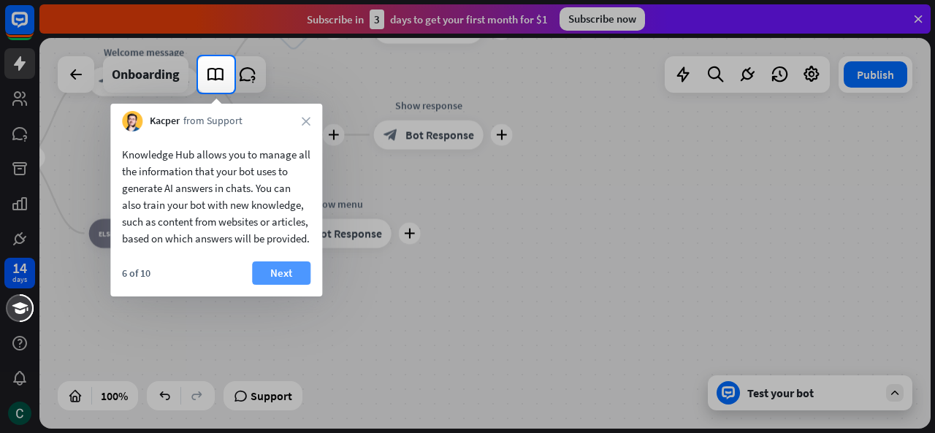
click at [278, 283] on button "Next" at bounding box center [281, 273] width 58 height 23
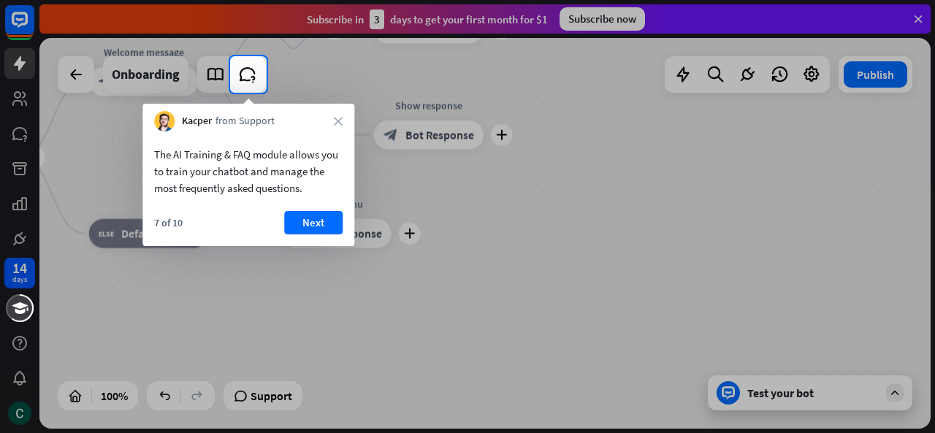
click at [310, 202] on div "The AI Training & FAQ module allows you to train your chatbot and manage the mo…" at bounding box center [248, 167] width 212 height 72
click at [310, 213] on button "Next" at bounding box center [313, 222] width 58 height 23
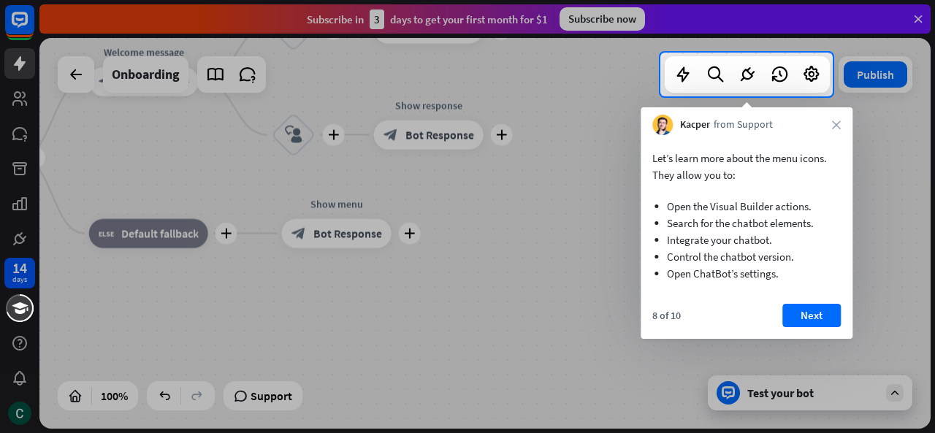
drag, startPoint x: 597, startPoint y: 357, endPoint x: 576, endPoint y: 355, distance: 20.6
click at [579, 357] on div at bounding box center [467, 264] width 935 height 337
drag, startPoint x: 439, startPoint y: 349, endPoint x: 294, endPoint y: 332, distance: 145.6
click at [306, 336] on div at bounding box center [467, 264] width 935 height 337
click at [514, 267] on div at bounding box center [467, 264] width 935 height 337
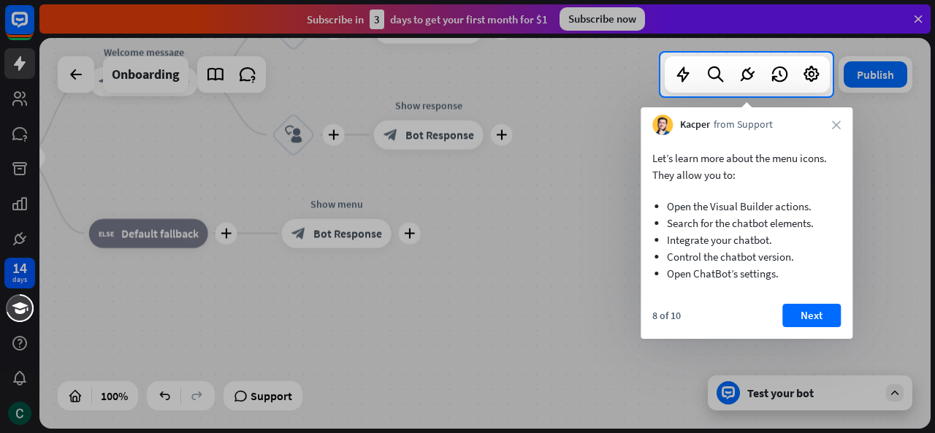
click at [514, 267] on div at bounding box center [467, 264] width 935 height 337
drag, startPoint x: 514, startPoint y: 267, endPoint x: 543, endPoint y: 262, distance: 29.5
click at [516, 266] on div at bounding box center [467, 264] width 935 height 337
drag, startPoint x: 547, startPoint y: 264, endPoint x: 582, endPoint y: 265, distance: 35.1
click at [563, 264] on div at bounding box center [467, 264] width 935 height 337
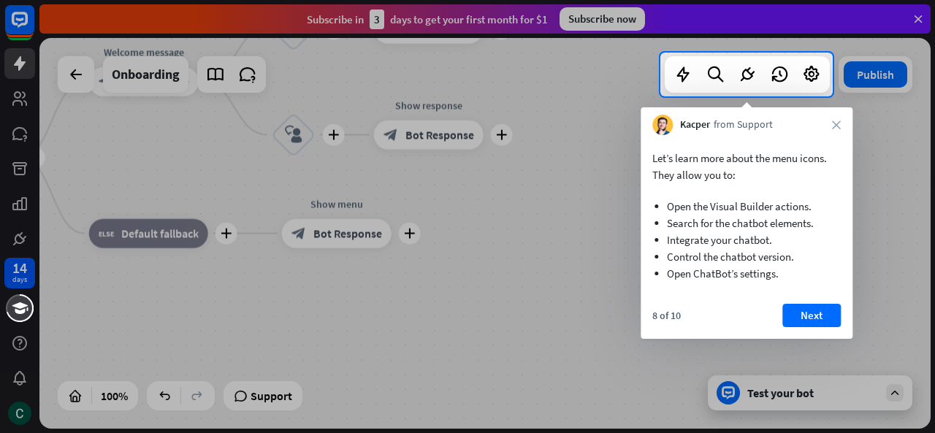
drag, startPoint x: 634, startPoint y: 277, endPoint x: 430, endPoint y: 254, distance: 205.9
click at [430, 254] on div at bounding box center [467, 264] width 935 height 337
click at [812, 308] on button "Next" at bounding box center [811, 315] width 58 height 23
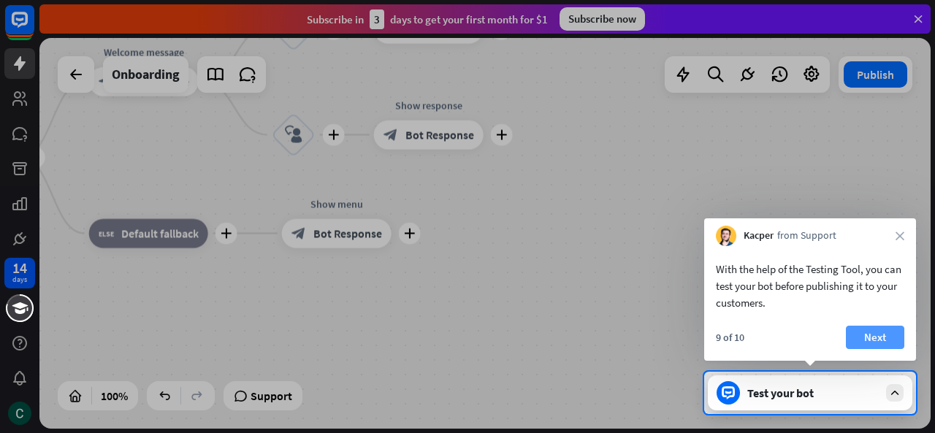
click at [865, 338] on button "Next" at bounding box center [875, 337] width 58 height 23
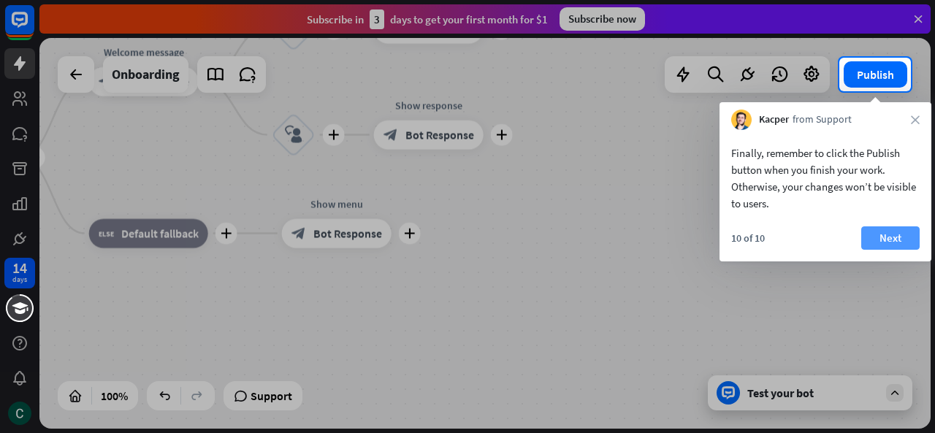
click at [870, 245] on button "Next" at bounding box center [890, 237] width 58 height 23
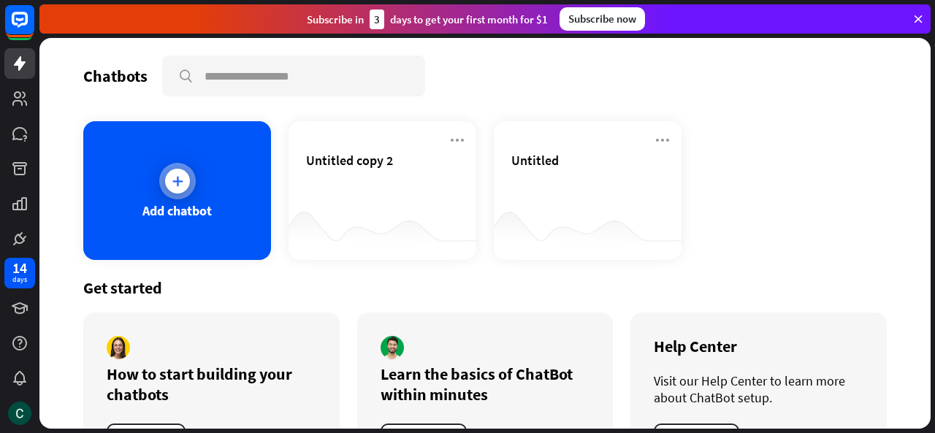
click at [241, 218] on div "Add chatbot" at bounding box center [177, 190] width 188 height 139
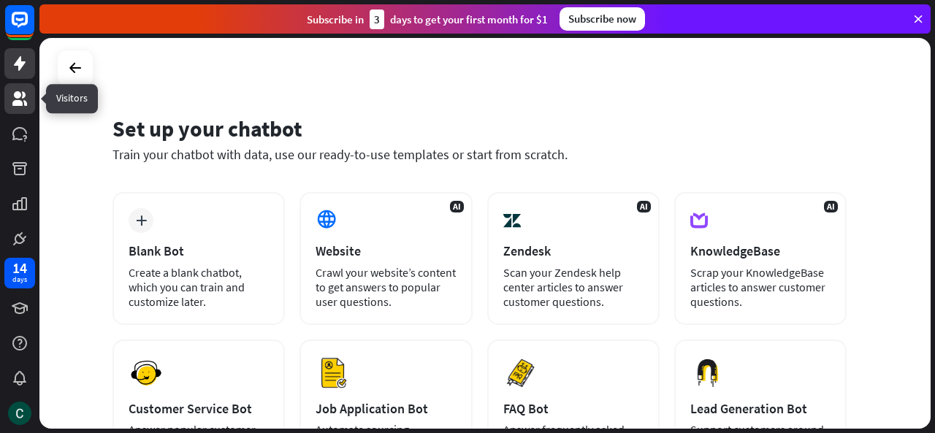
click at [20, 107] on icon at bounding box center [20, 99] width 18 height 18
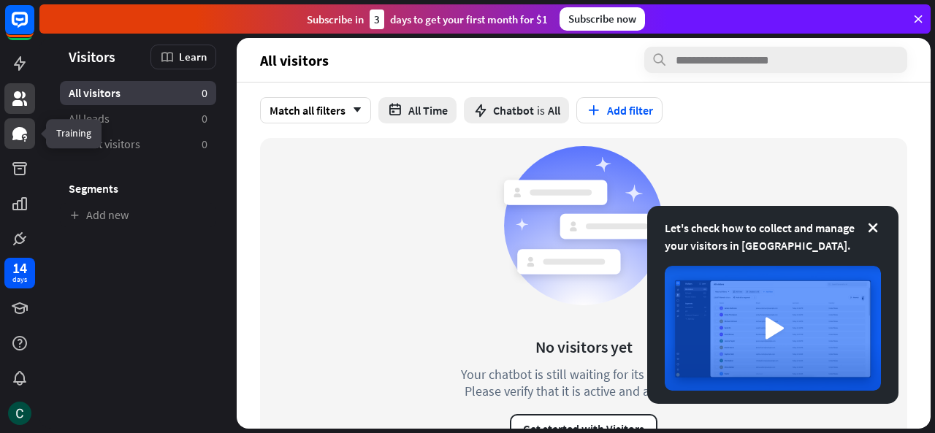
click at [15, 123] on link at bounding box center [19, 133] width 31 height 31
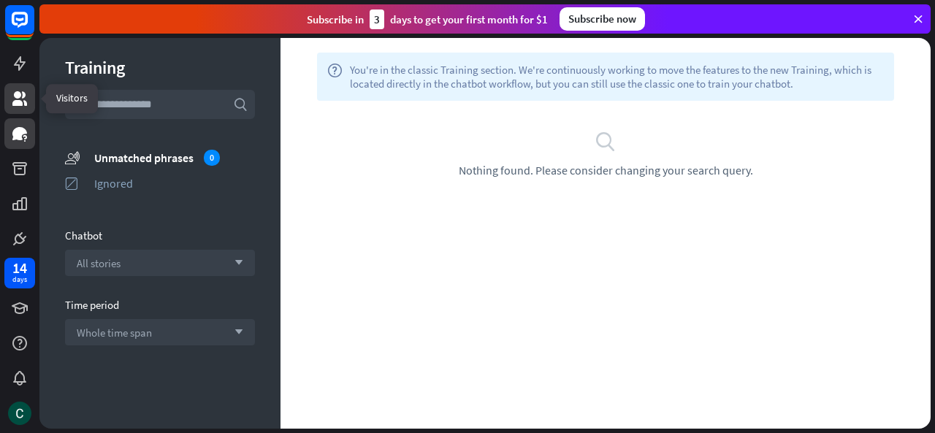
click at [20, 107] on icon at bounding box center [20, 99] width 18 height 18
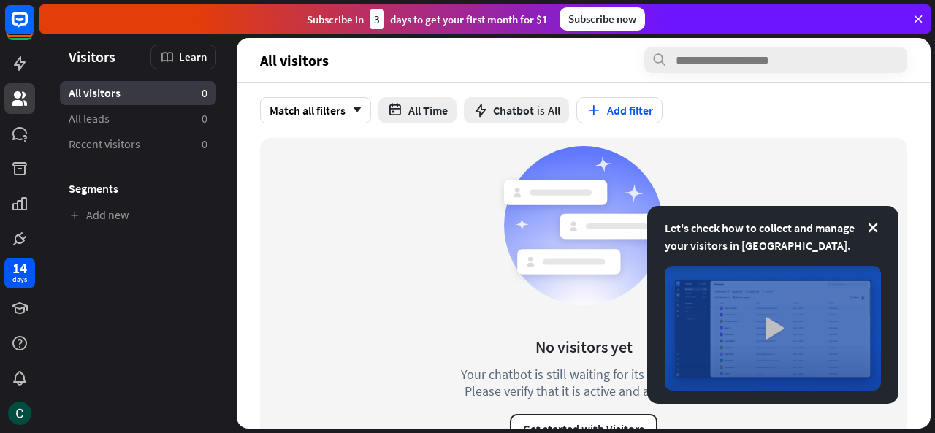
click at [765, 353] on img at bounding box center [773, 328] width 216 height 125
